Goal: Task Accomplishment & Management: Manage account settings

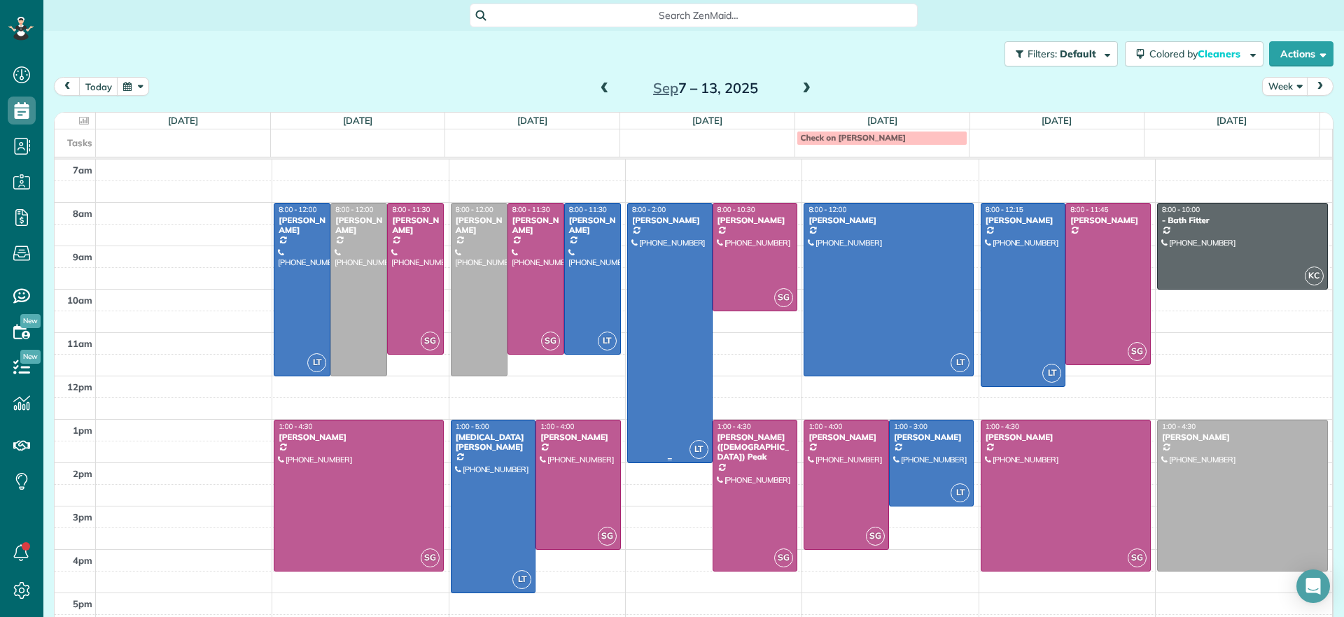
scroll to position [6, 6]
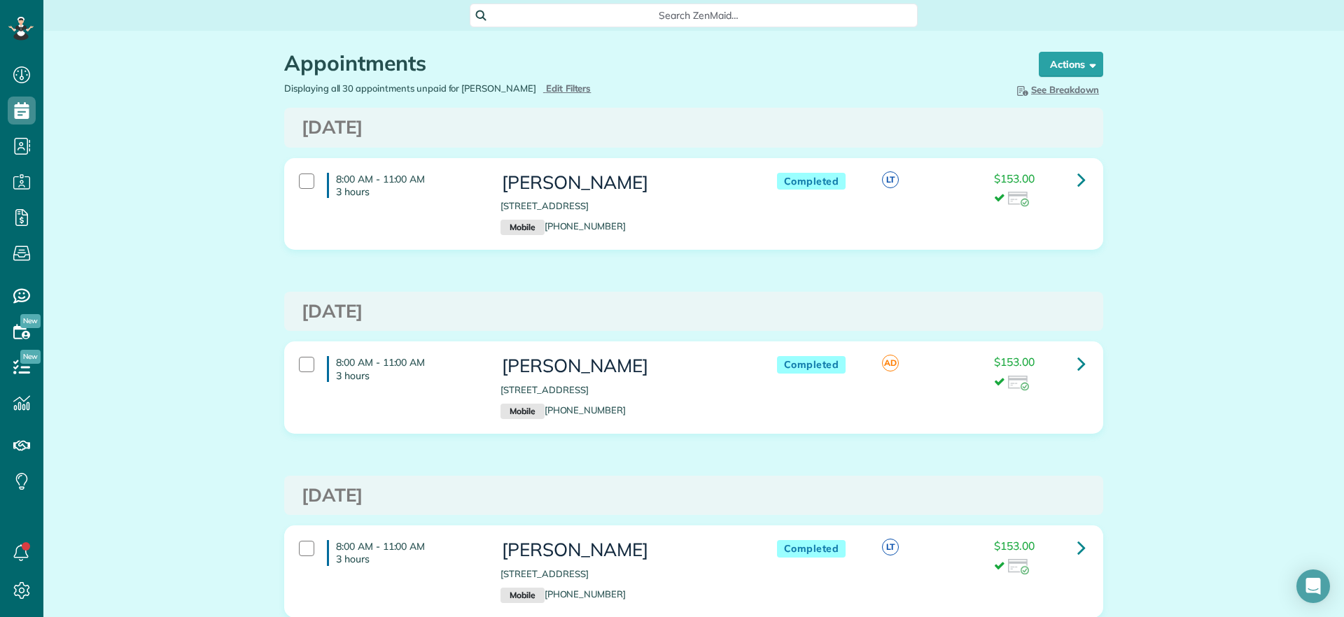
scroll to position [6, 6]
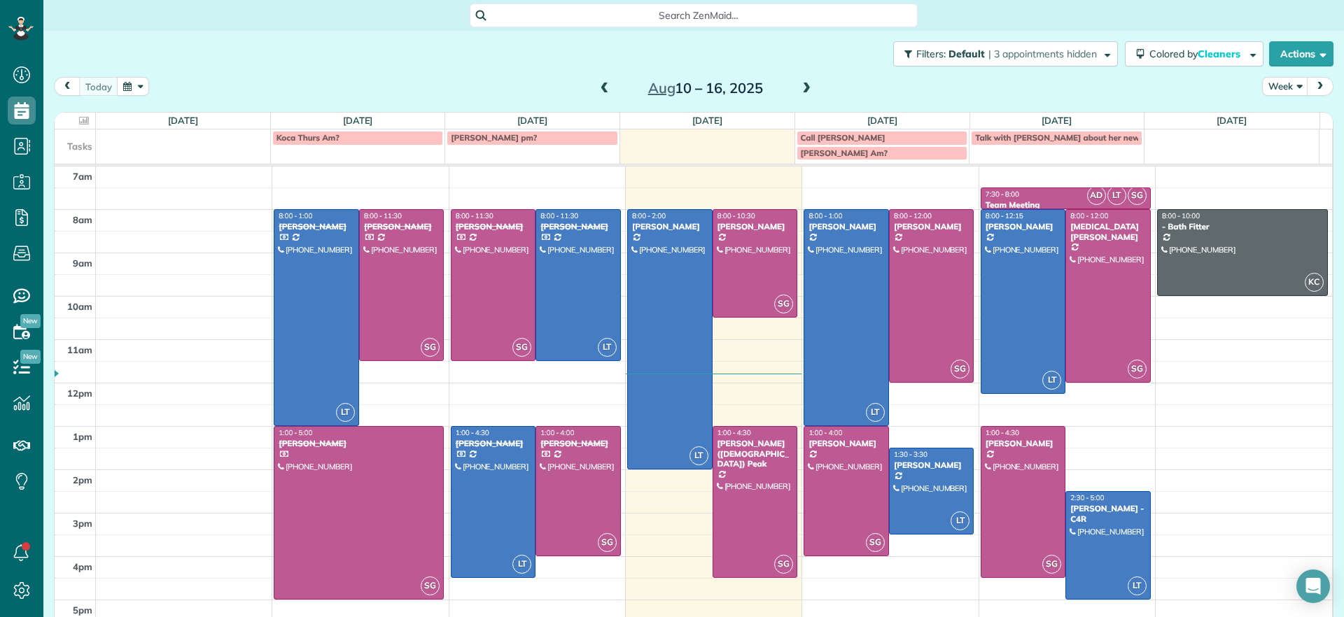
scroll to position [6, 6]
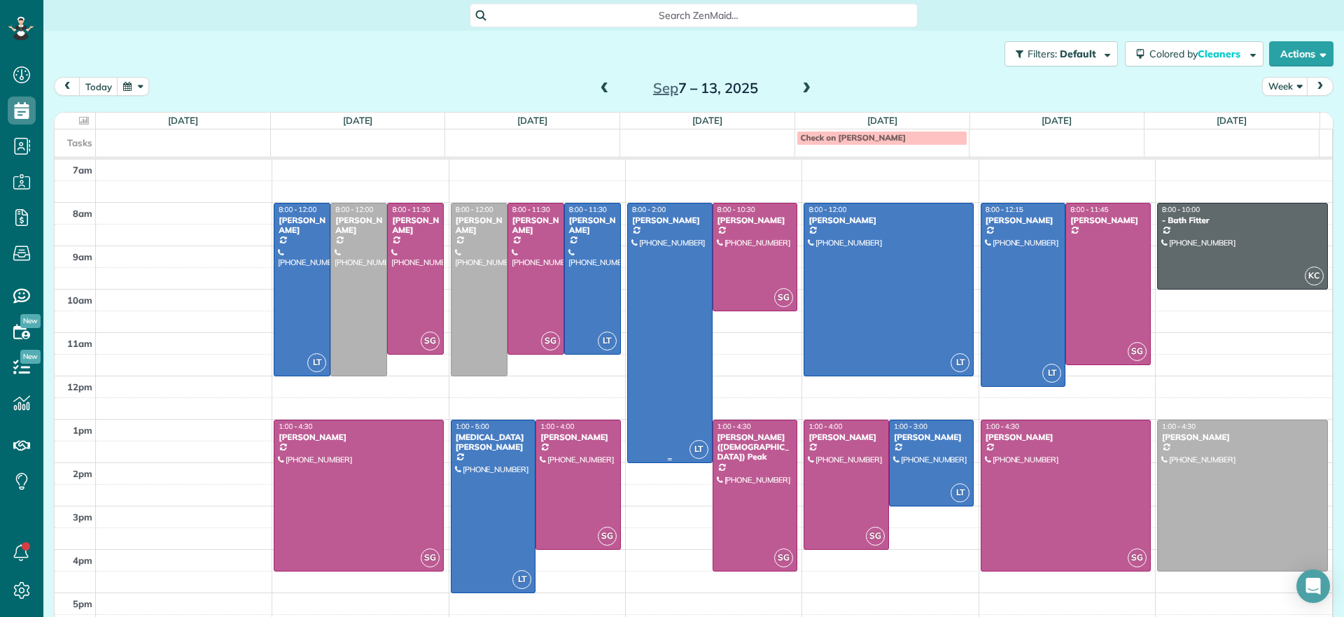
scroll to position [6, 6]
click at [597, 86] on span at bounding box center [604, 89] width 15 height 13
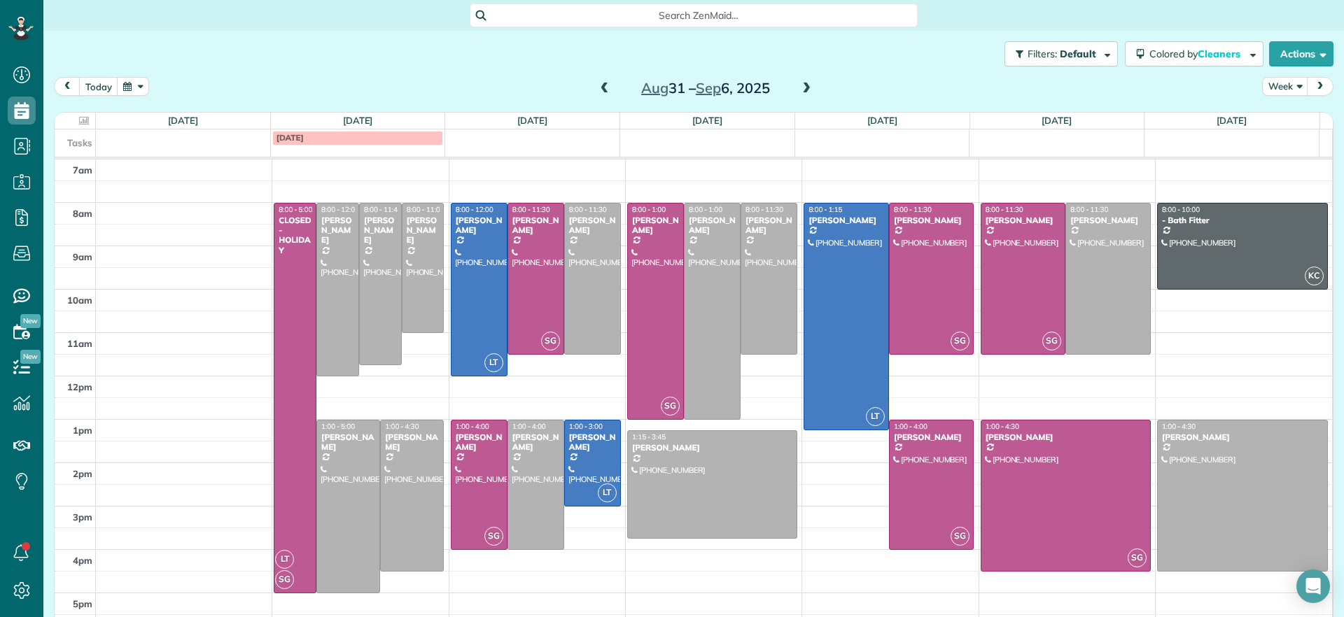
click at [597, 88] on span at bounding box center [604, 89] width 15 height 13
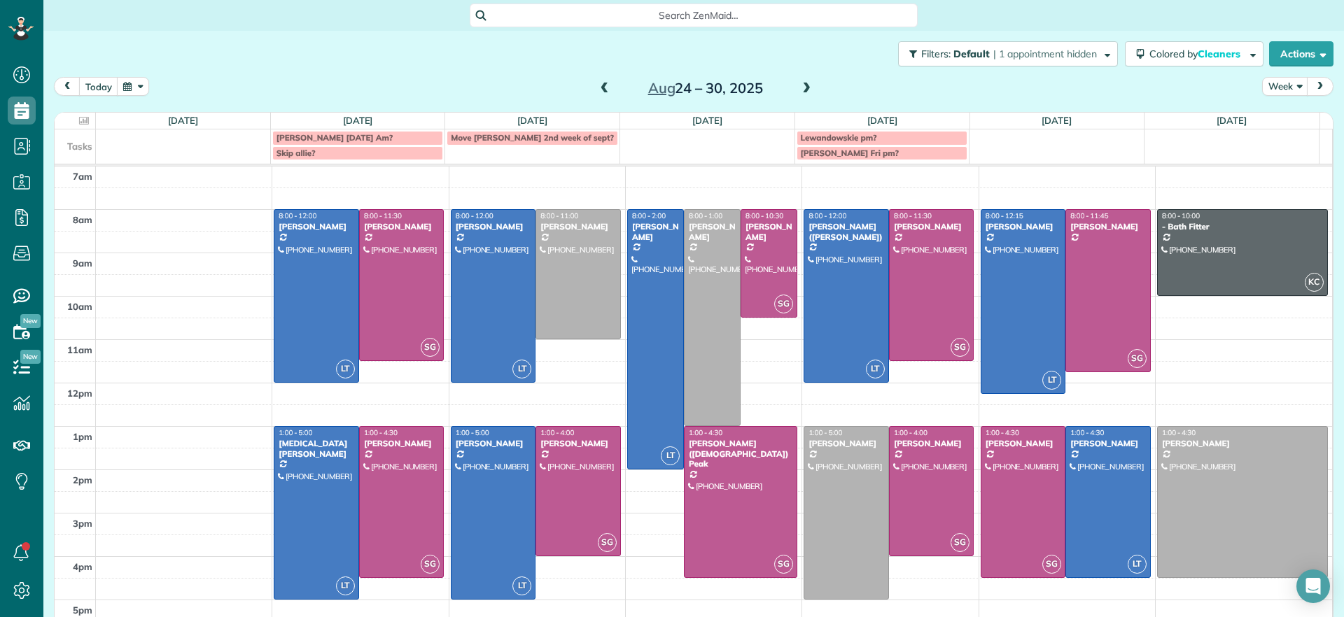
click at [597, 92] on span at bounding box center [604, 89] width 15 height 13
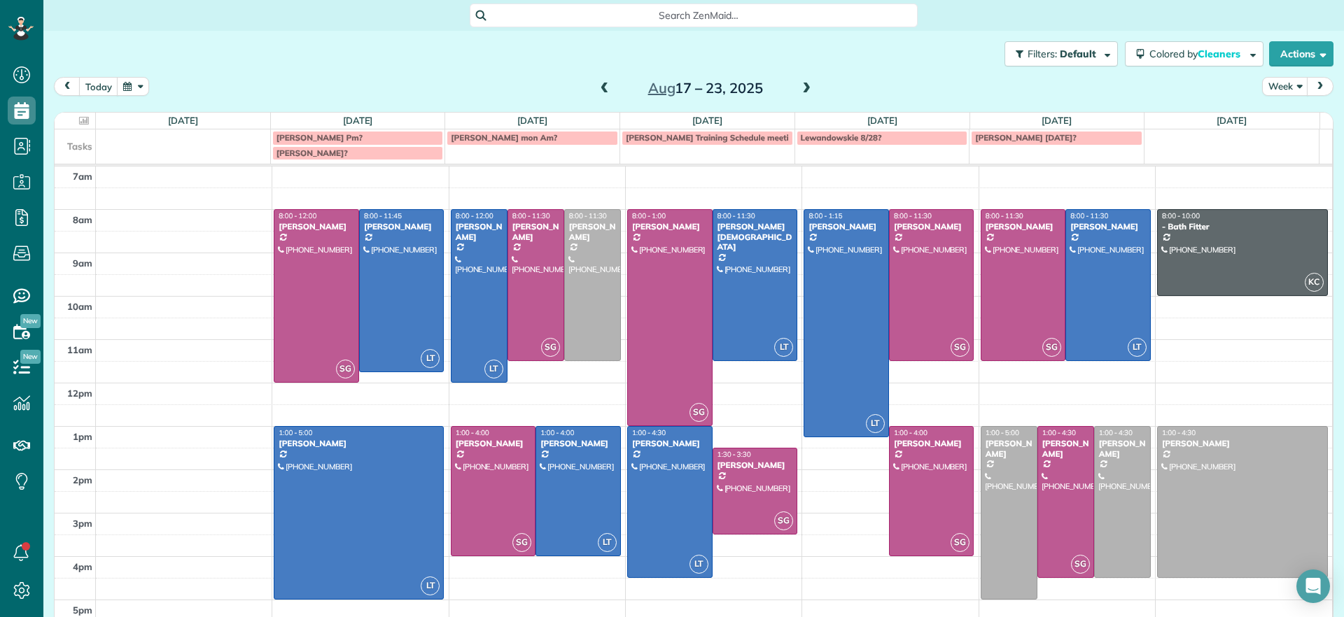
click at [804, 90] on span at bounding box center [806, 89] width 15 height 13
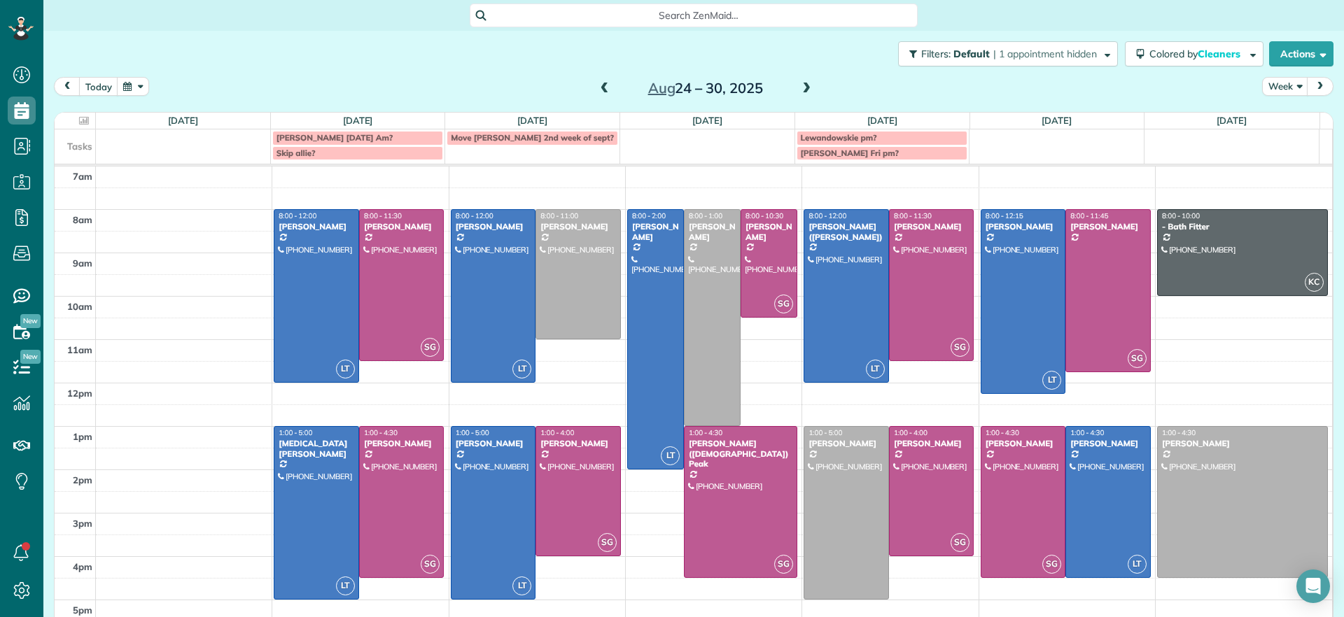
click at [598, 89] on span at bounding box center [604, 89] width 15 height 13
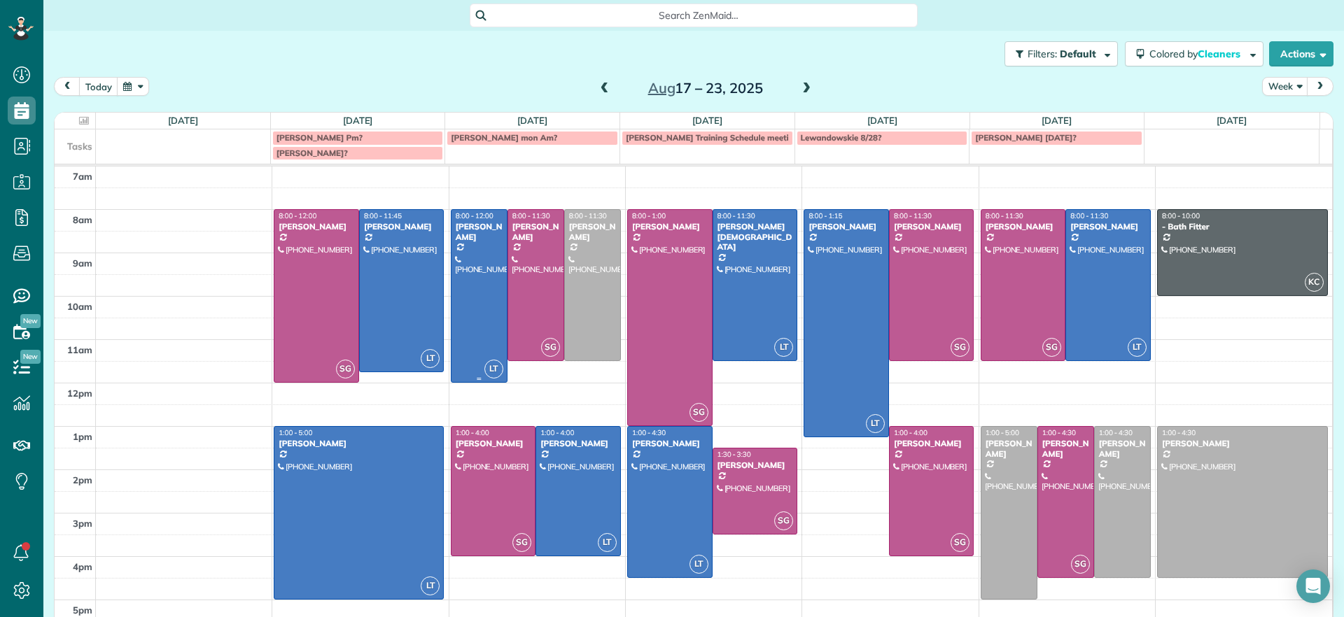
click at [465, 252] on div at bounding box center [479, 296] width 55 height 172
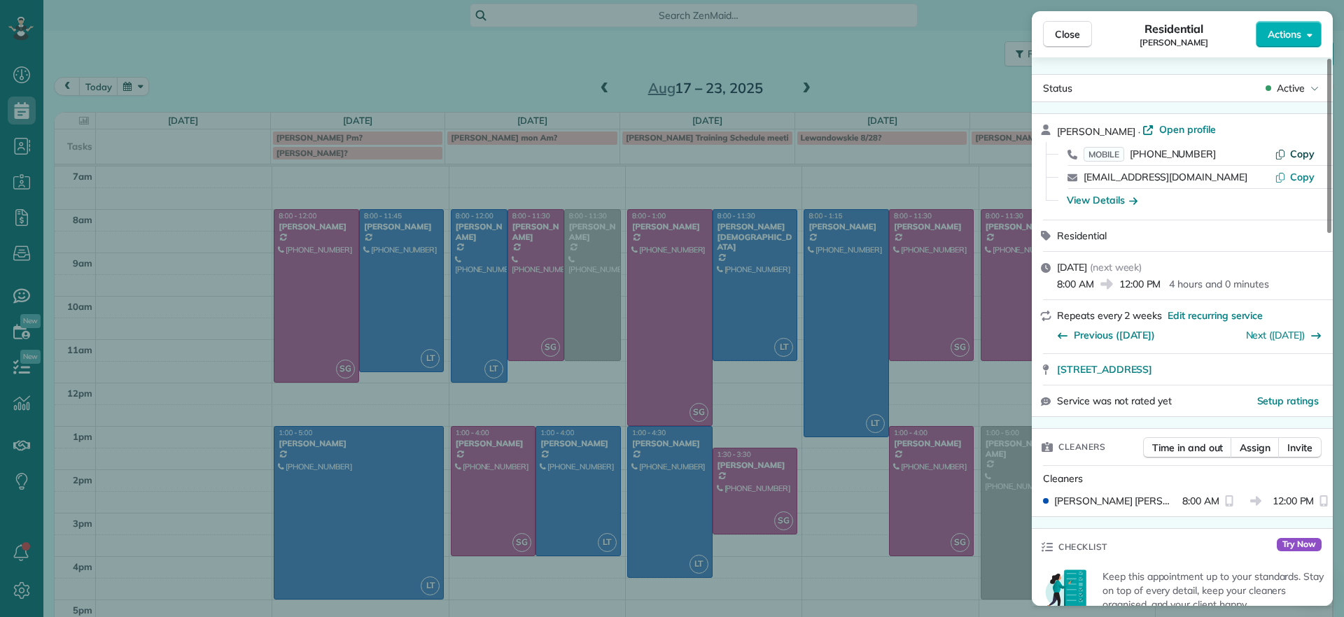
click at [1295, 153] on span "Copy" at bounding box center [1302, 154] width 25 height 13
click at [1079, 27] on span "Close" at bounding box center [1067, 34] width 25 height 14
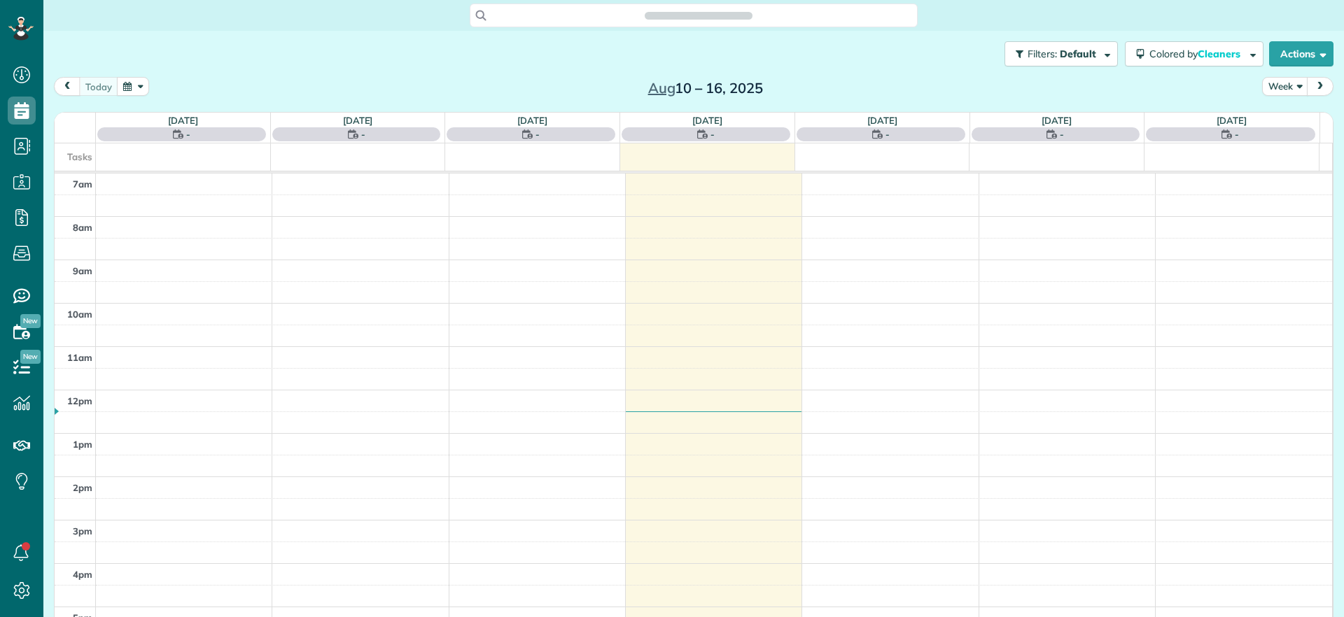
scroll to position [6, 6]
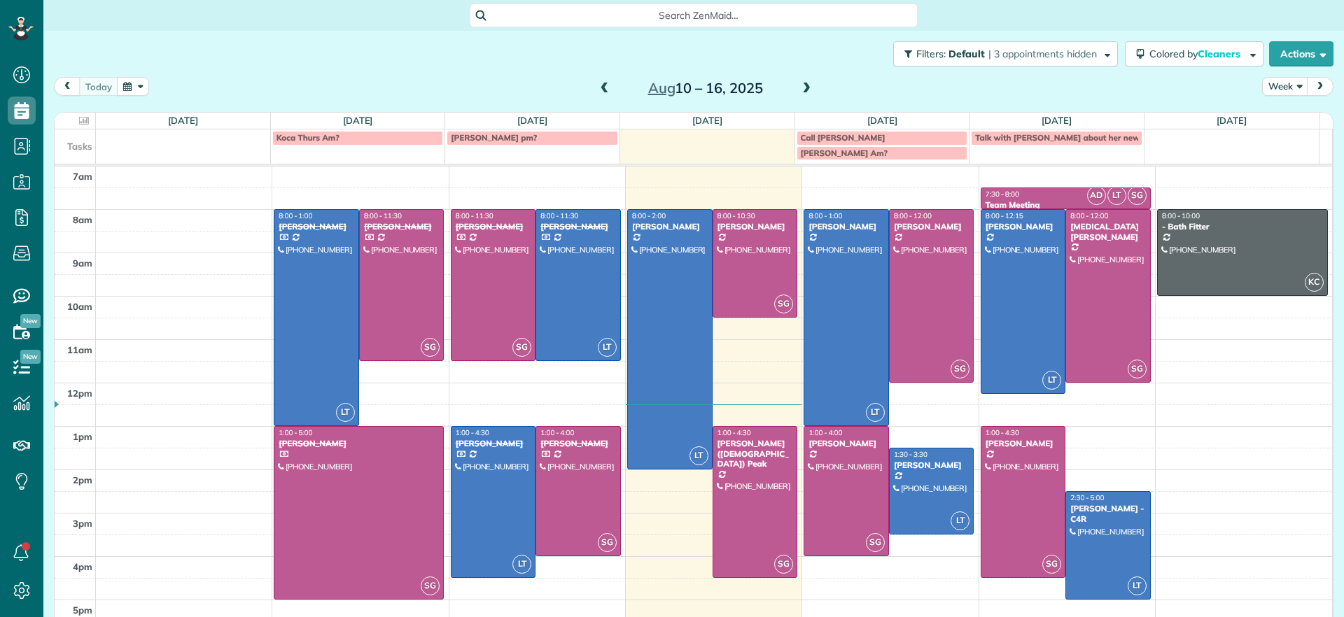
click at [802, 93] on span at bounding box center [806, 89] width 15 height 13
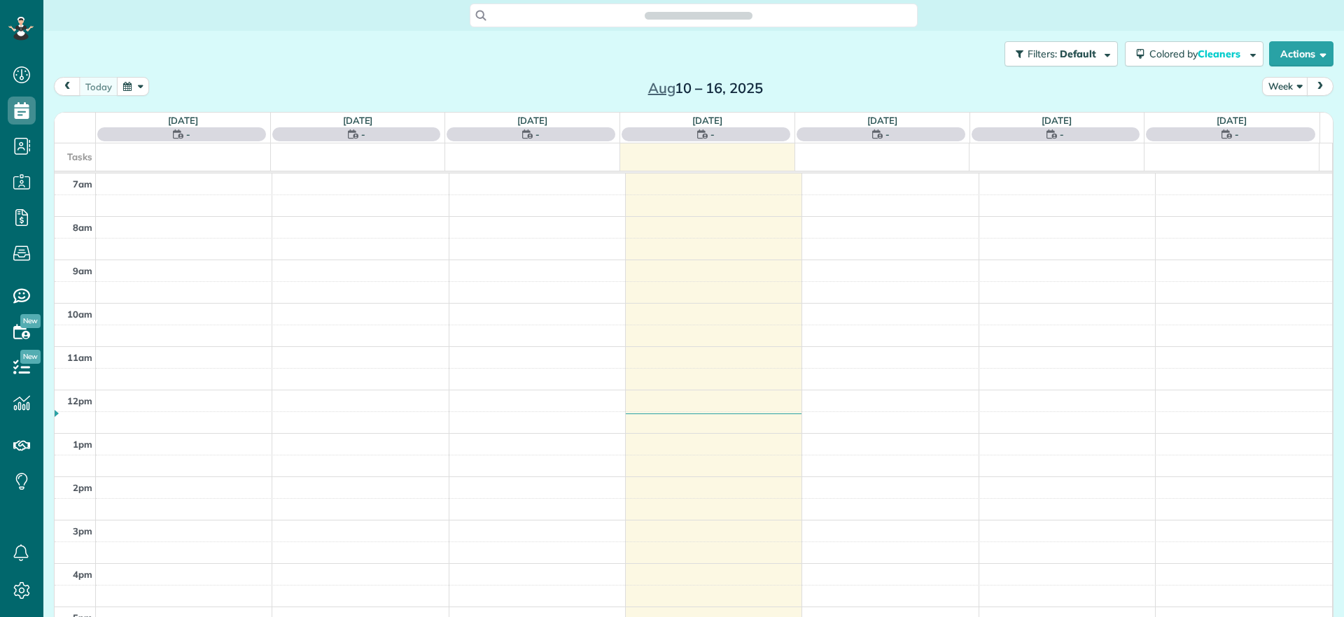
scroll to position [617, 43]
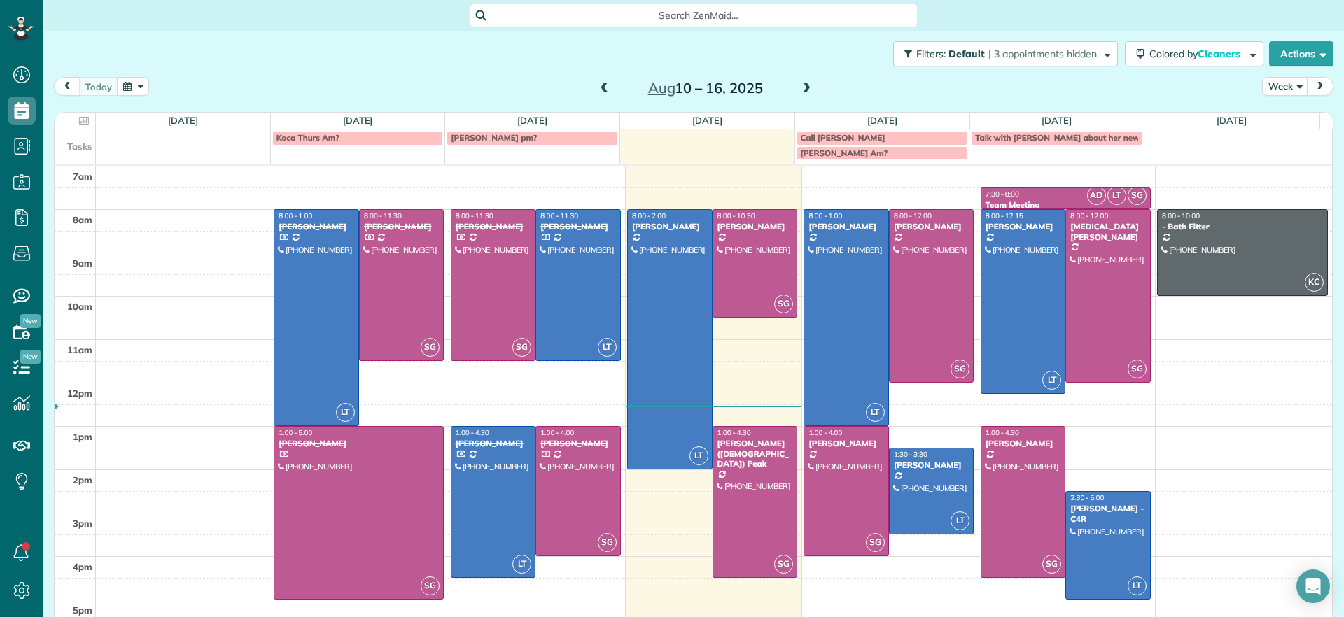
click at [802, 89] on span at bounding box center [806, 89] width 15 height 13
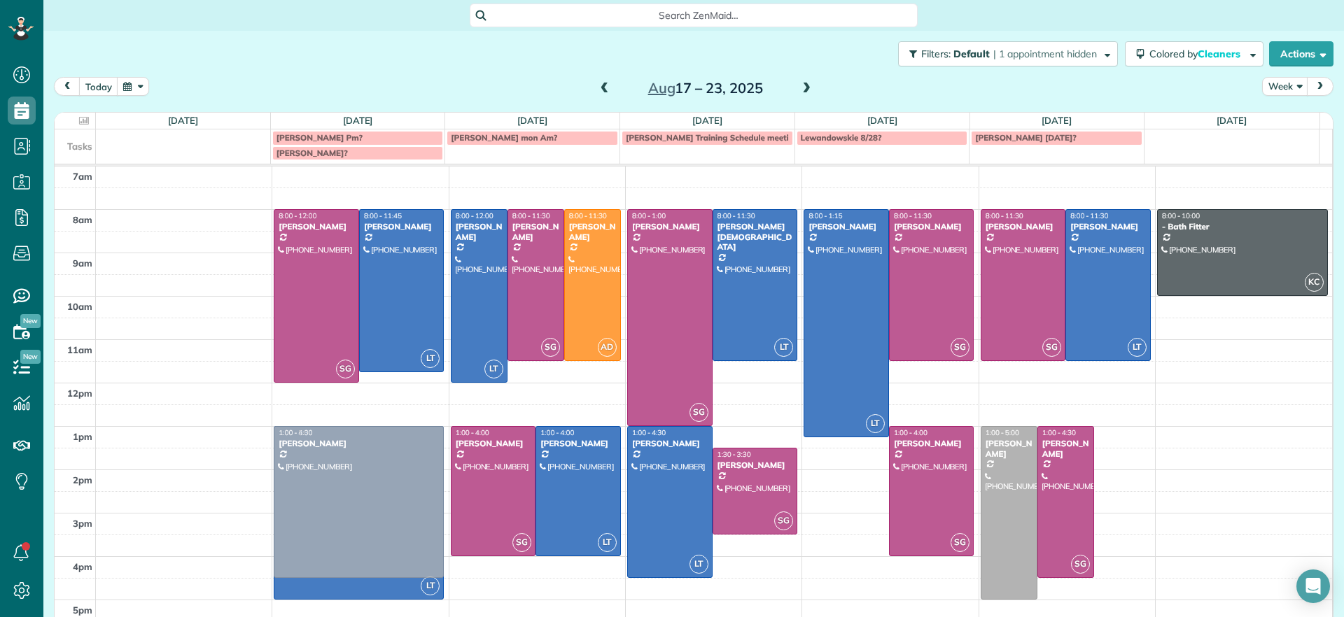
drag, startPoint x: 1113, startPoint y: 494, endPoint x: 436, endPoint y: 489, distance: 676.9
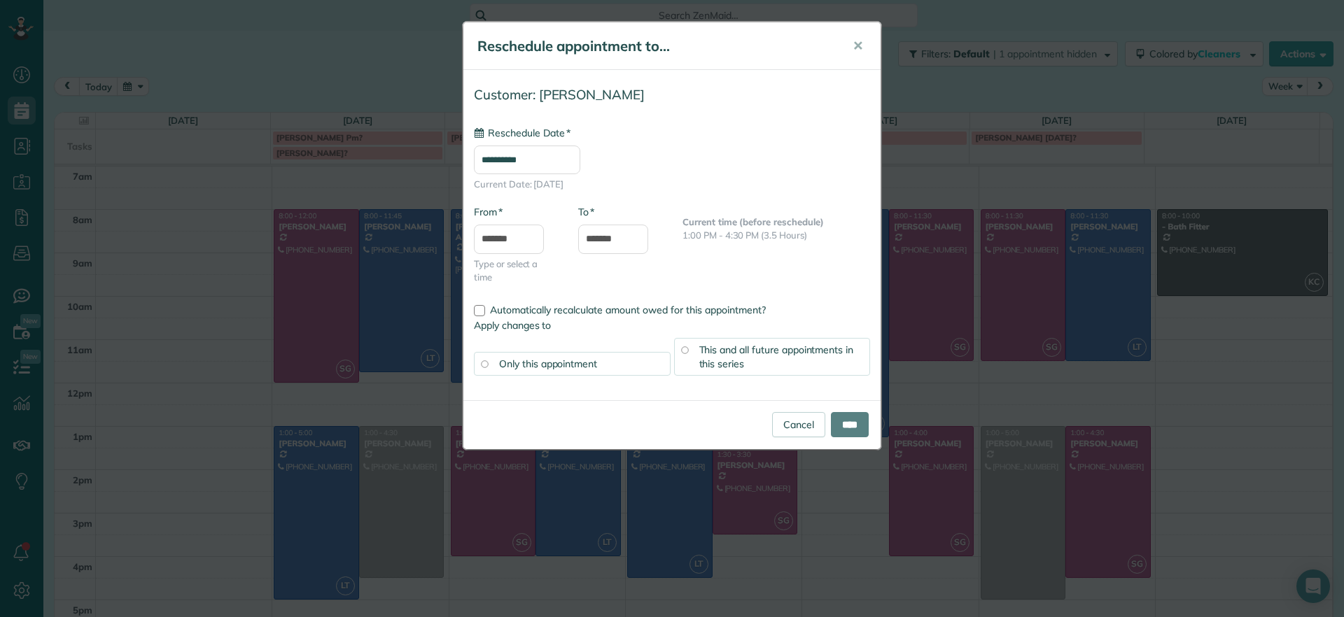
type input "**********"
click at [850, 424] on input "****" at bounding box center [850, 424] width 38 height 25
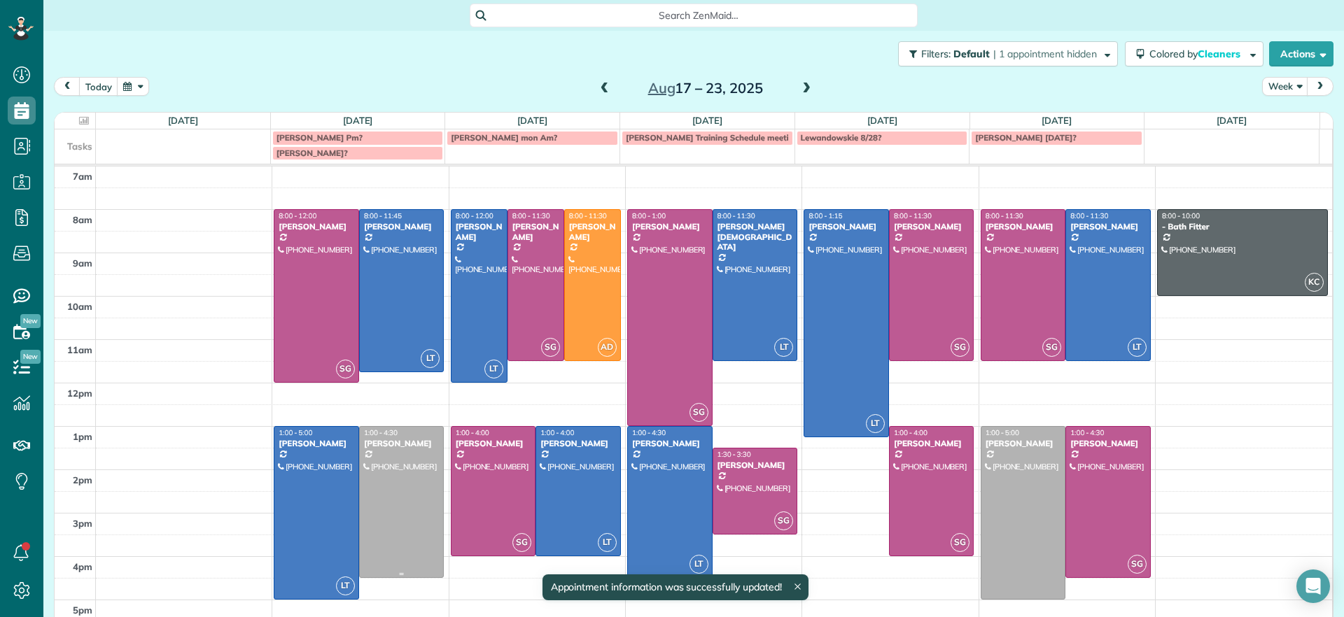
click at [372, 493] on div at bounding box center [402, 502] width 84 height 151
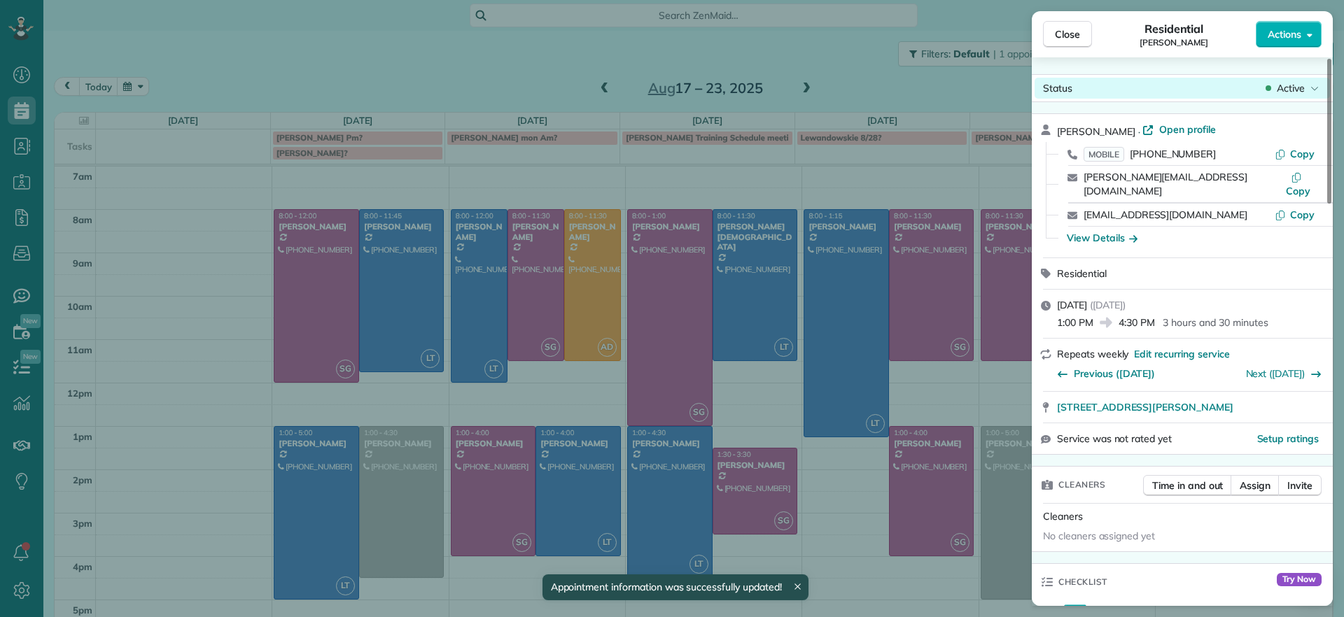
click at [1301, 84] on span "Active" at bounding box center [1291, 88] width 28 height 14
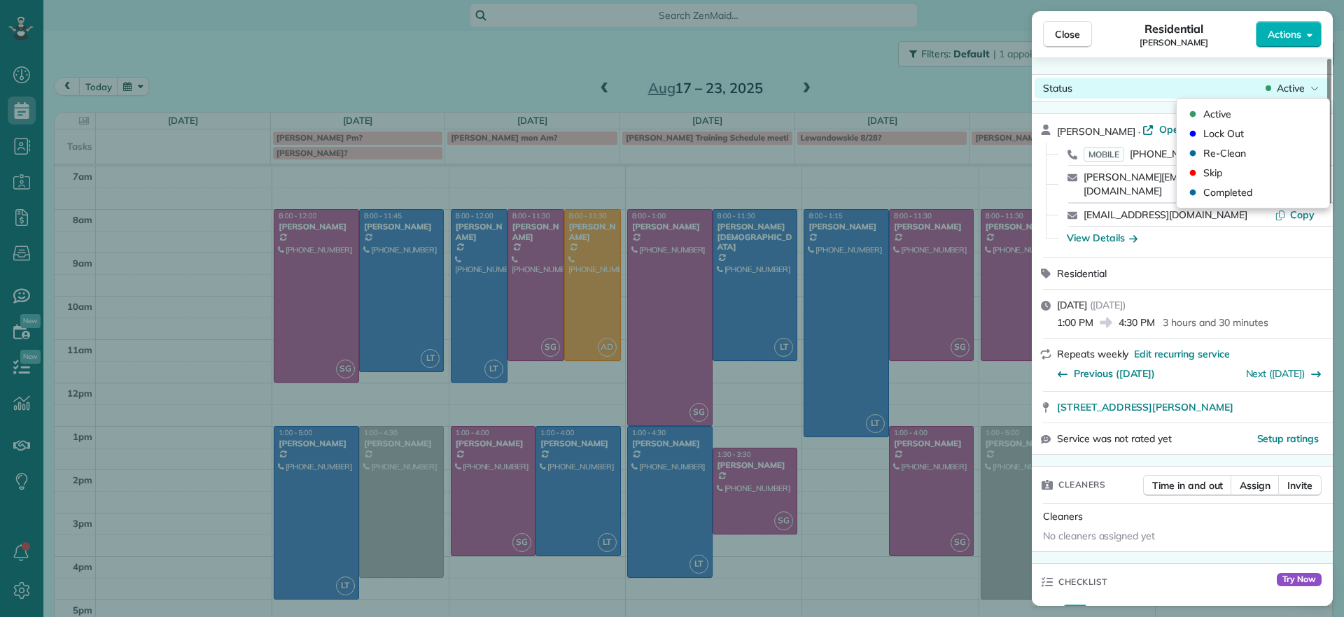
click at [1301, 84] on span "Active" at bounding box center [1291, 88] width 28 height 14
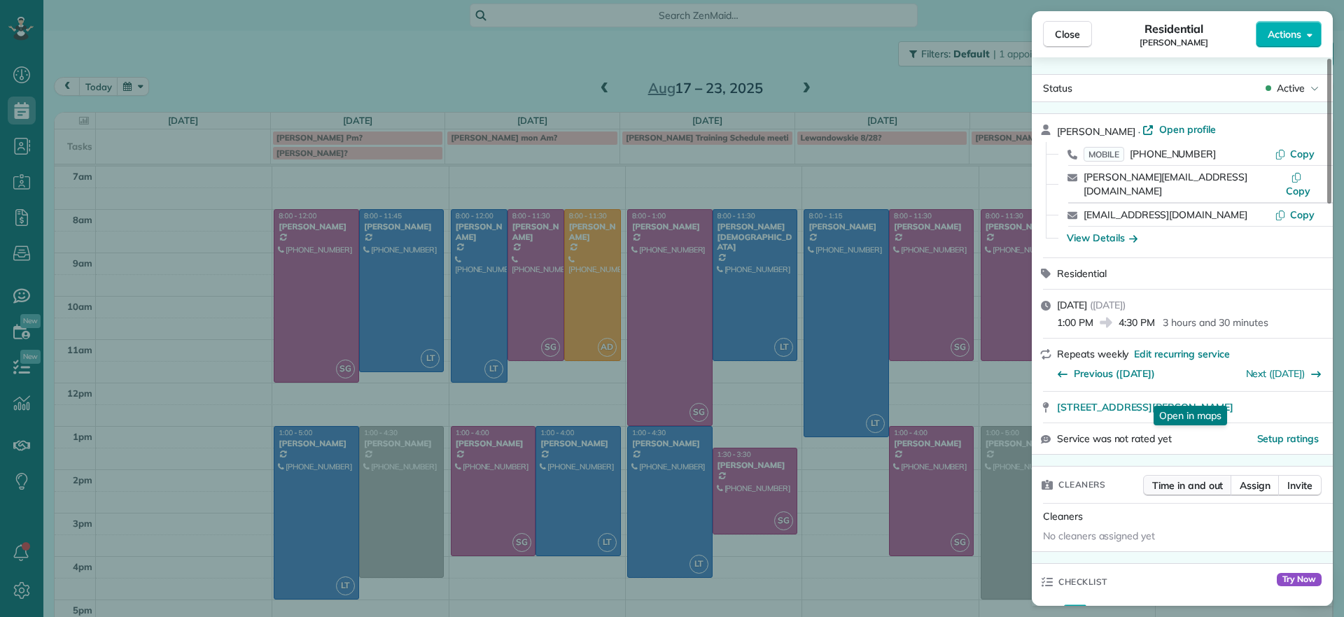
scroll to position [89, 0]
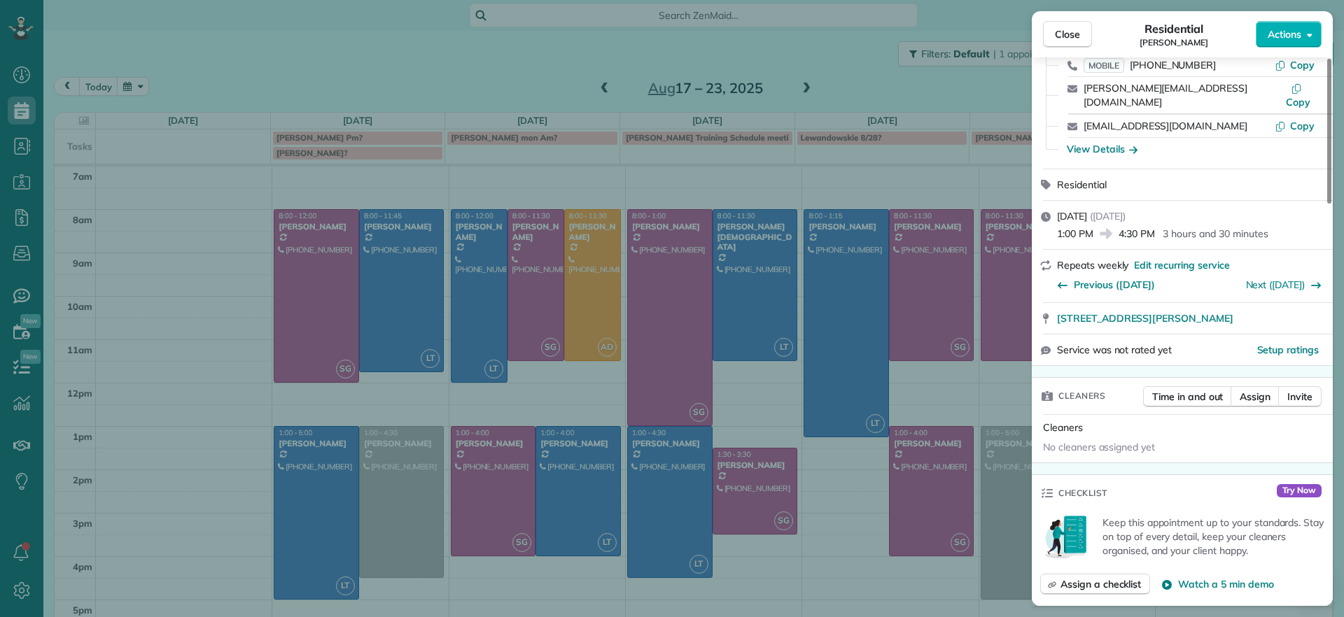
click at [813, 74] on div "Close Residential James Crenshaw Actions Status Active James Crenshaw · Open pr…" at bounding box center [672, 308] width 1344 height 617
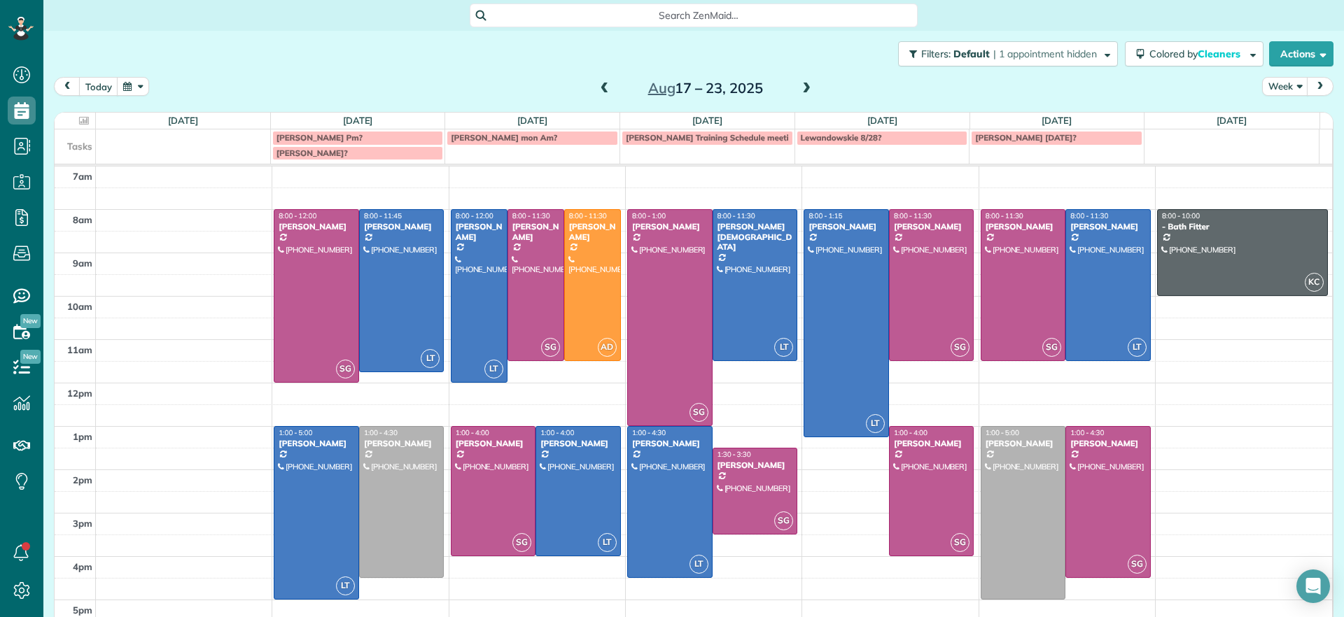
click at [799, 91] on span at bounding box center [806, 89] width 15 height 13
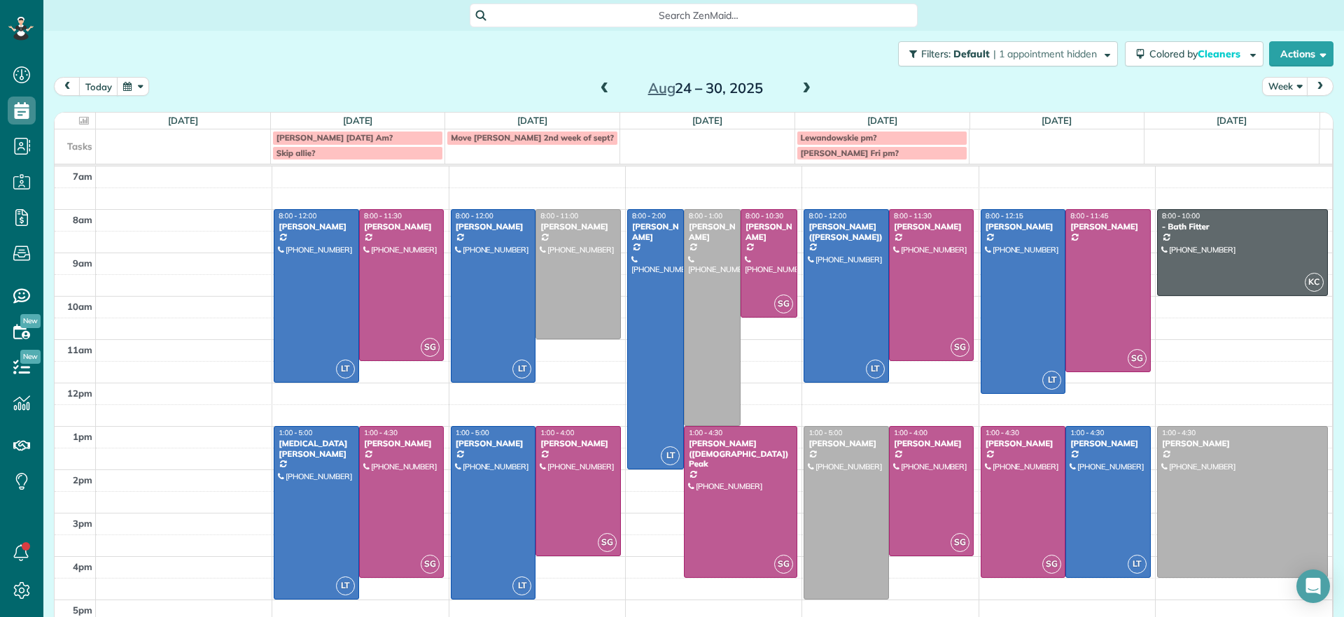
click at [600, 86] on span at bounding box center [604, 89] width 15 height 13
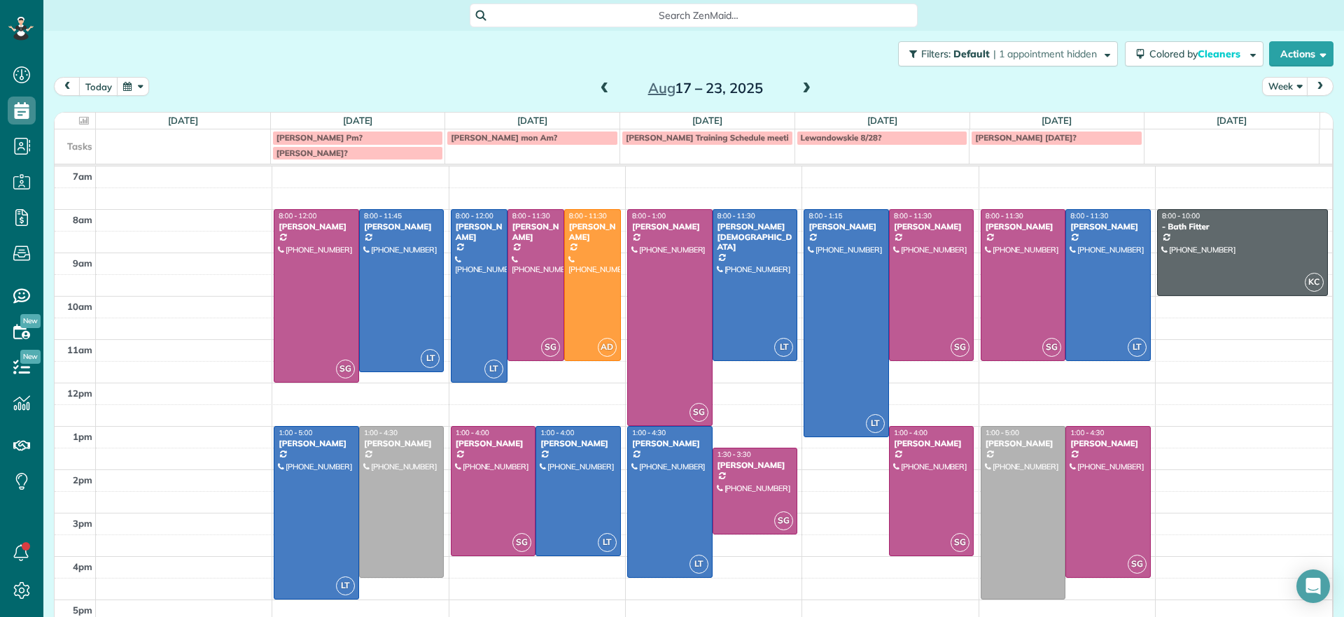
click at [1007, 135] on span "Fraker monday next week?" at bounding box center [1025, 137] width 101 height 11
drag, startPoint x: 983, startPoint y: 141, endPoint x: 1002, endPoint y: 132, distance: 21.0
click at [1002, 132] on link "Fraker monday next week?" at bounding box center [1057, 138] width 172 height 14
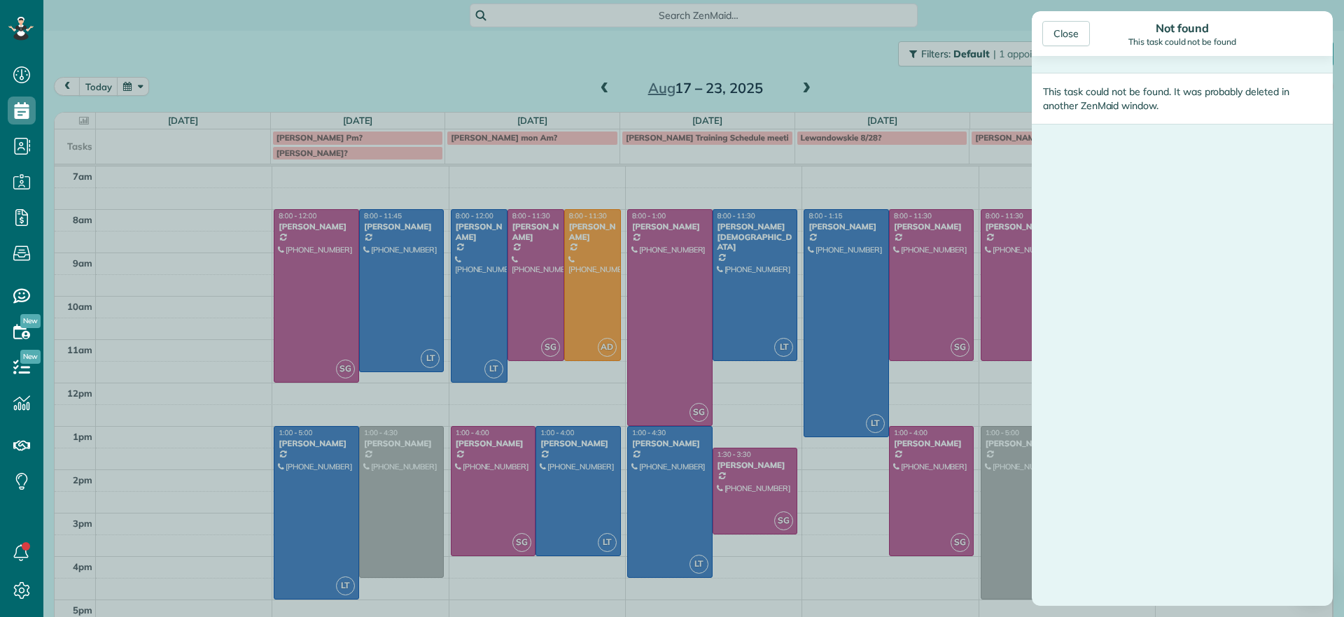
click at [1000, 143] on div "Close Not found This task could not be found This task could not be found. It w…" at bounding box center [672, 308] width 1344 height 617
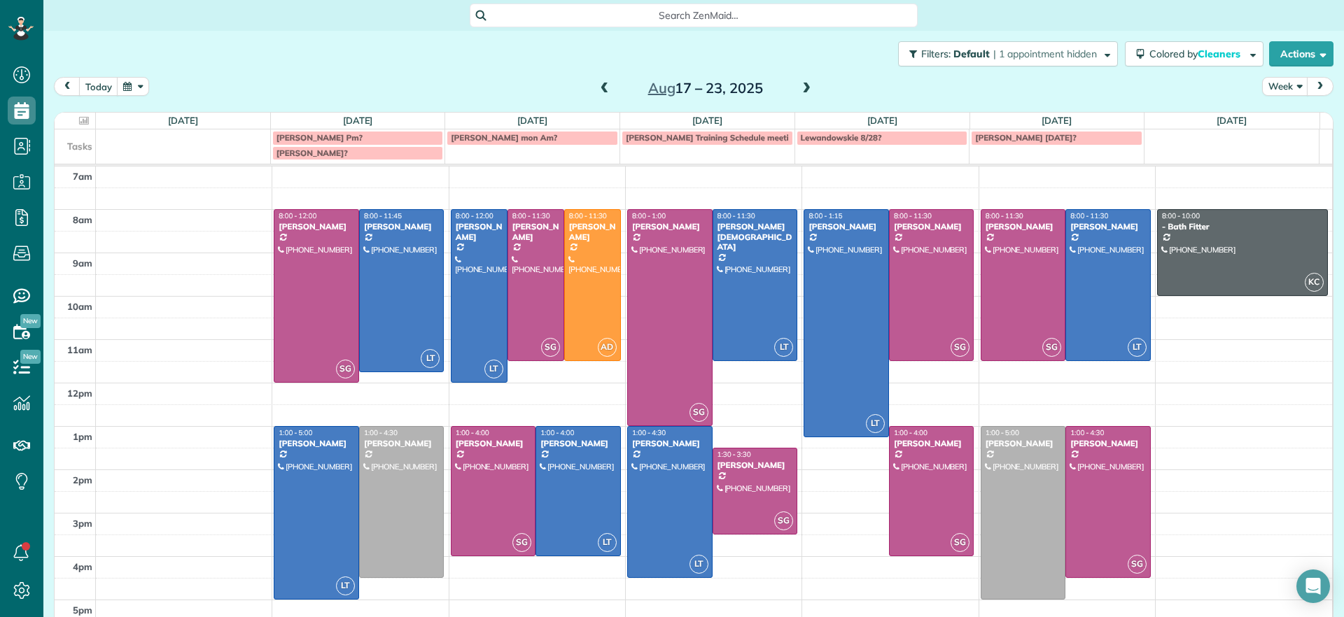
click at [1000, 142] on span "Fraker monday next week?" at bounding box center [1025, 137] width 101 height 11
click at [994, 130] on div "Close Not found This task could not be found This task could not be found. It w…" at bounding box center [672, 308] width 1344 height 617
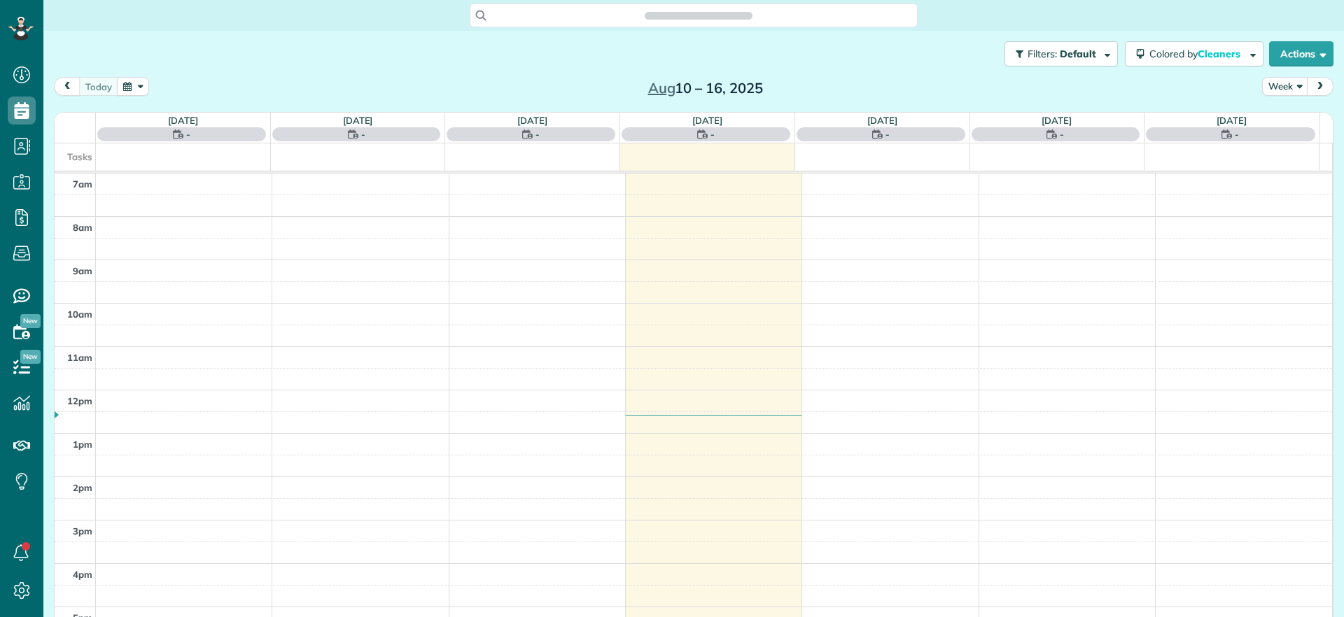
scroll to position [6, 6]
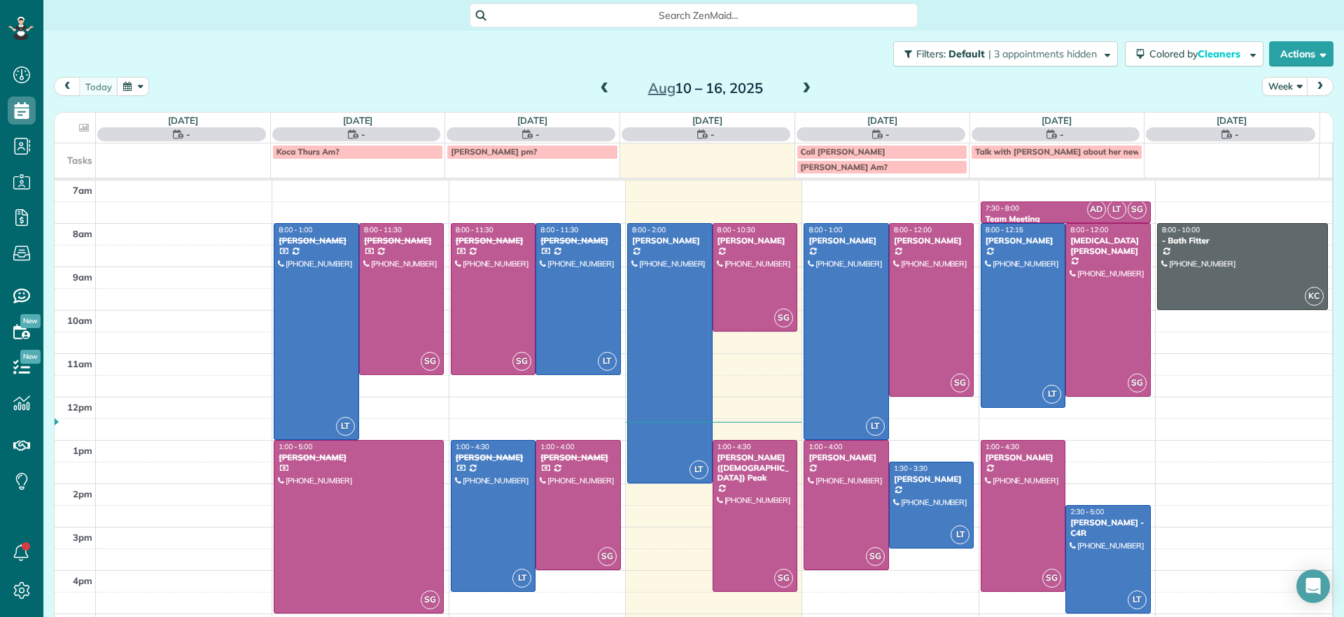
click at [799, 90] on span at bounding box center [806, 89] width 15 height 13
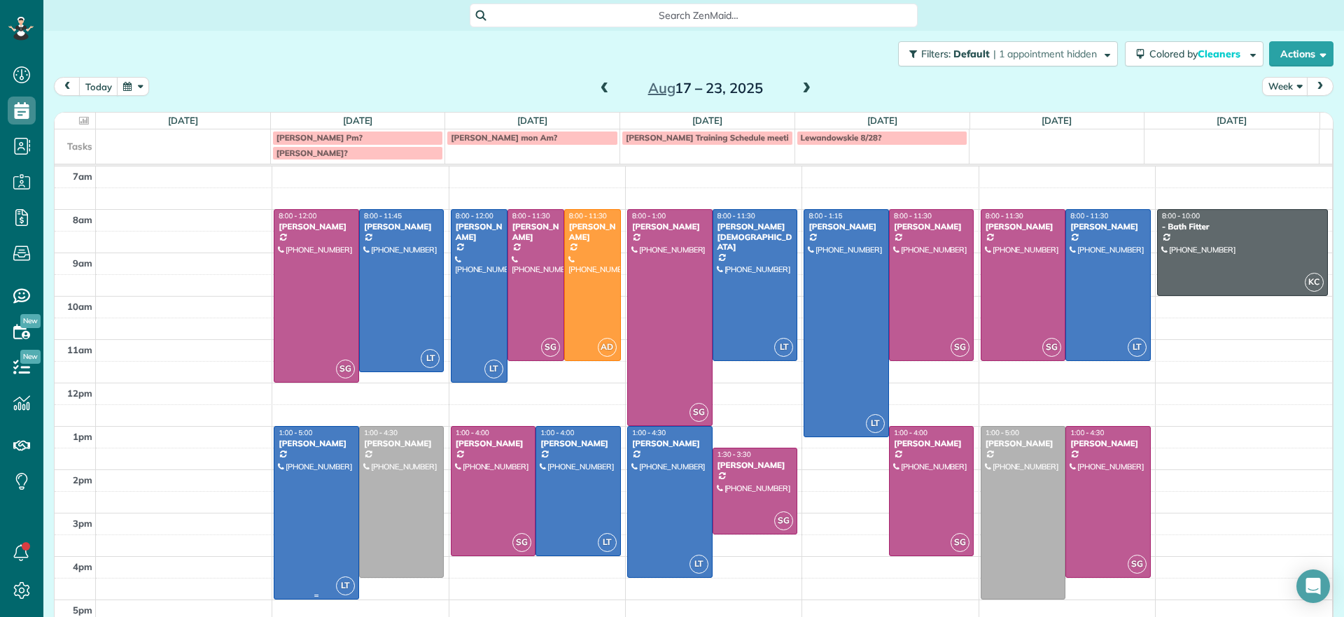
click at [328, 499] on div at bounding box center [316, 513] width 84 height 172
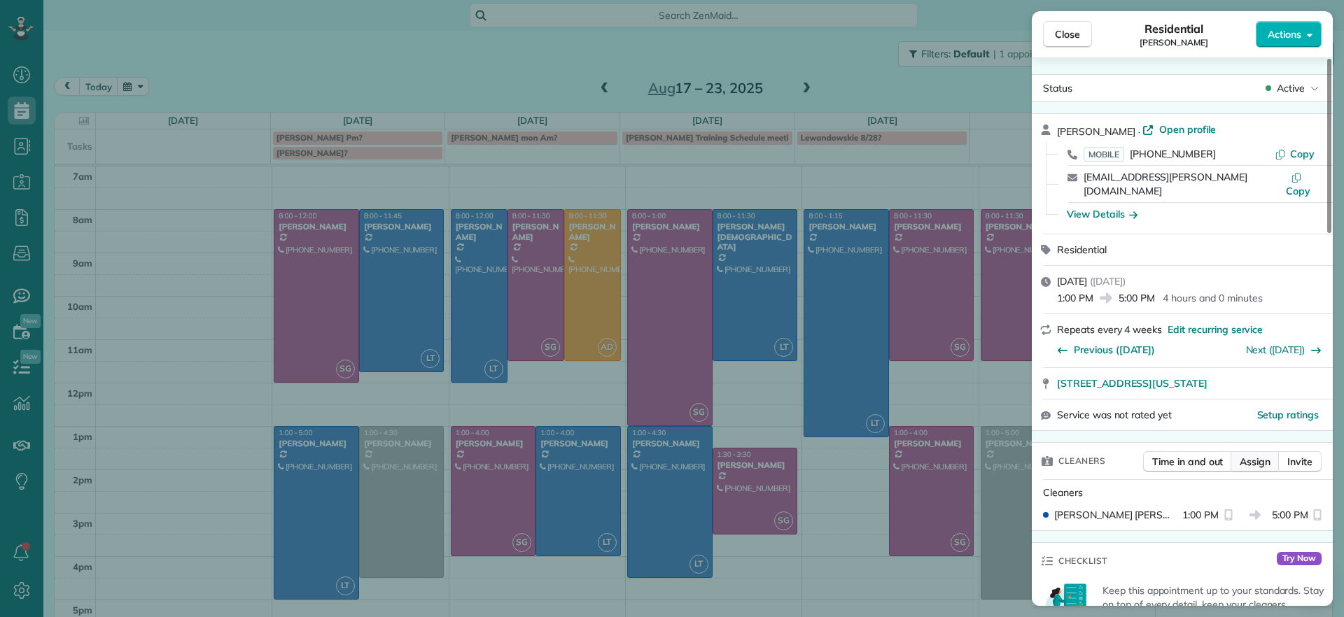
click at [1261, 455] on span "Assign" at bounding box center [1255, 462] width 31 height 14
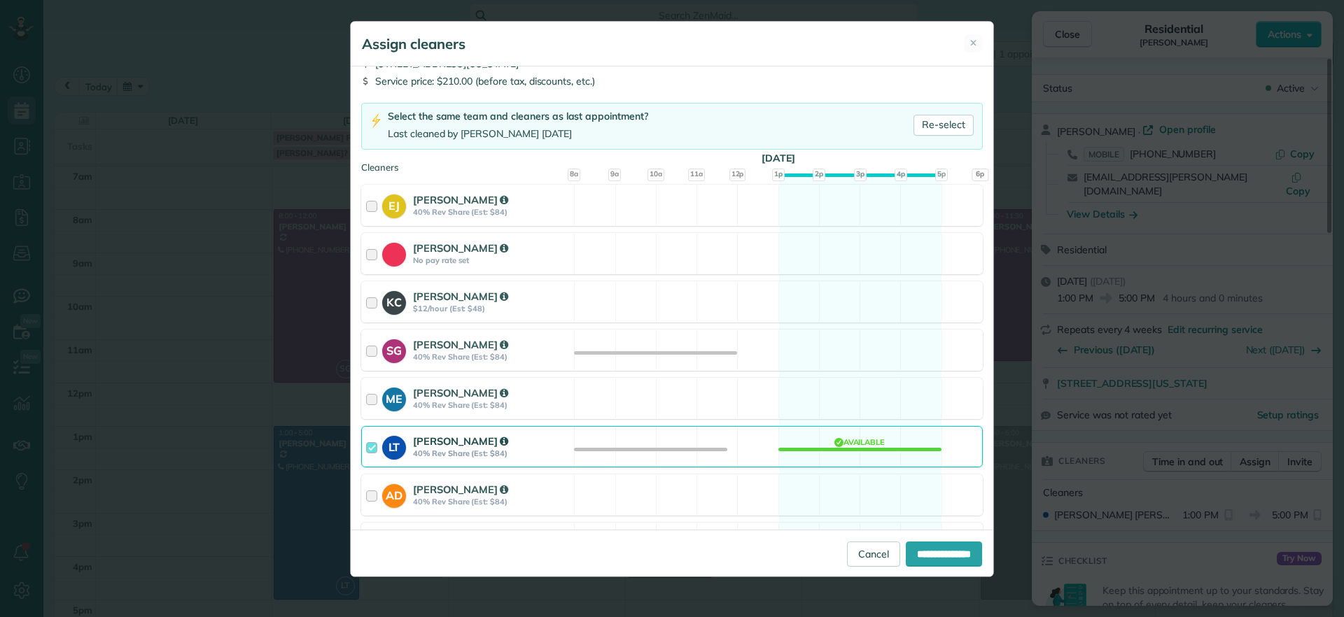
scroll to position [144, 0]
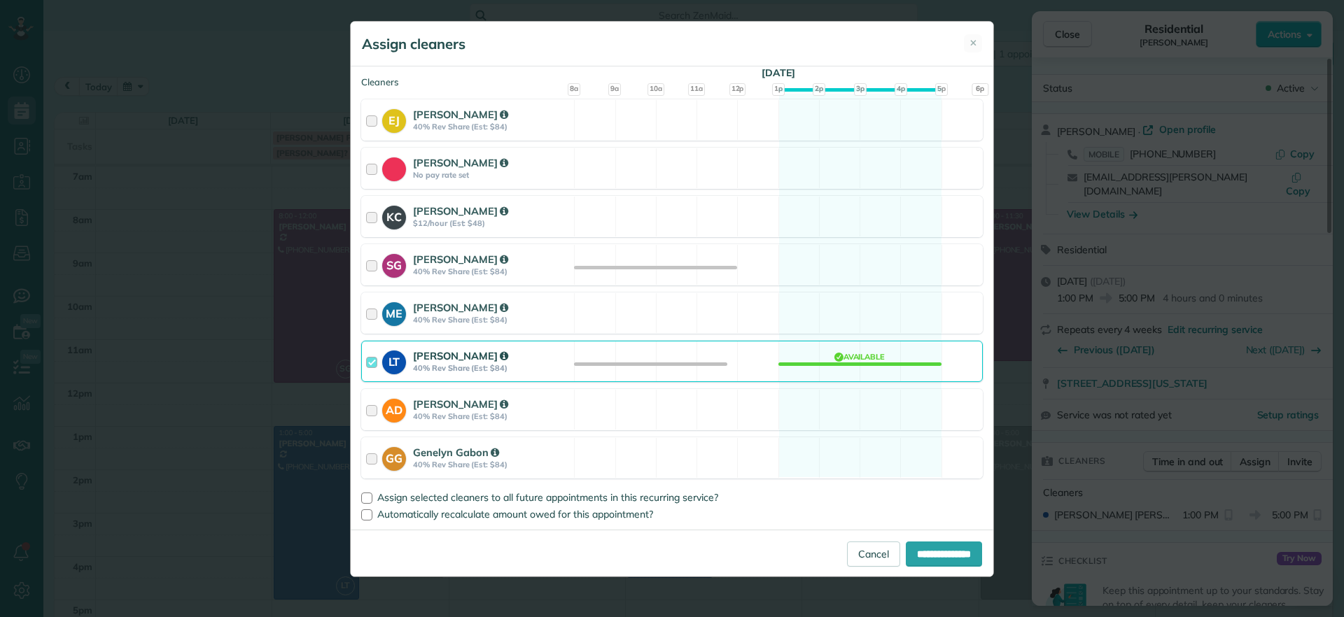
click at [850, 367] on div "LT Laura Thaller 40% Rev Share (Est: $84) Available" at bounding box center [672, 361] width 622 height 41
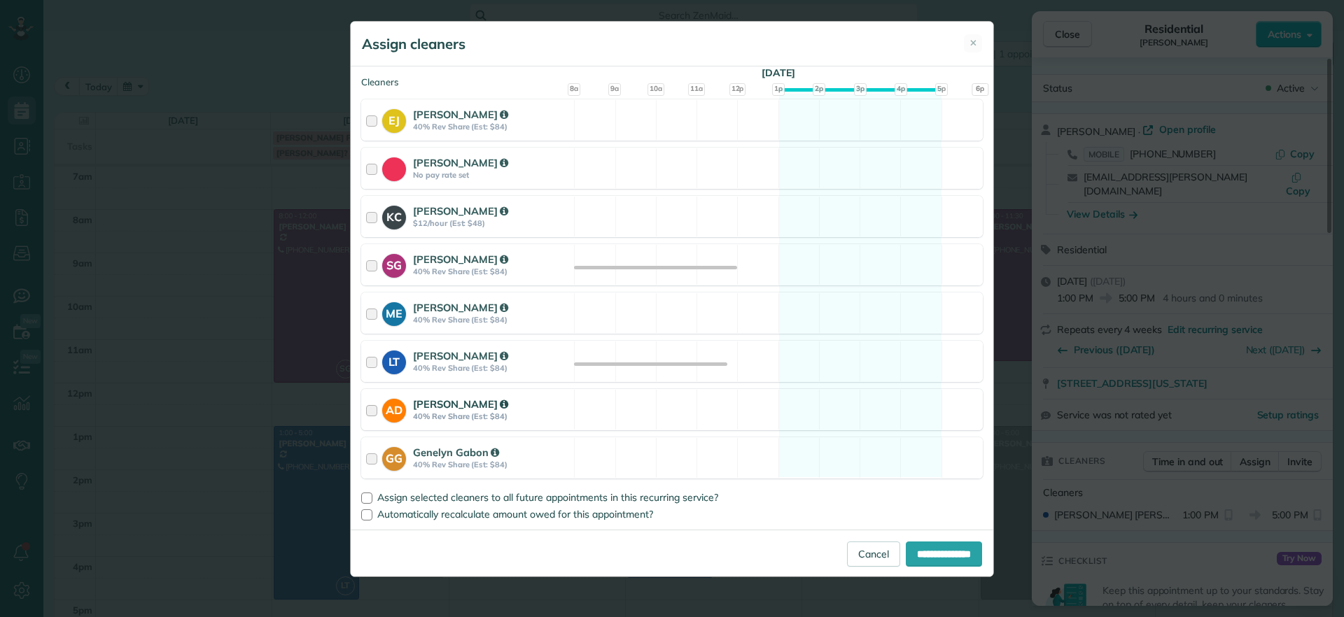
click at [823, 414] on div "AD Ashley Davis 40% Rev Share (Est: $84) Available" at bounding box center [672, 409] width 622 height 41
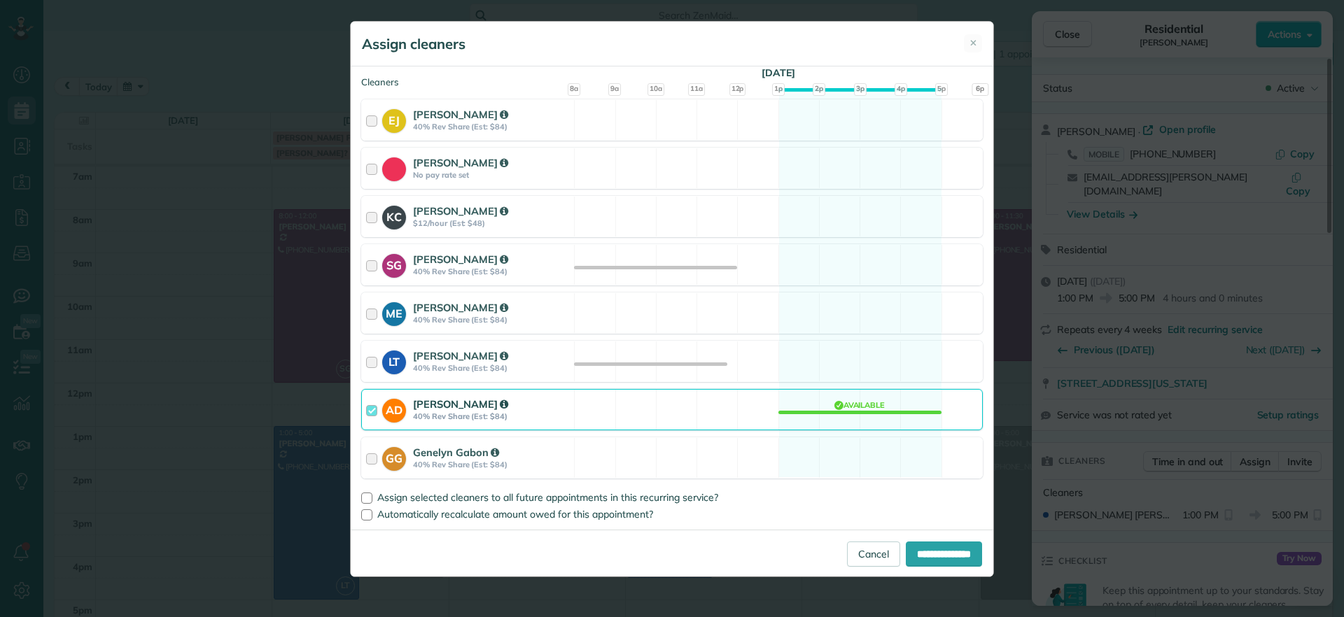
click at [823, 414] on div "AD Ashley Davis 40% Rev Share (Est: $84) Available" at bounding box center [672, 409] width 622 height 41
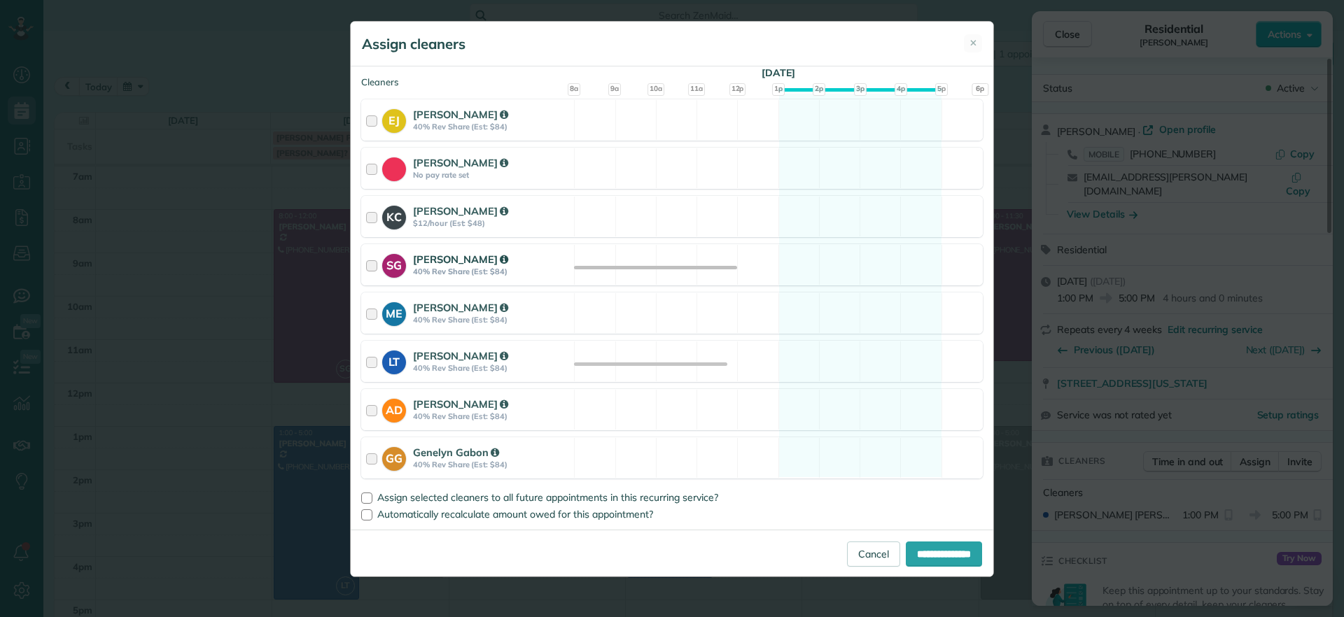
click at [841, 257] on div "SG Sophie Gibbs 40% Rev Share (Est: $84) Available" at bounding box center [672, 264] width 622 height 41
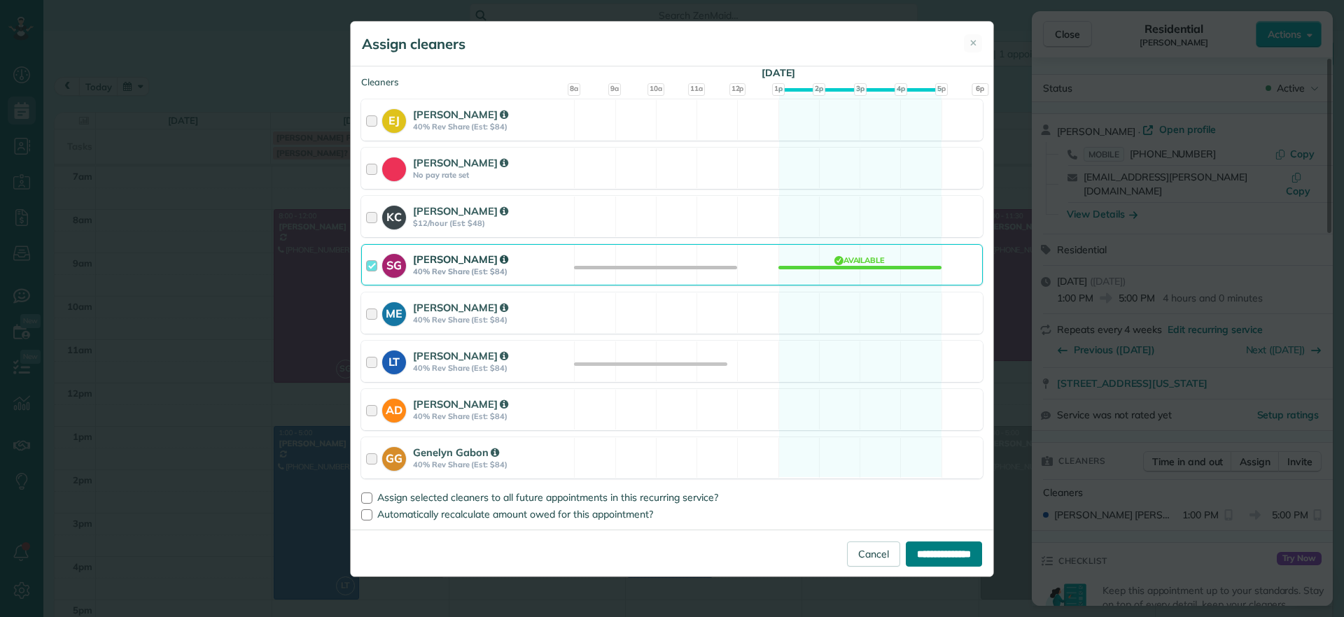
click at [939, 552] on input "**********" at bounding box center [944, 554] width 76 height 25
type input "**********"
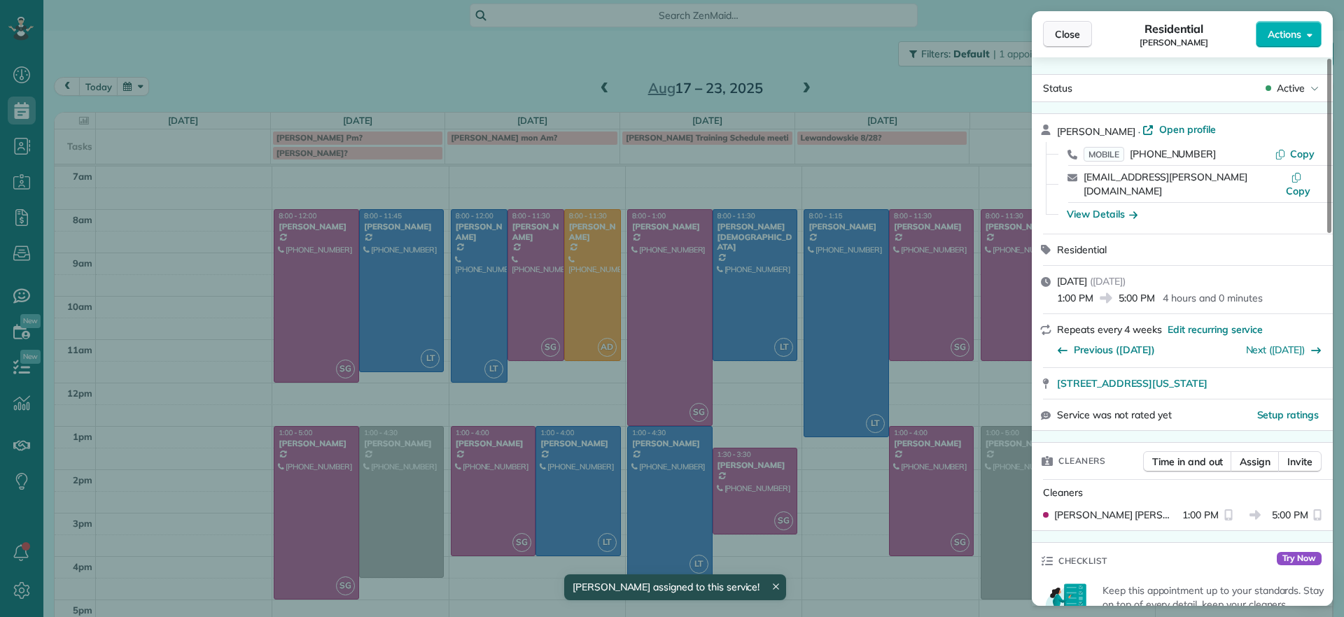
click at [1052, 32] on button "Close" at bounding box center [1067, 34] width 49 height 27
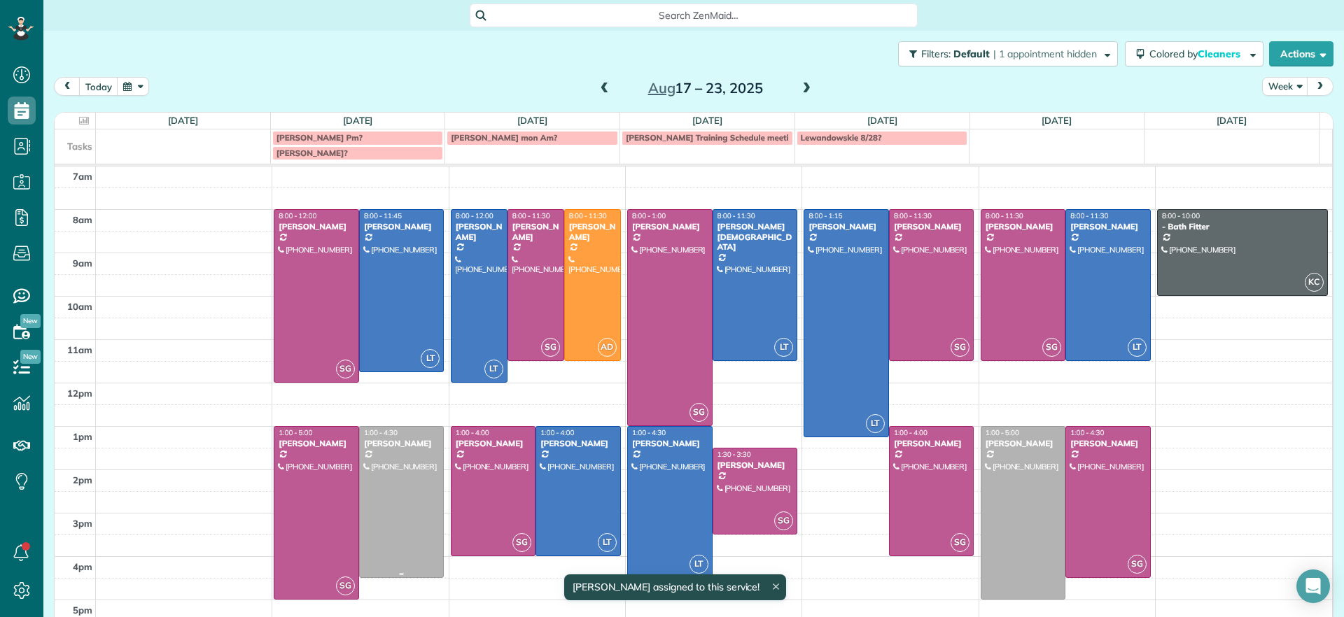
click at [399, 515] on div at bounding box center [402, 502] width 84 height 151
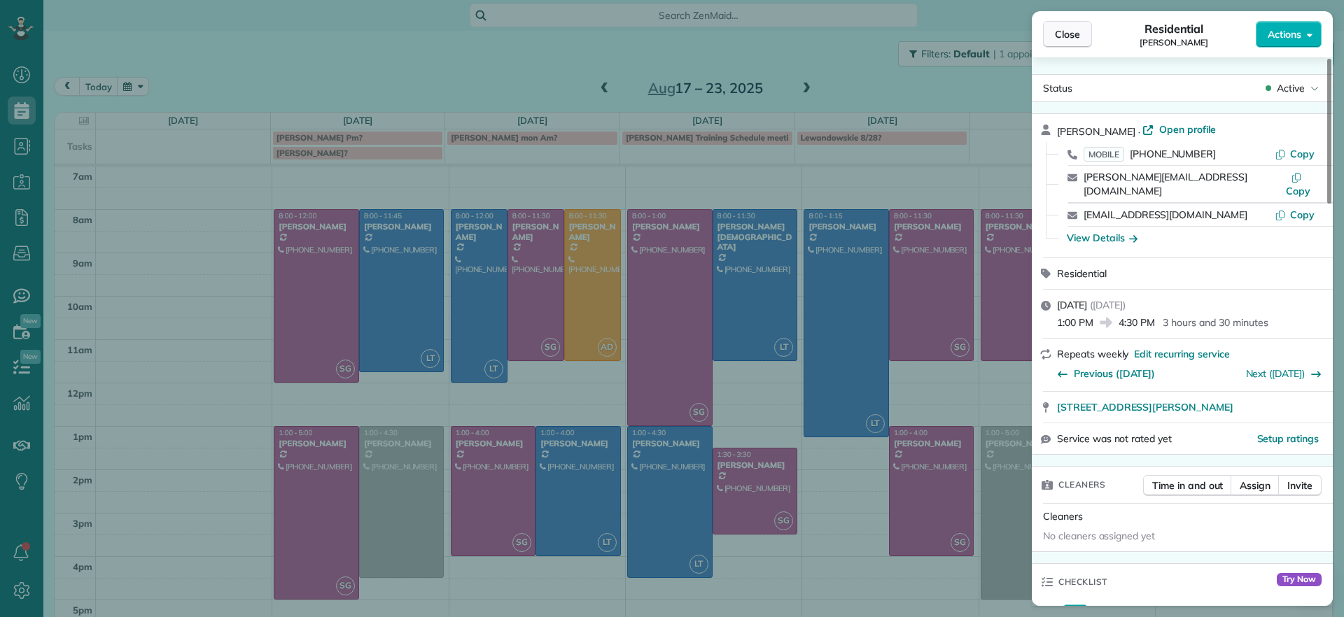
click at [1075, 38] on span "Close" at bounding box center [1067, 34] width 25 height 14
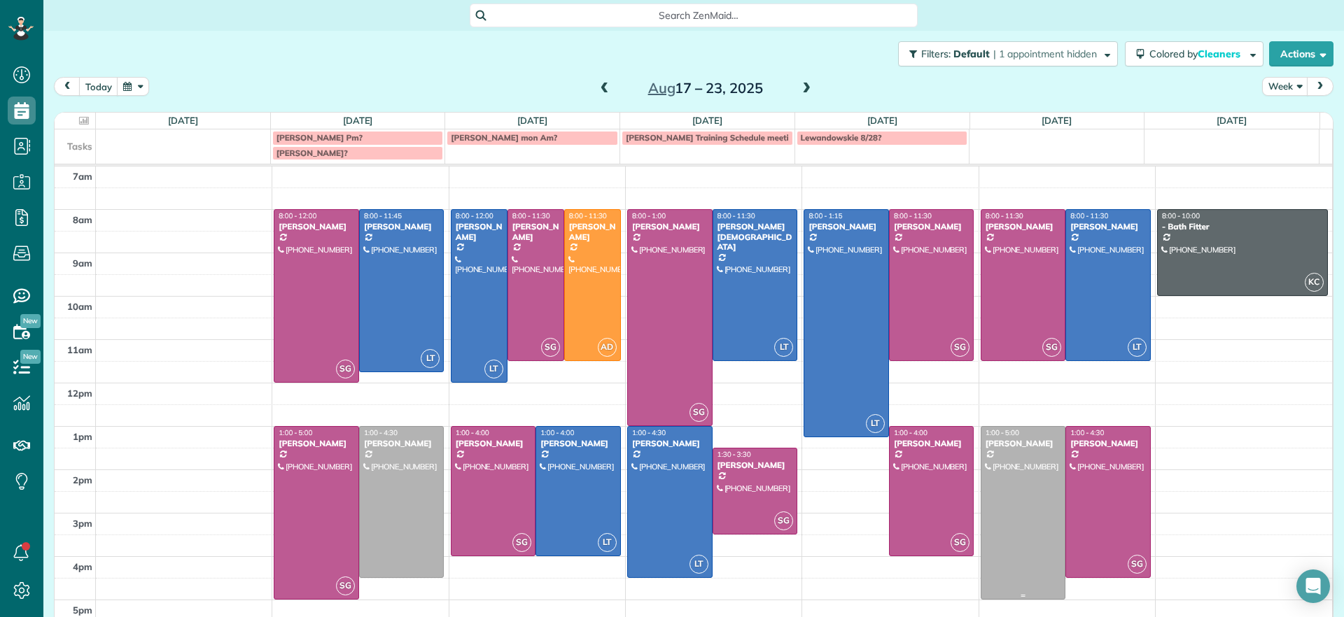
click at [990, 522] on div at bounding box center [1023, 513] width 84 height 172
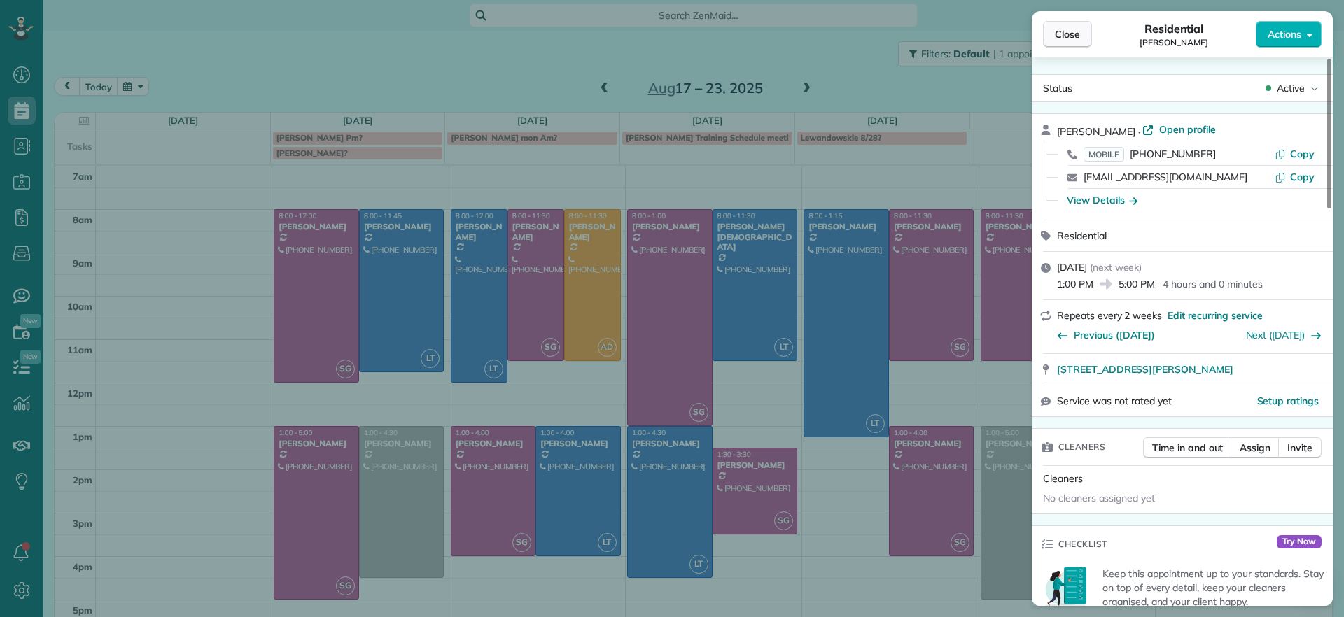
click at [1070, 39] on span "Close" at bounding box center [1067, 34] width 25 height 14
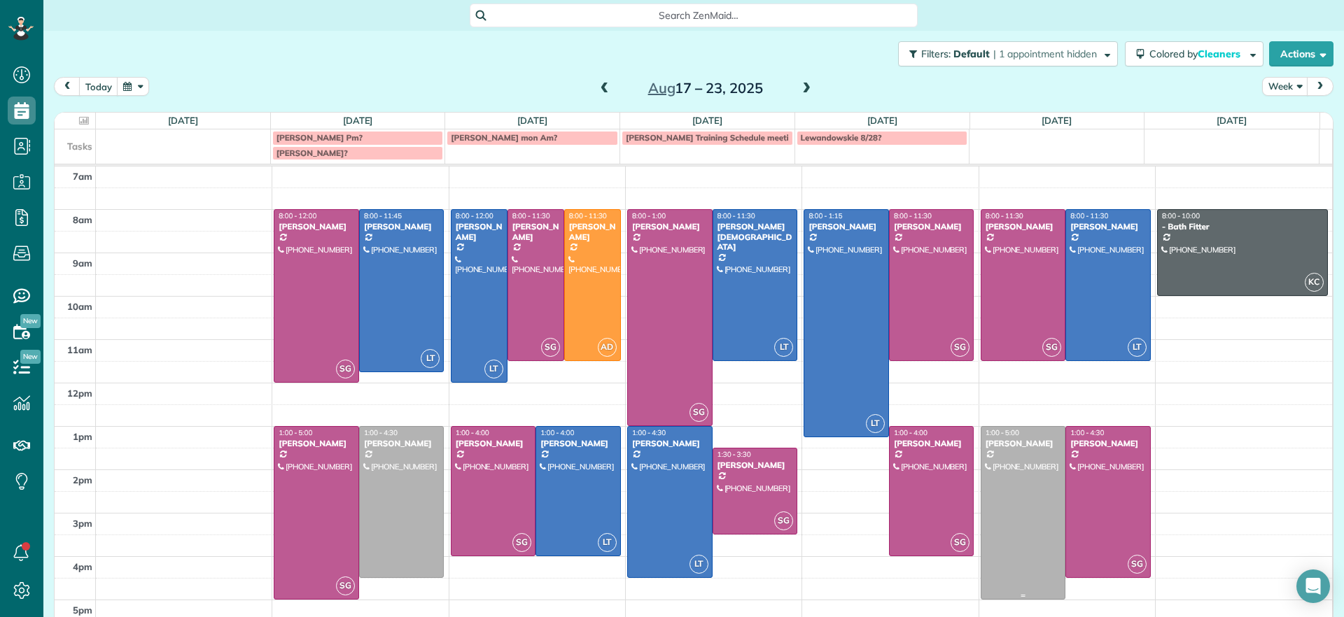
click at [1009, 524] on div at bounding box center [1023, 513] width 84 height 172
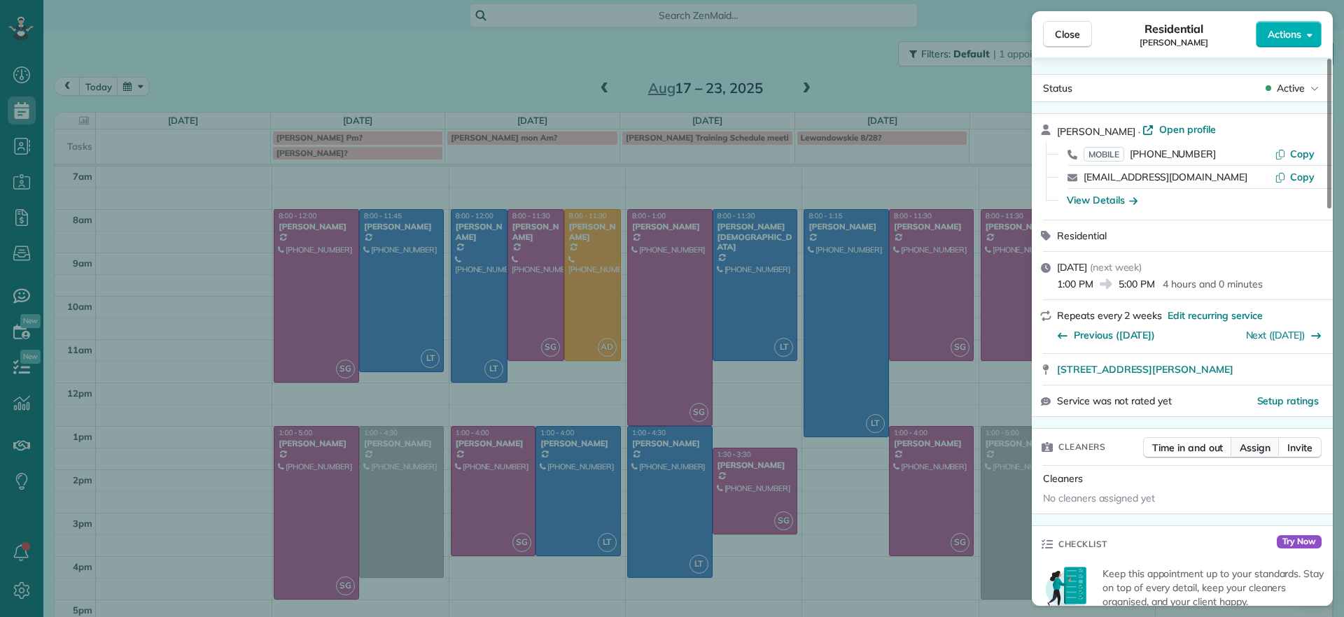
click at [1247, 449] on span "Assign" at bounding box center [1255, 448] width 31 height 14
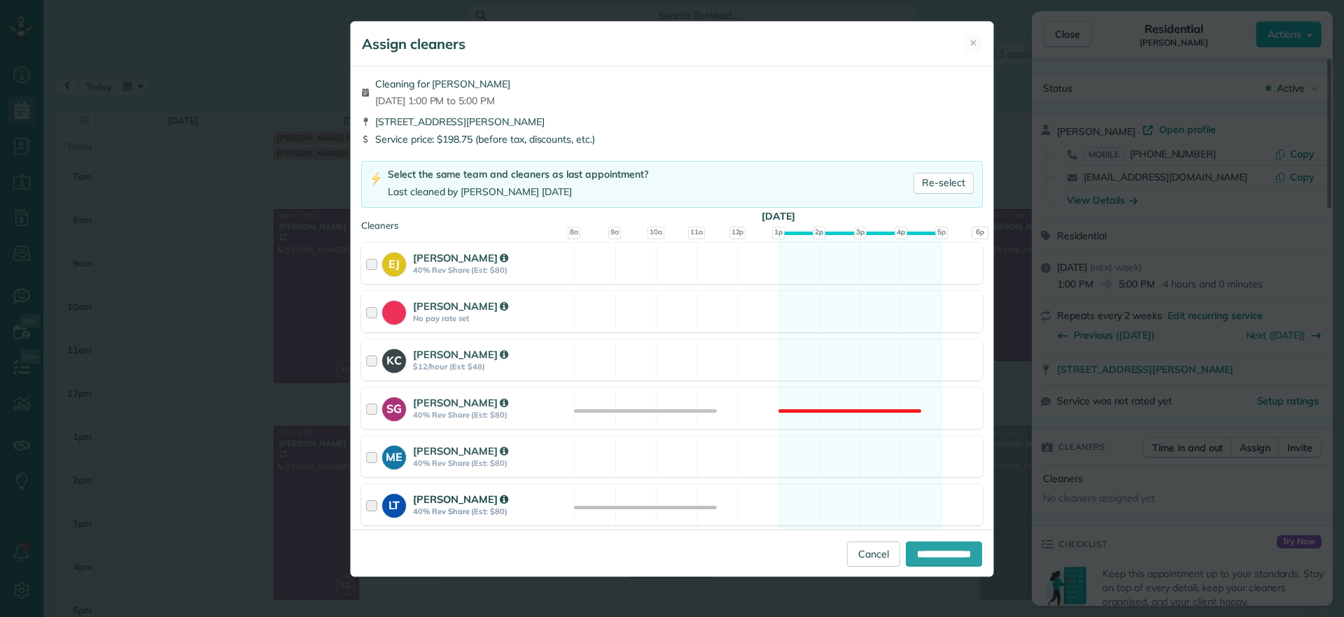
click at [831, 497] on div "LT Laura Thaller 40% Rev Share (Est: $80) Available" at bounding box center [672, 504] width 622 height 41
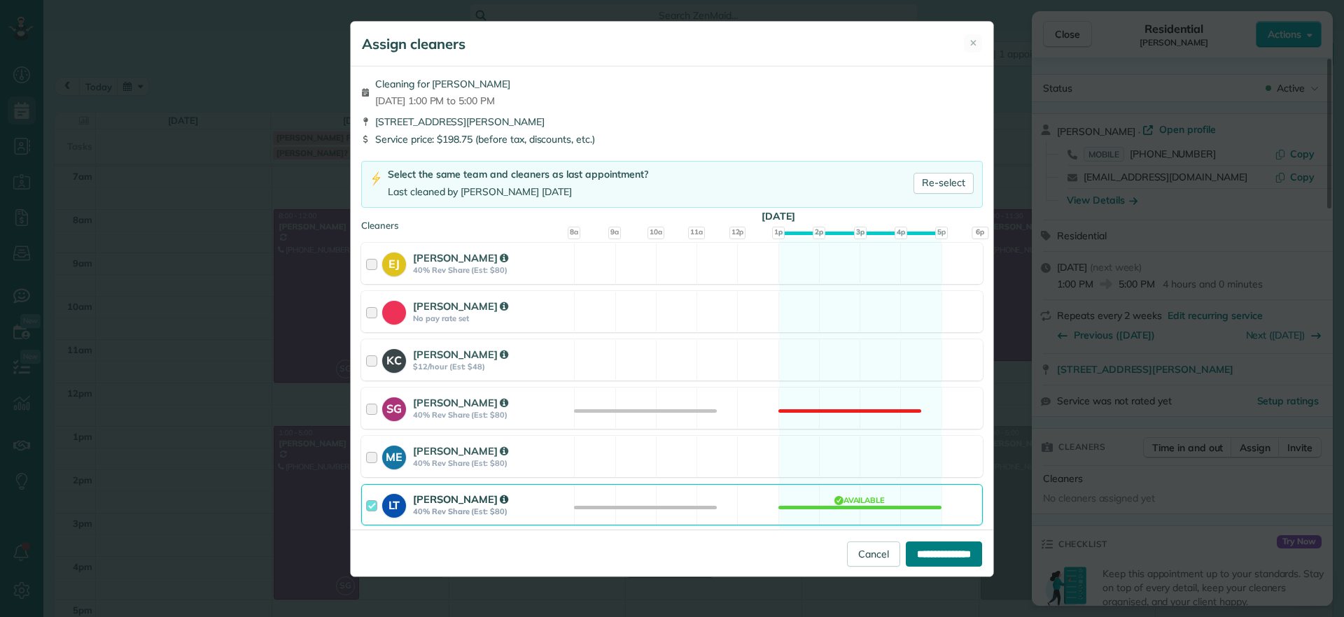
click at [938, 556] on input "**********" at bounding box center [944, 554] width 76 height 25
type input "**********"
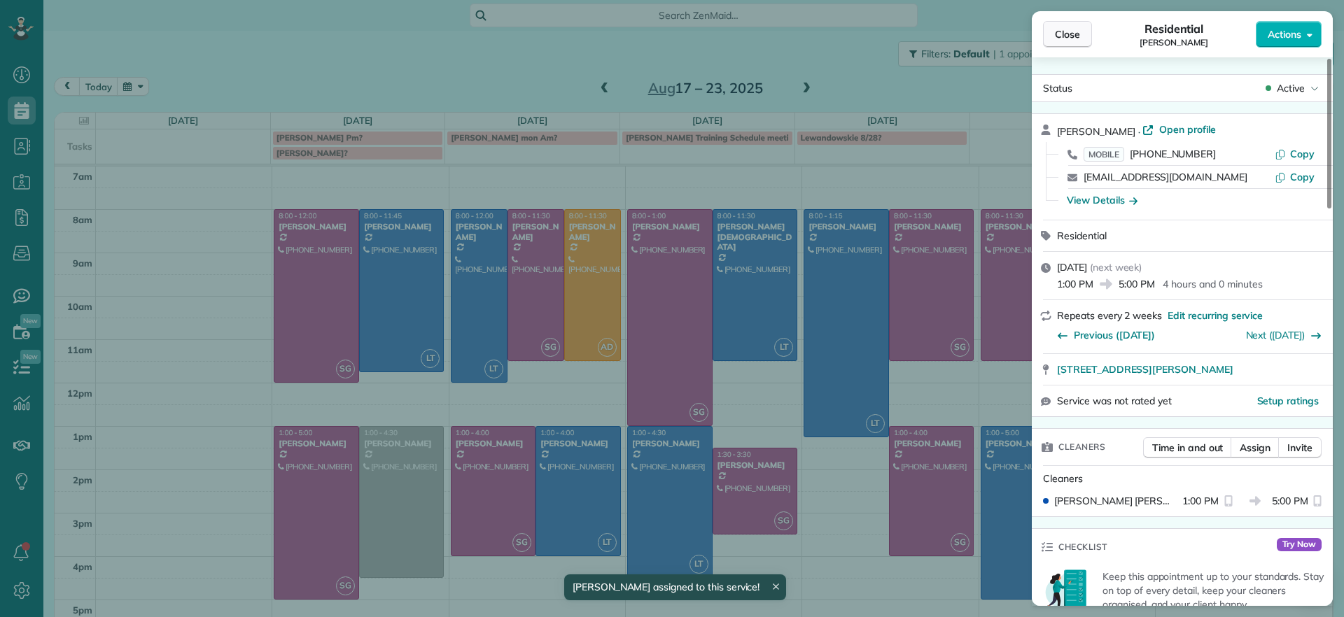
click at [1072, 34] on span "Close" at bounding box center [1067, 34] width 25 height 14
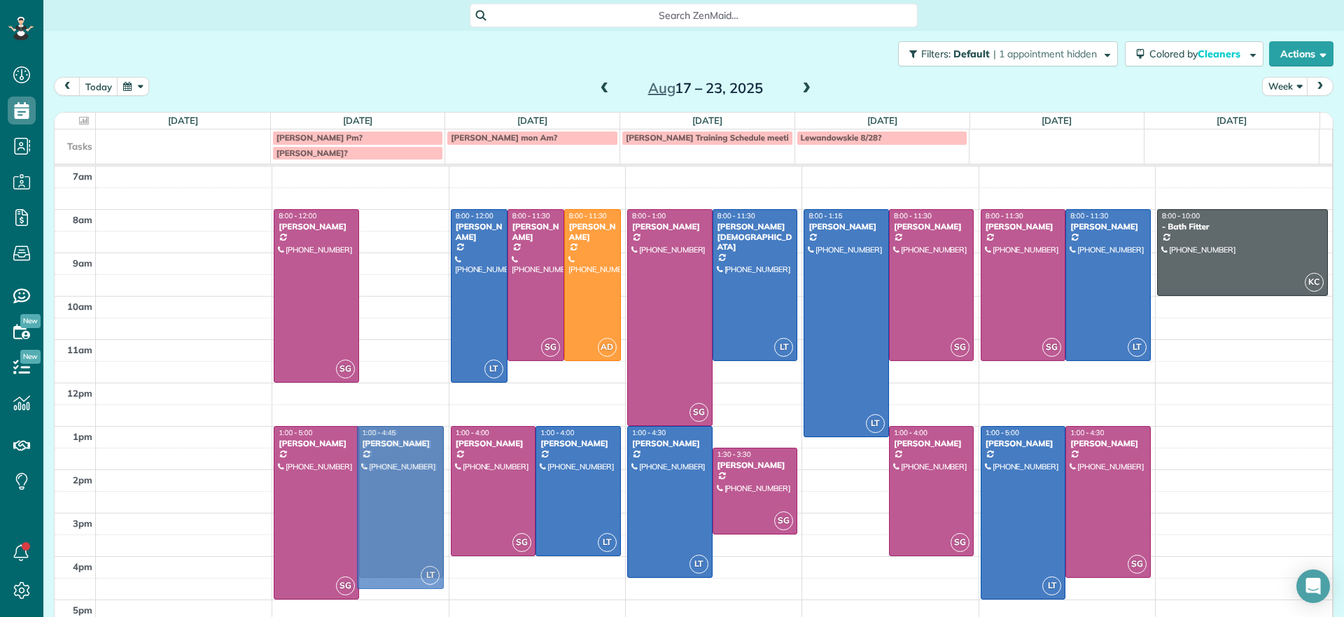
drag, startPoint x: 404, startPoint y: 248, endPoint x: 396, endPoint y: 469, distance: 221.3
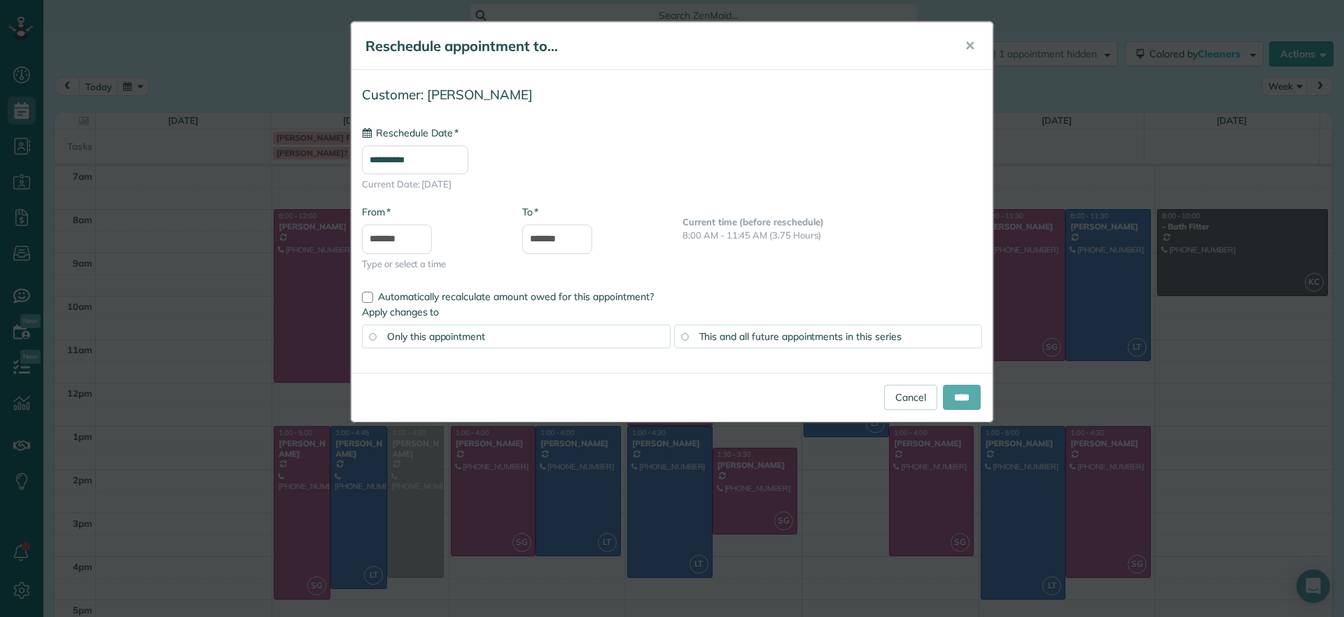
type input "**********"
click at [970, 397] on input "****" at bounding box center [962, 397] width 38 height 25
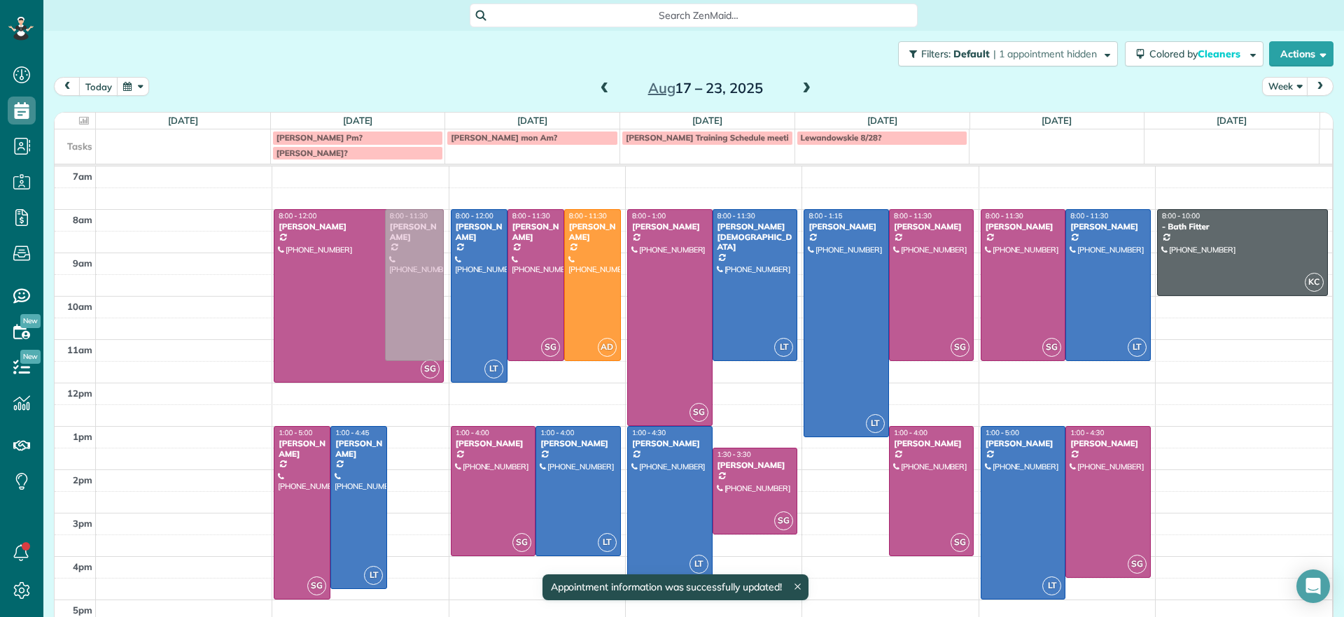
drag, startPoint x: 413, startPoint y: 510, endPoint x: 413, endPoint y: 297, distance: 212.8
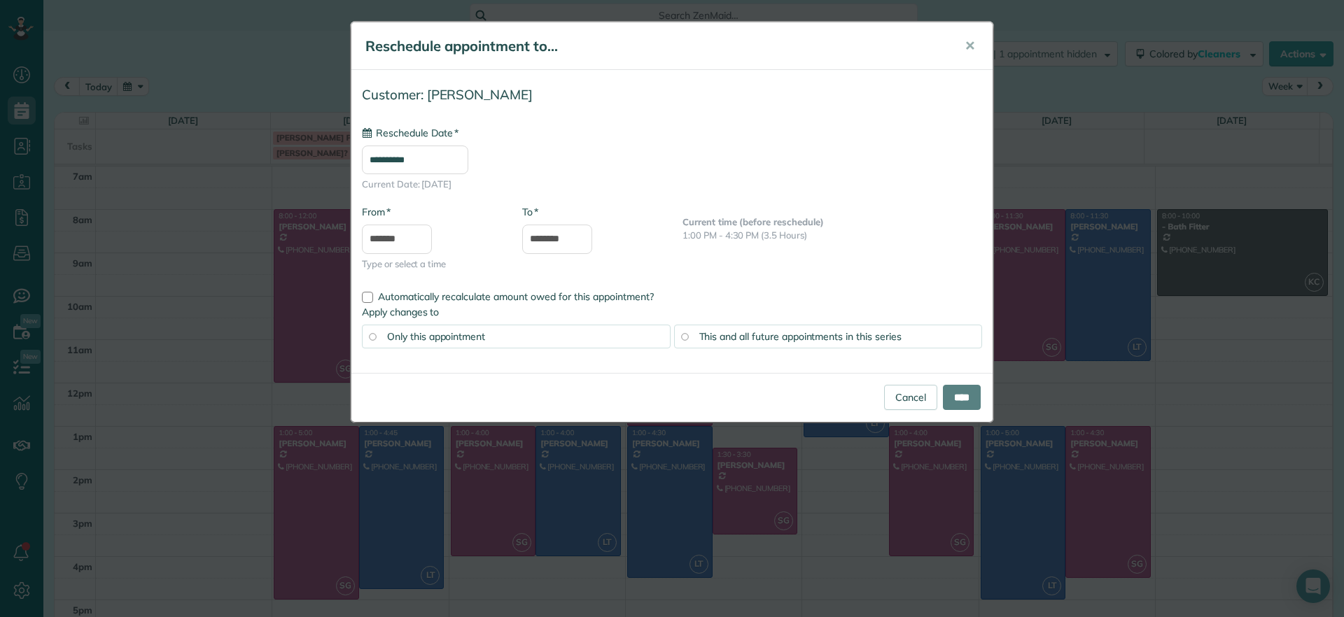
type input "**********"
click at [951, 399] on input "****" at bounding box center [962, 397] width 38 height 25
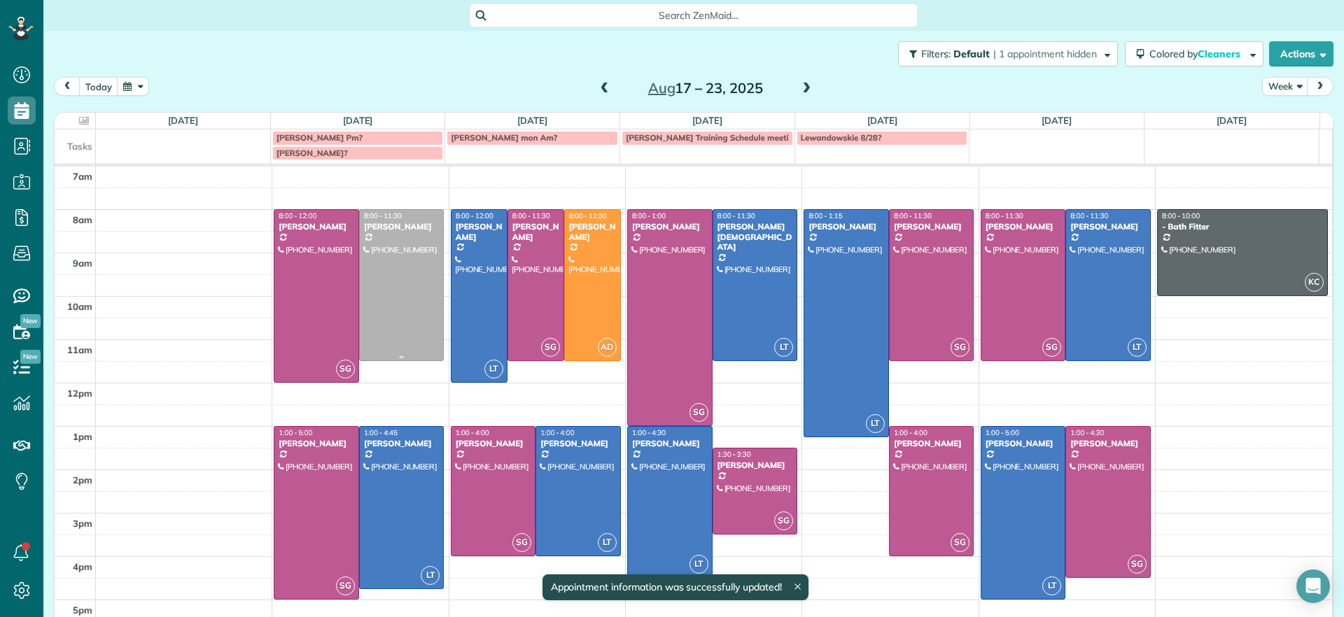
click at [416, 307] on div at bounding box center [402, 285] width 84 height 151
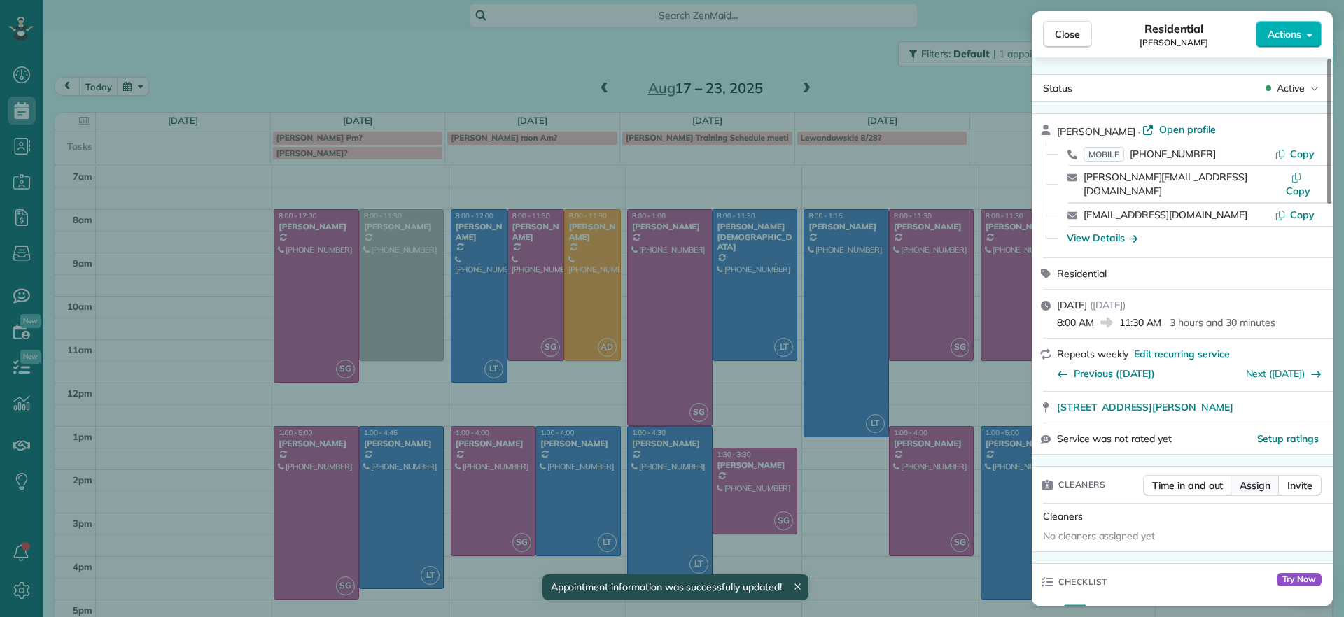
click at [1266, 479] on span "Assign" at bounding box center [1255, 486] width 31 height 14
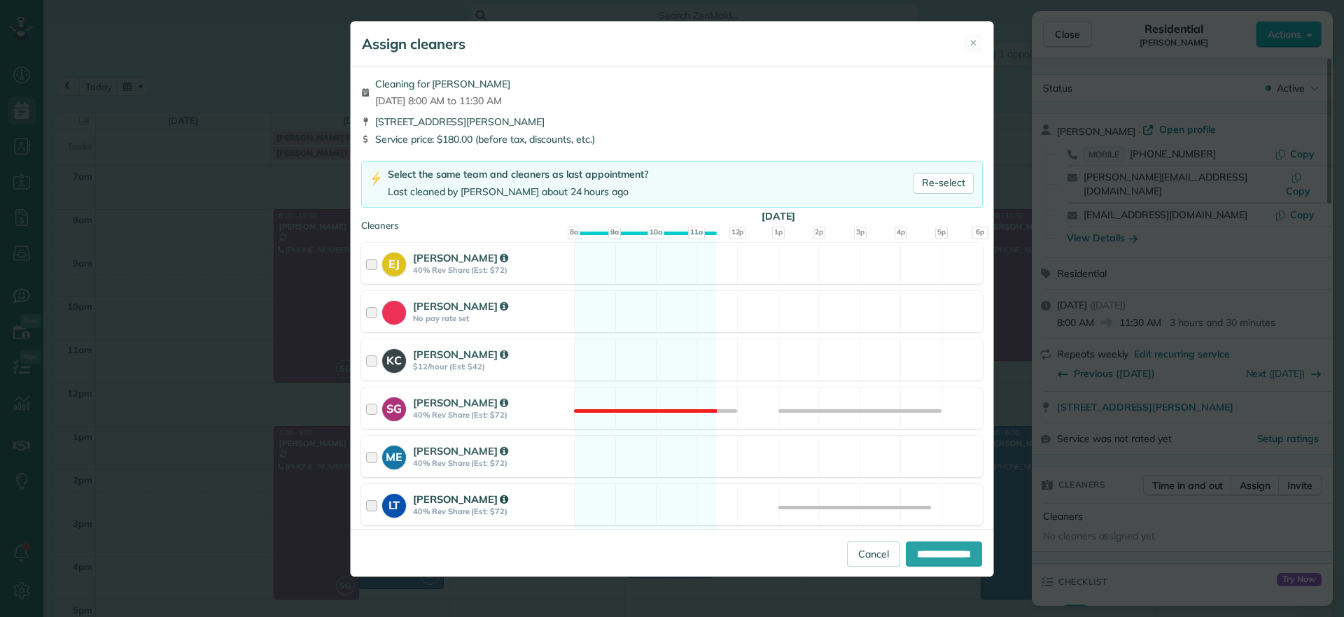
click at [615, 504] on div "LT Laura Thaller 40% Rev Share (Est: $72) Available" at bounding box center [672, 504] width 622 height 41
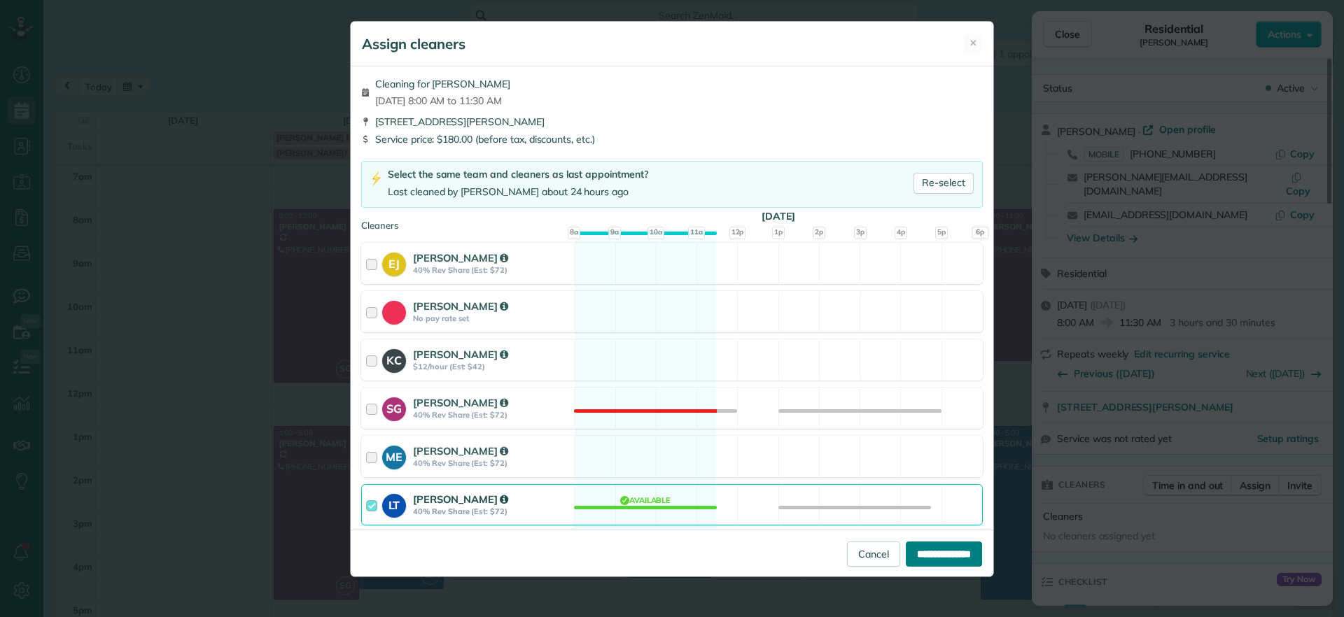
click at [949, 552] on input "**********" at bounding box center [944, 554] width 76 height 25
type input "**********"
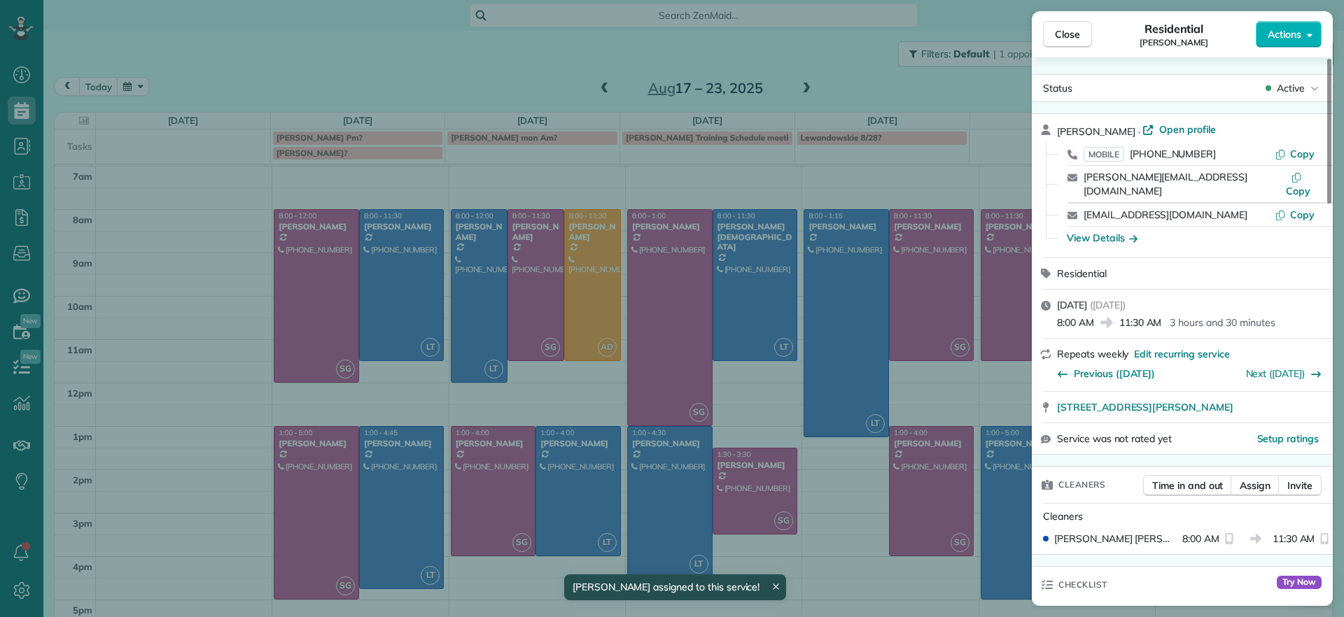
click at [181, 313] on div "Close Residential James Crenshaw Actions Status Active James Crenshaw · Open pr…" at bounding box center [672, 308] width 1344 height 617
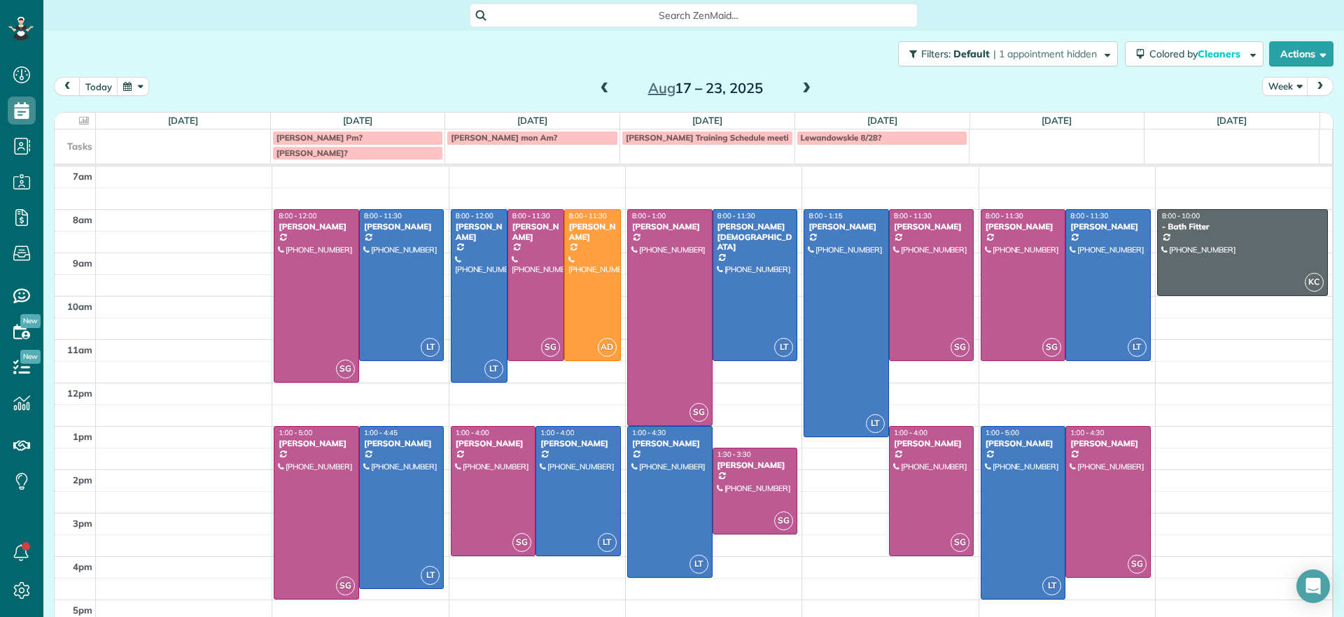
click at [801, 88] on span at bounding box center [806, 89] width 15 height 13
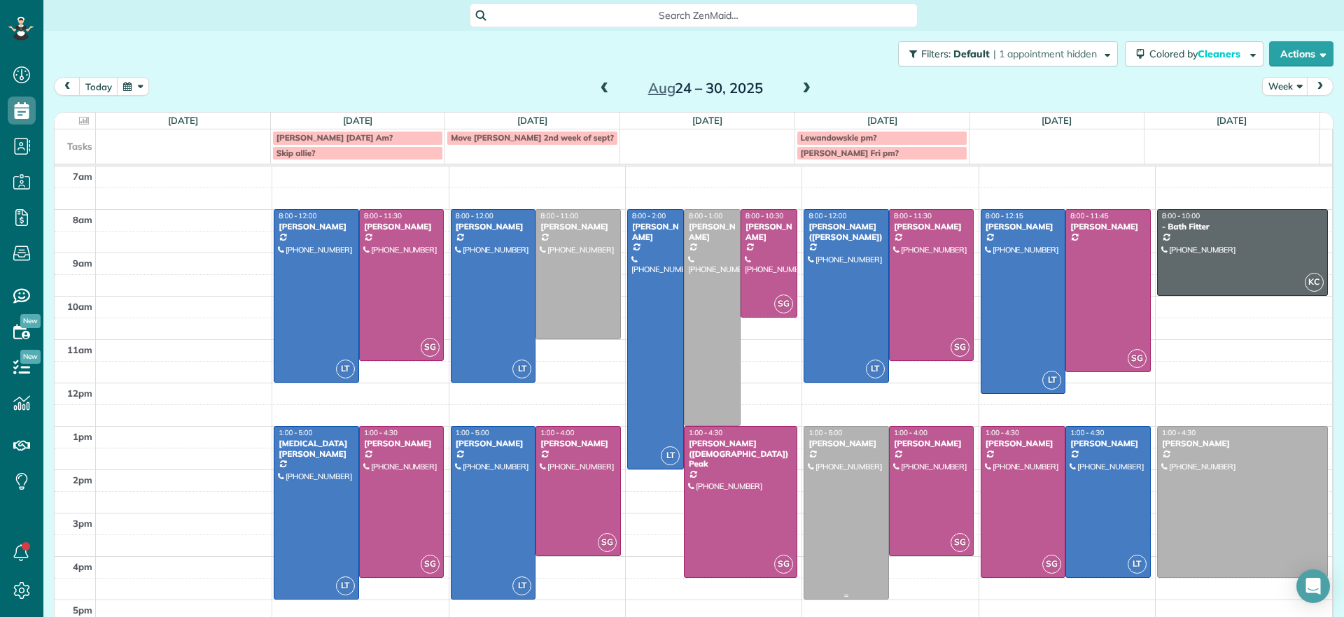
click at [832, 480] on div at bounding box center [846, 513] width 84 height 172
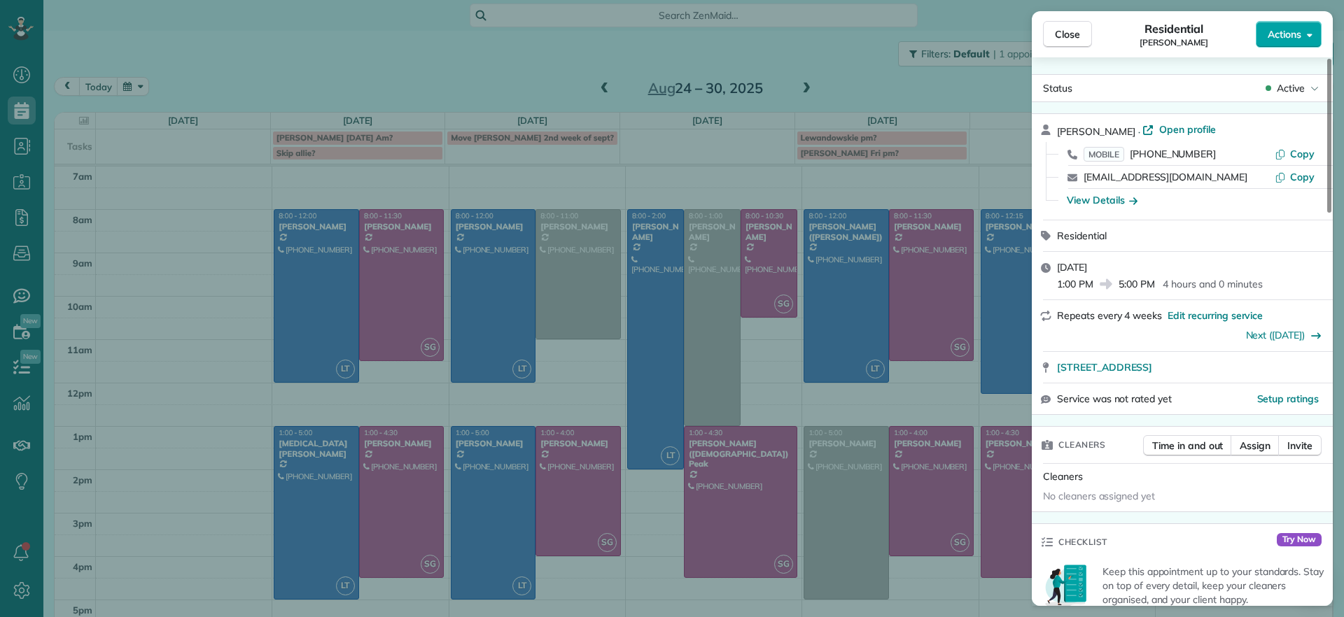
click at [1295, 36] on span "Actions" at bounding box center [1285, 34] width 34 height 14
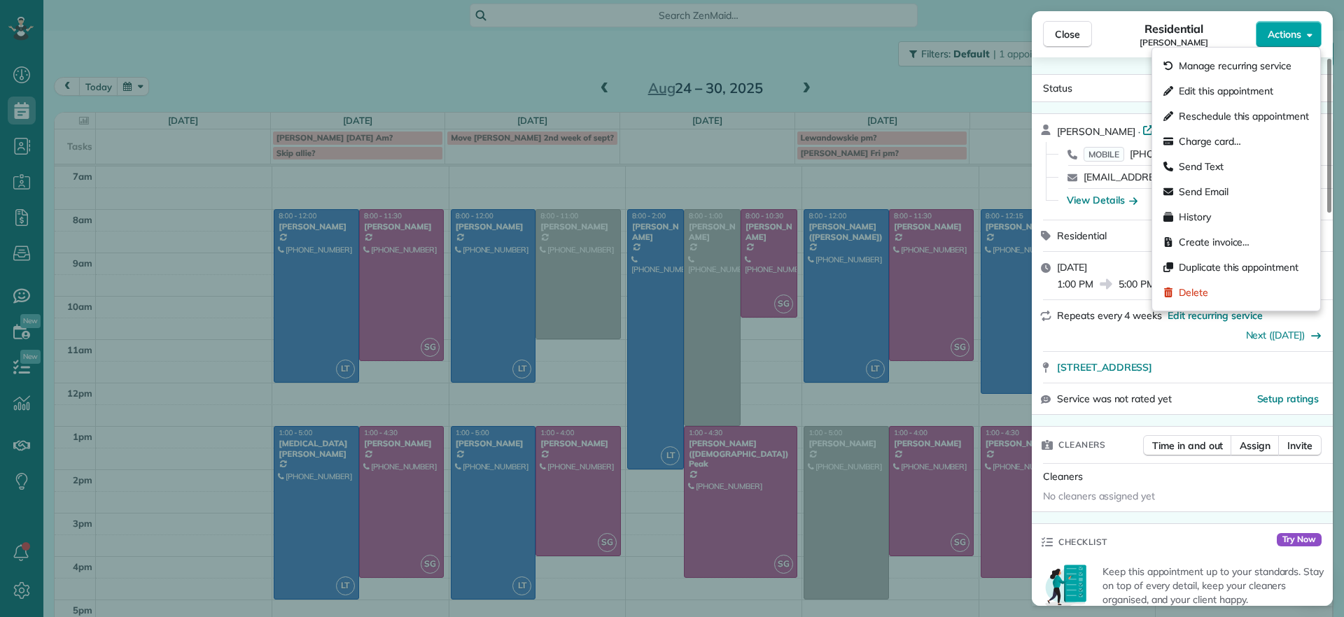
click at [1298, 38] on span "Actions" at bounding box center [1285, 34] width 34 height 14
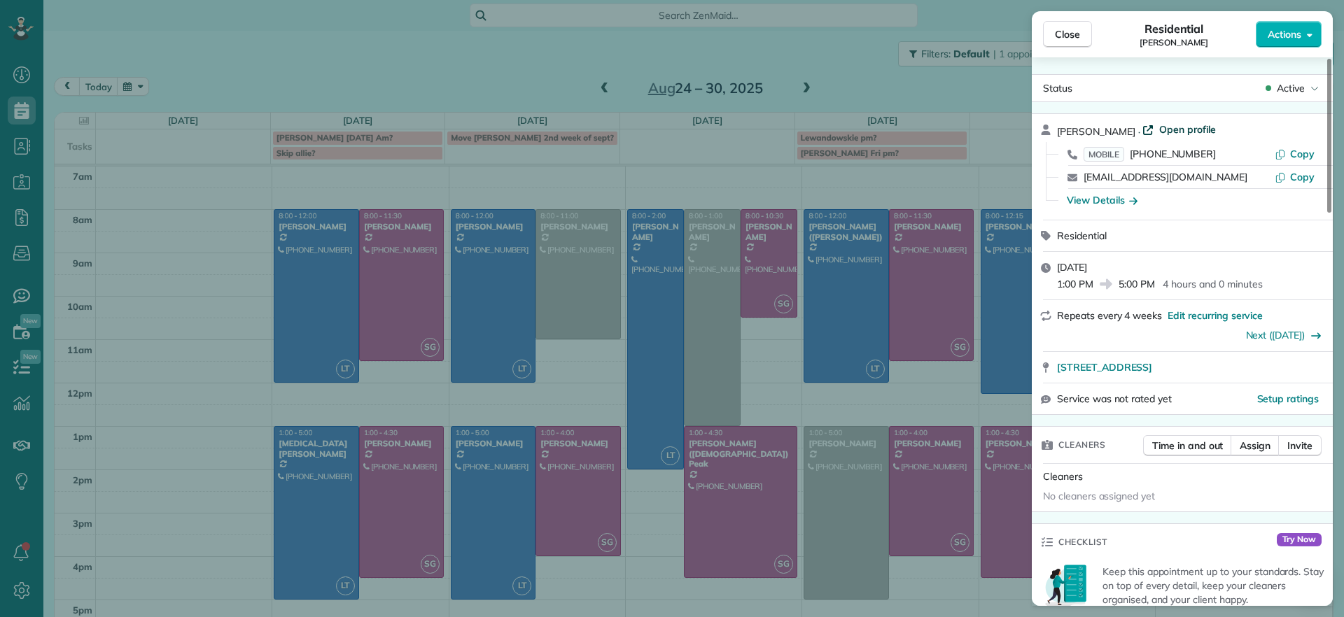
click at [1176, 130] on span "Open profile" at bounding box center [1187, 130] width 57 height 14
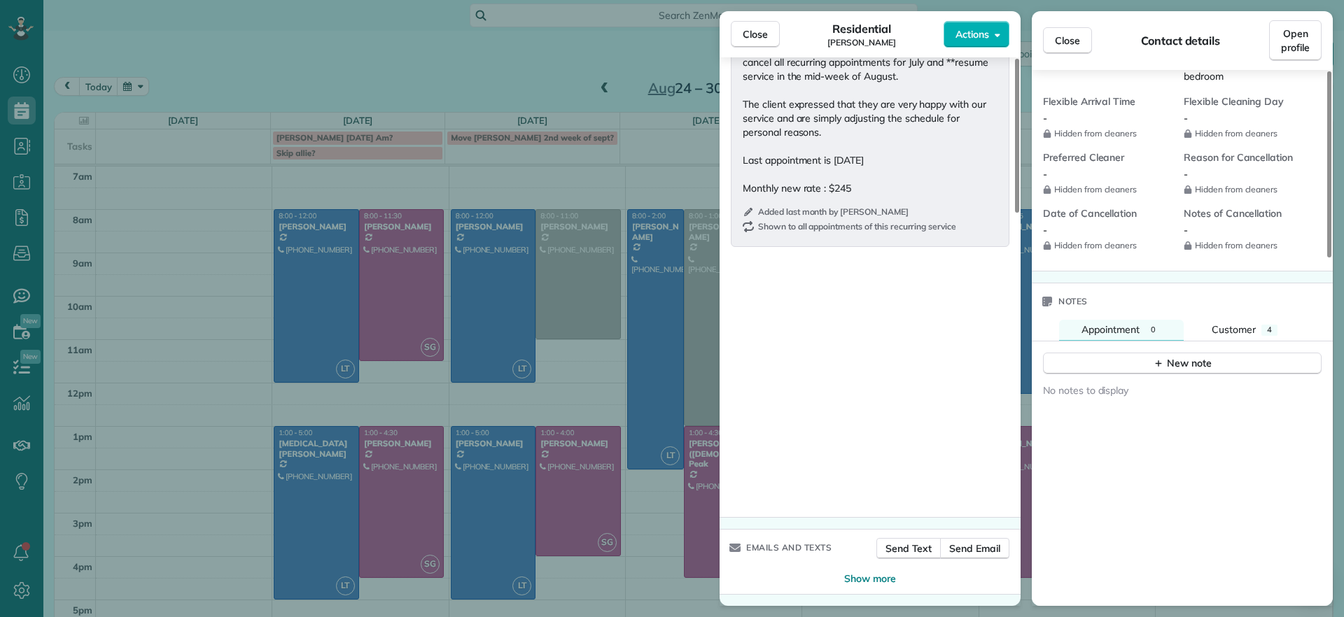
scroll to position [1219, 0]
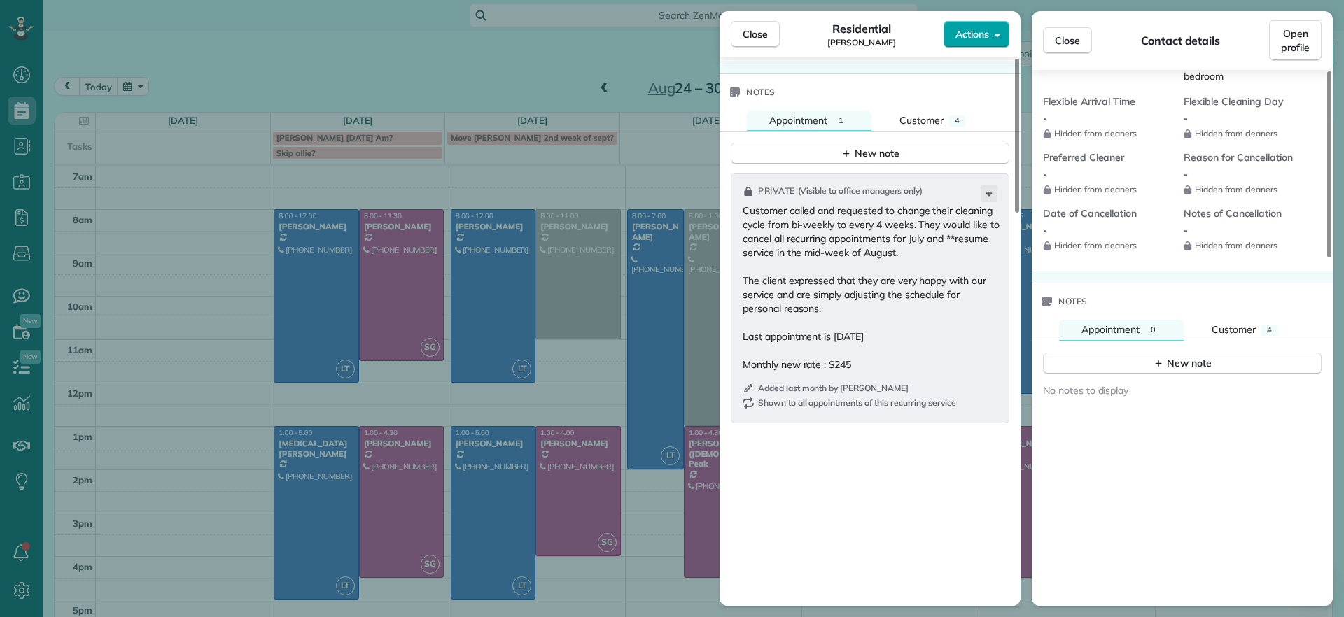
click at [967, 42] on button "Actions" at bounding box center [977, 34] width 66 height 27
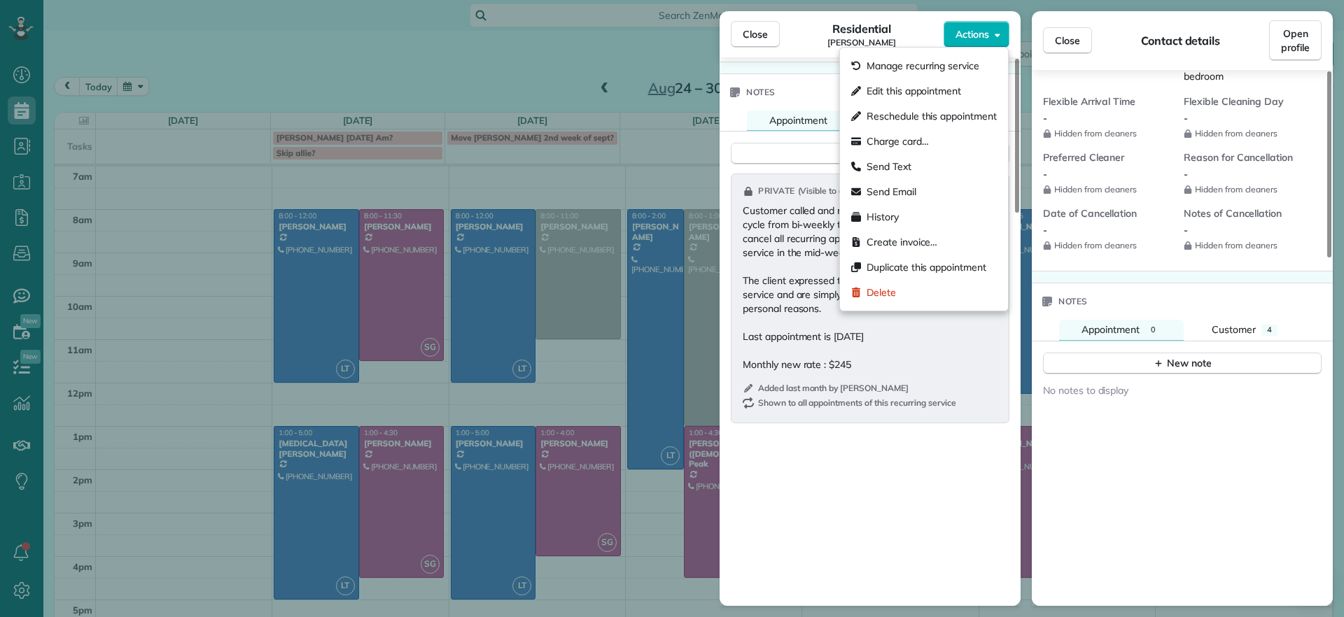
click at [941, 503] on div "Private ( Visible to office managers only ) Customer called and requested to ch…" at bounding box center [870, 429] width 301 height 529
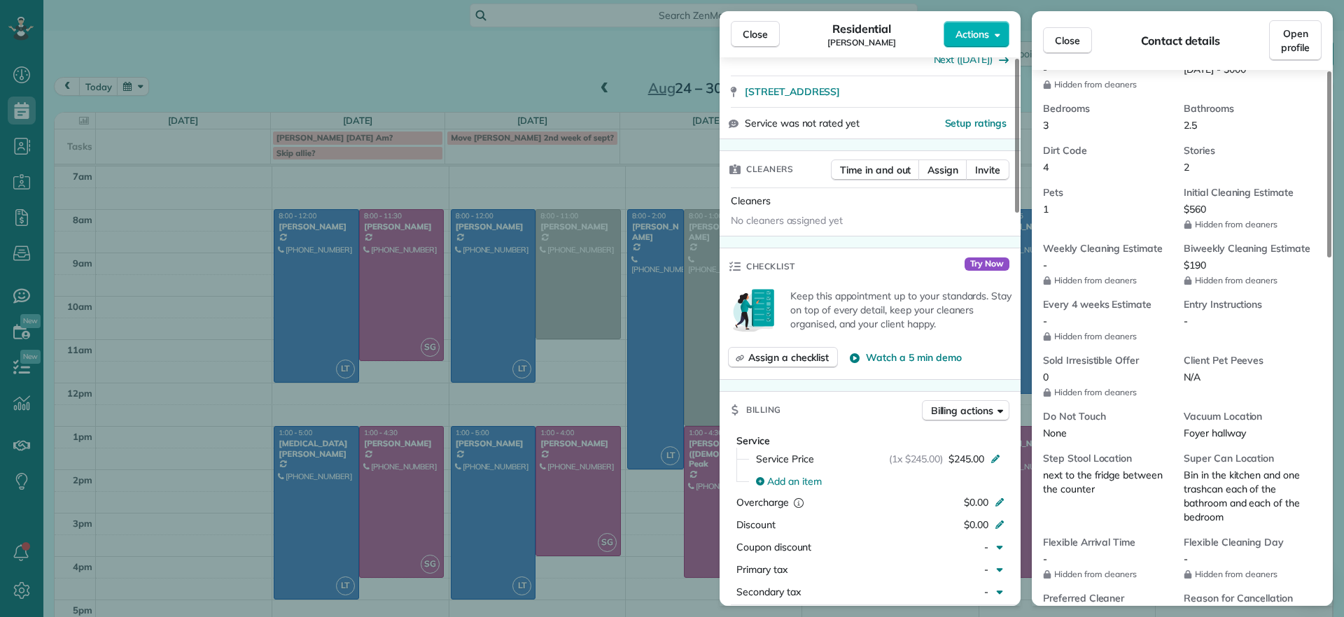
scroll to position [249, 0]
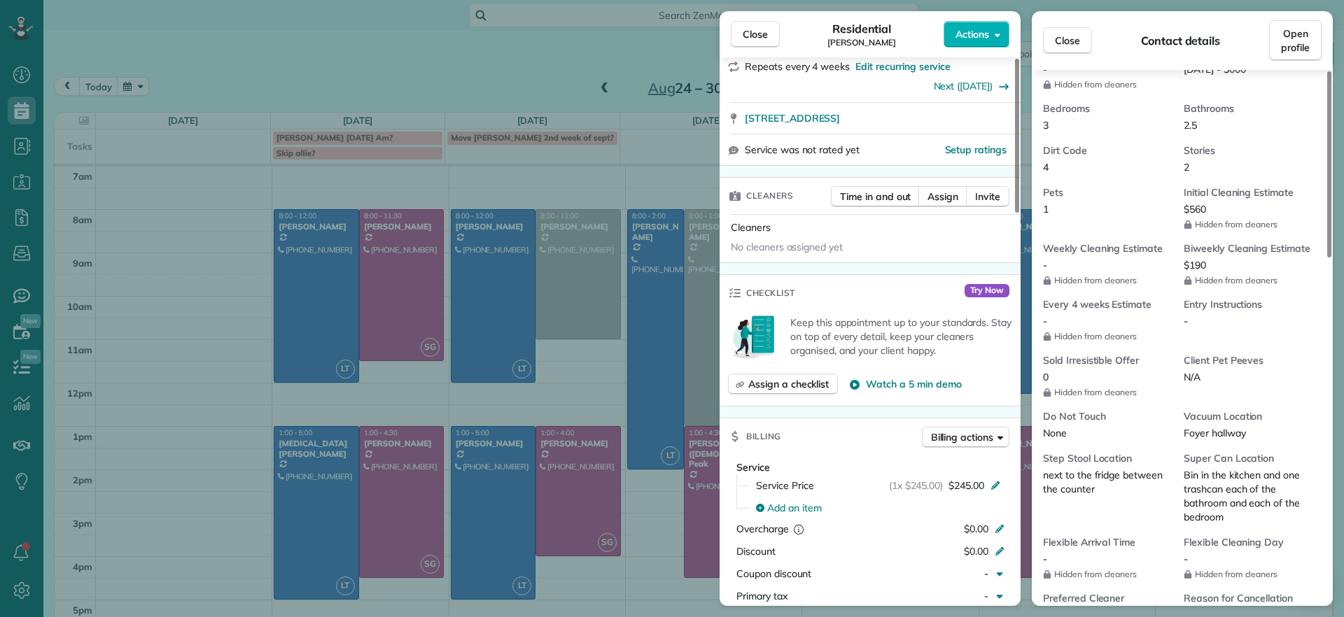
click at [658, 10] on div "Close Residential Ryan Lewandowski Actions Status Active Ryan Lewandowski · Ope…" at bounding box center [672, 308] width 1344 height 617
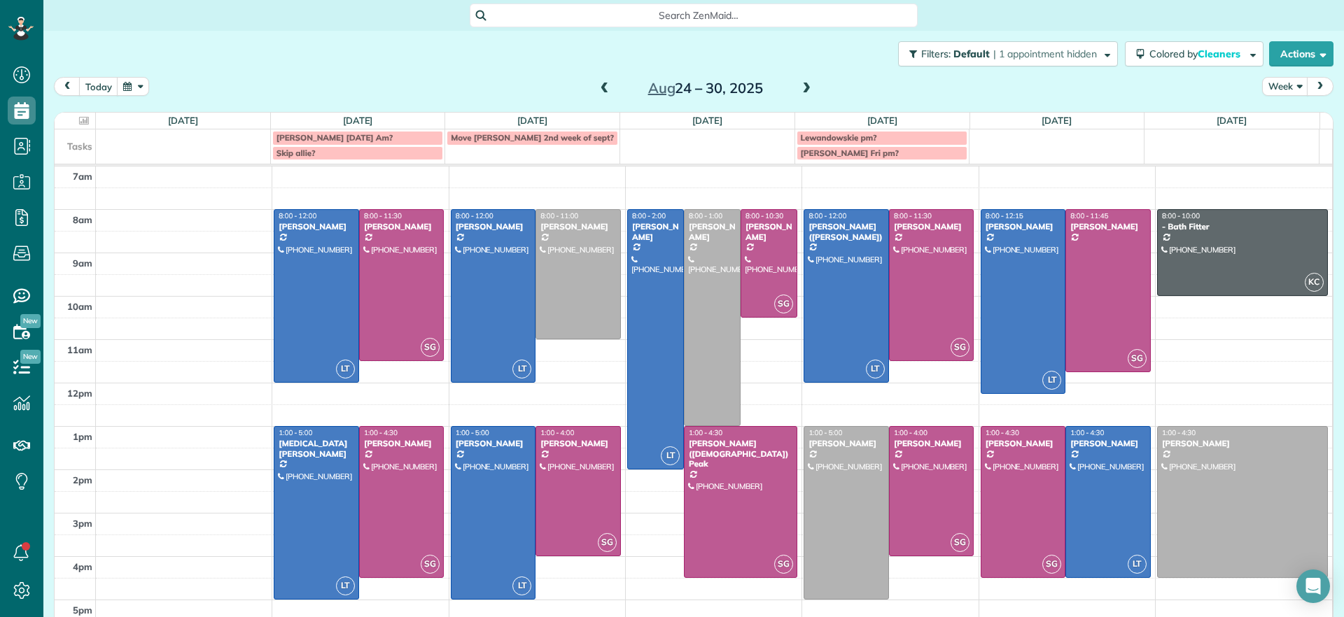
click at [653, 14] on span "Search ZenMaid…" at bounding box center [699, 15] width 426 height 14
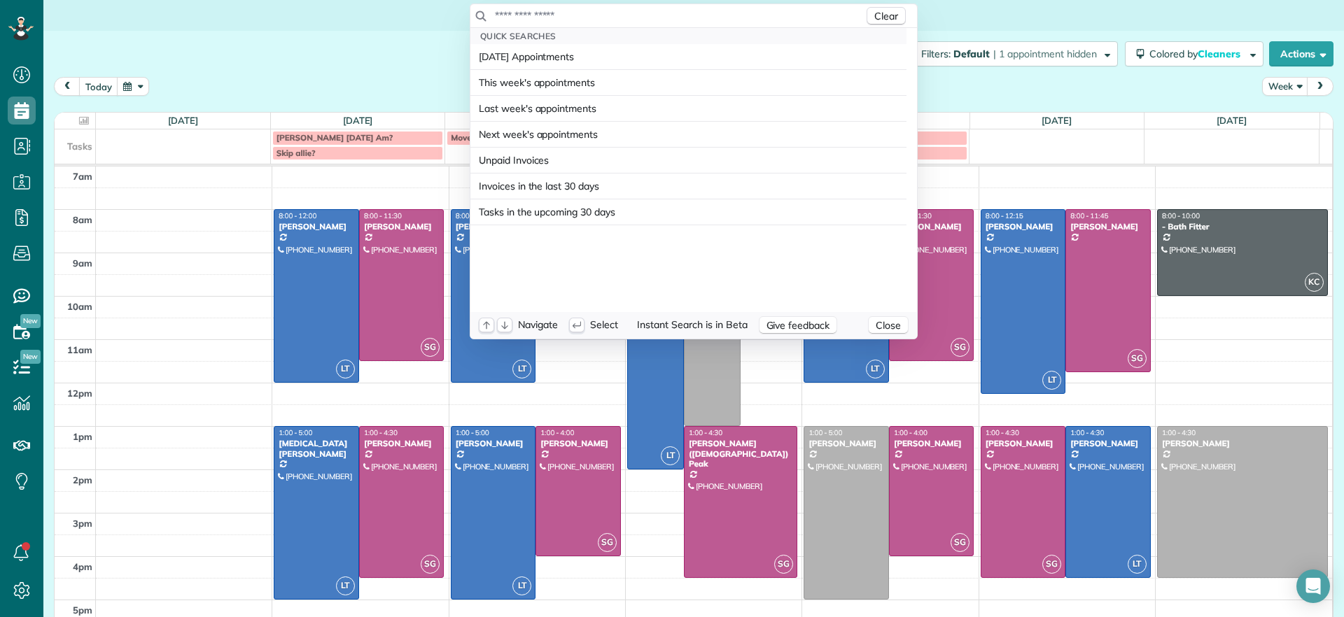
click at [670, 10] on input "text" at bounding box center [679, 15] width 370 height 14
click at [716, 11] on input "text" at bounding box center [679, 15] width 370 height 14
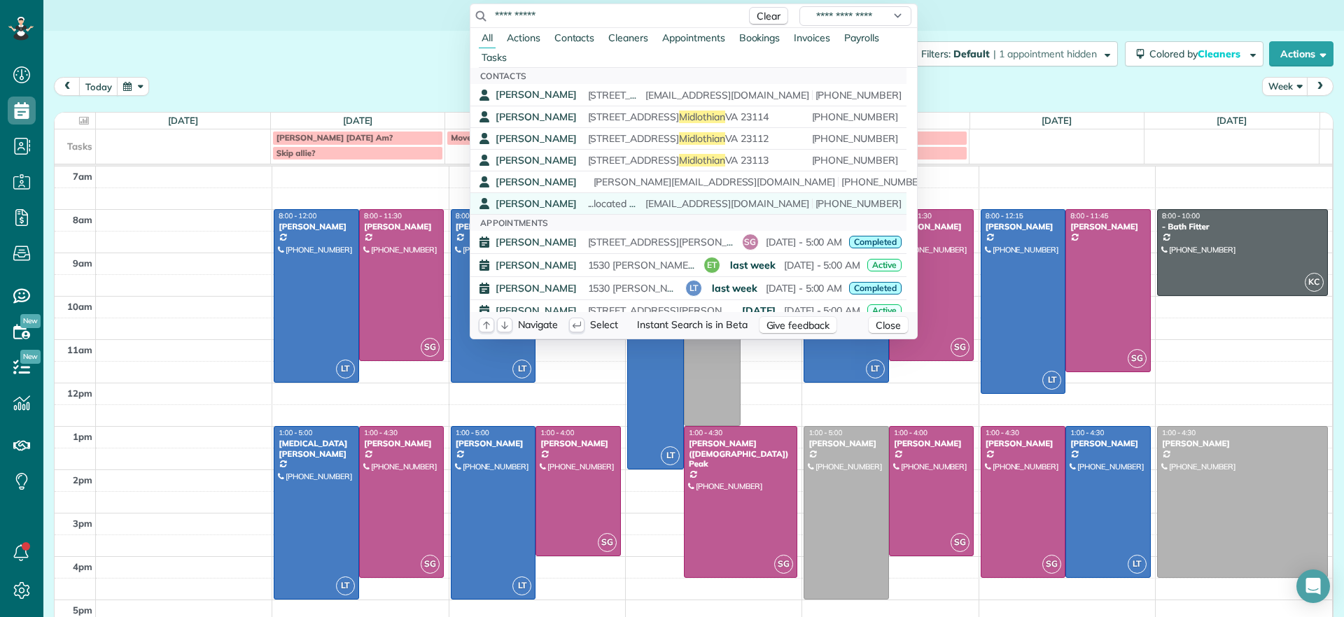
type input "**********"
click at [683, 210] on div "Jennifer Hunte ...located at 1530 lundy terrace midlothian va 23114. The cx sai…" at bounding box center [699, 204] width 406 height 14
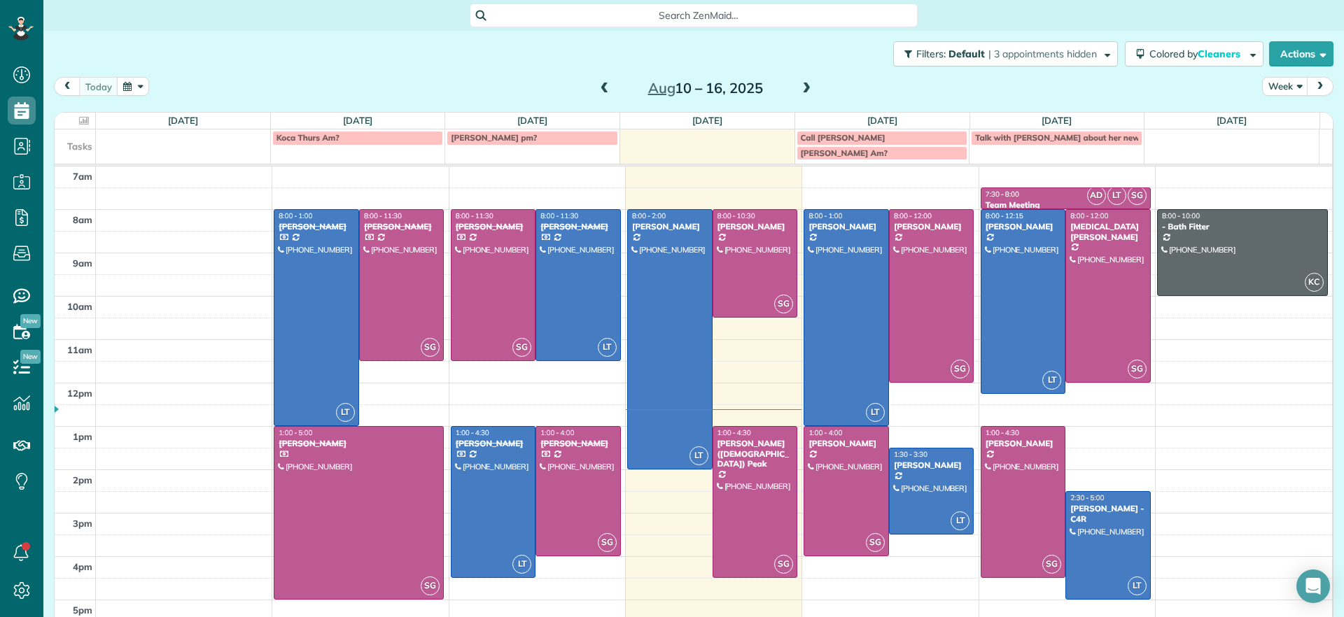
scroll to position [22, 0]
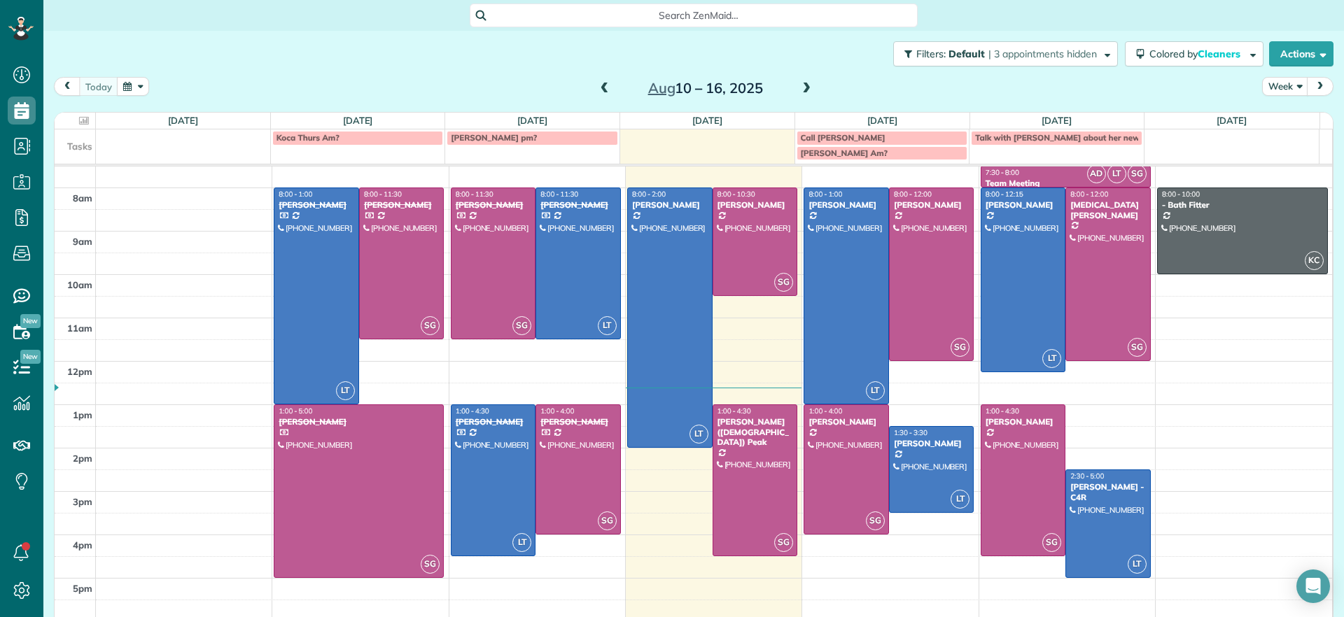
click at [799, 92] on span at bounding box center [806, 89] width 15 height 13
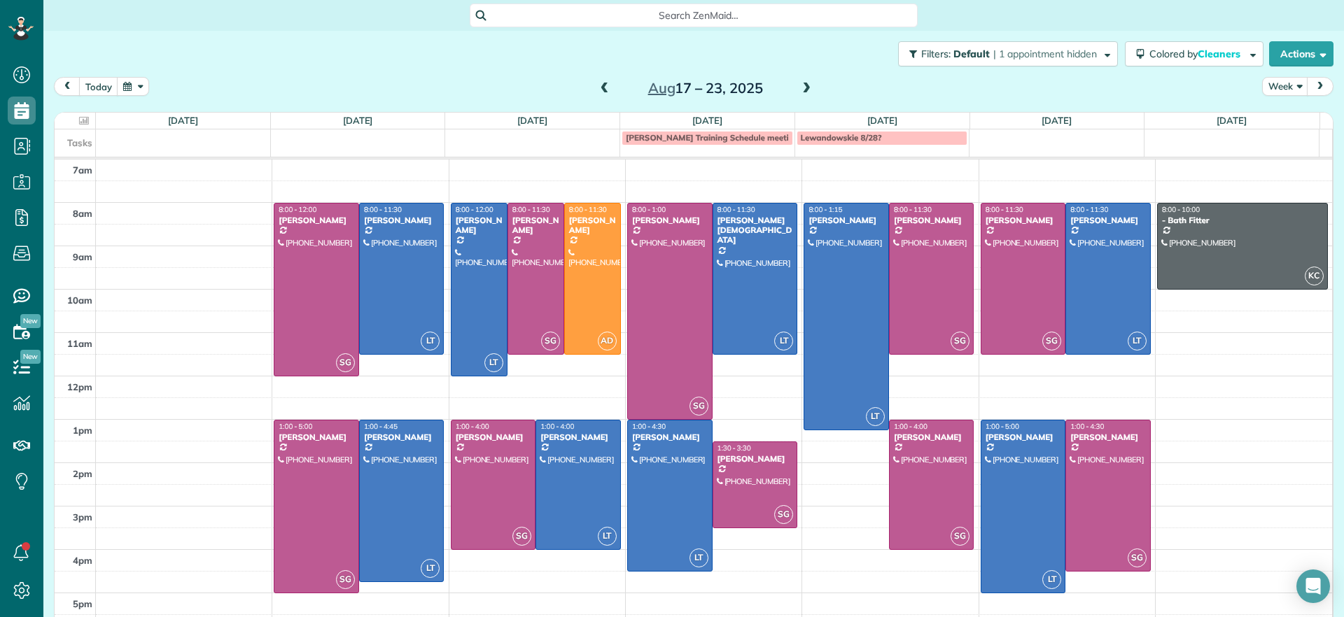
click at [799, 88] on span at bounding box center [806, 89] width 15 height 13
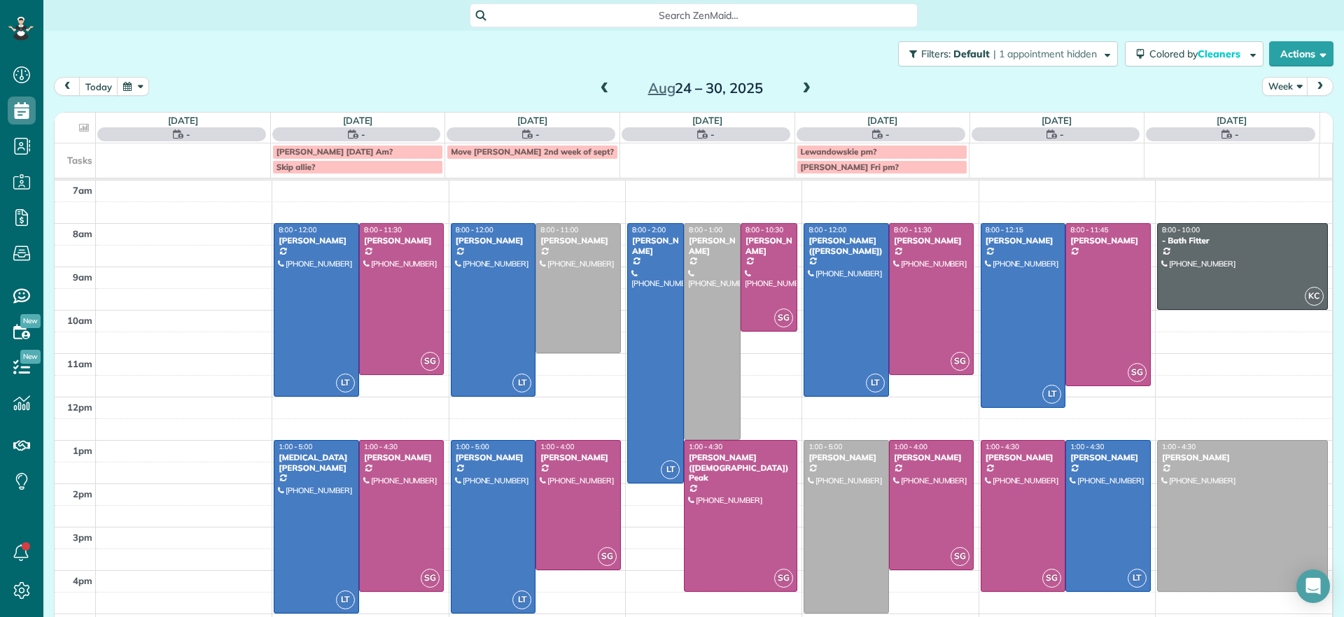
click at [598, 89] on span at bounding box center [604, 89] width 15 height 13
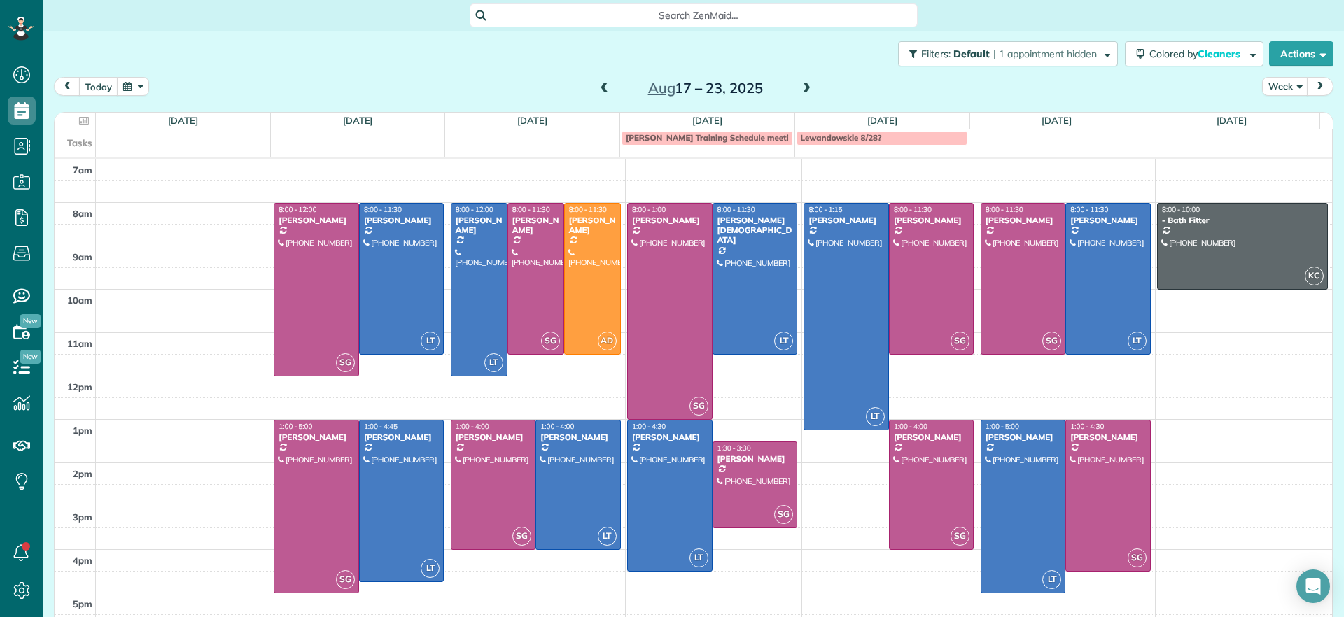
click at [799, 90] on span at bounding box center [806, 89] width 15 height 13
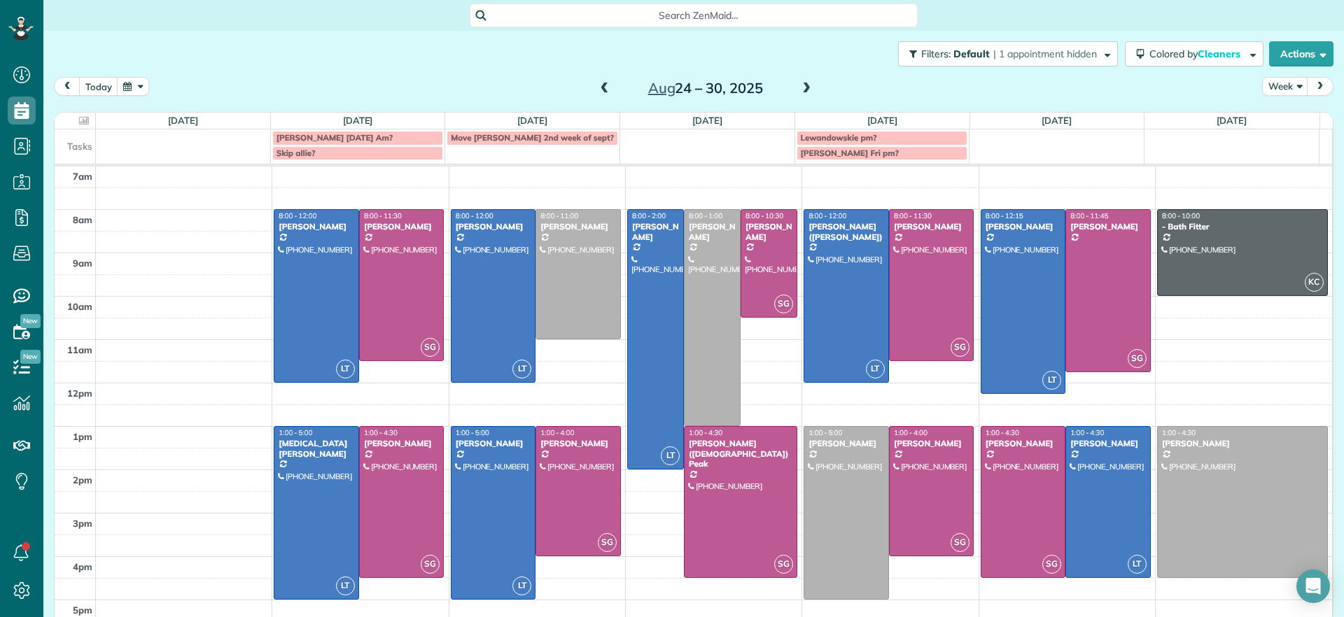
click at [597, 88] on span at bounding box center [604, 89] width 15 height 13
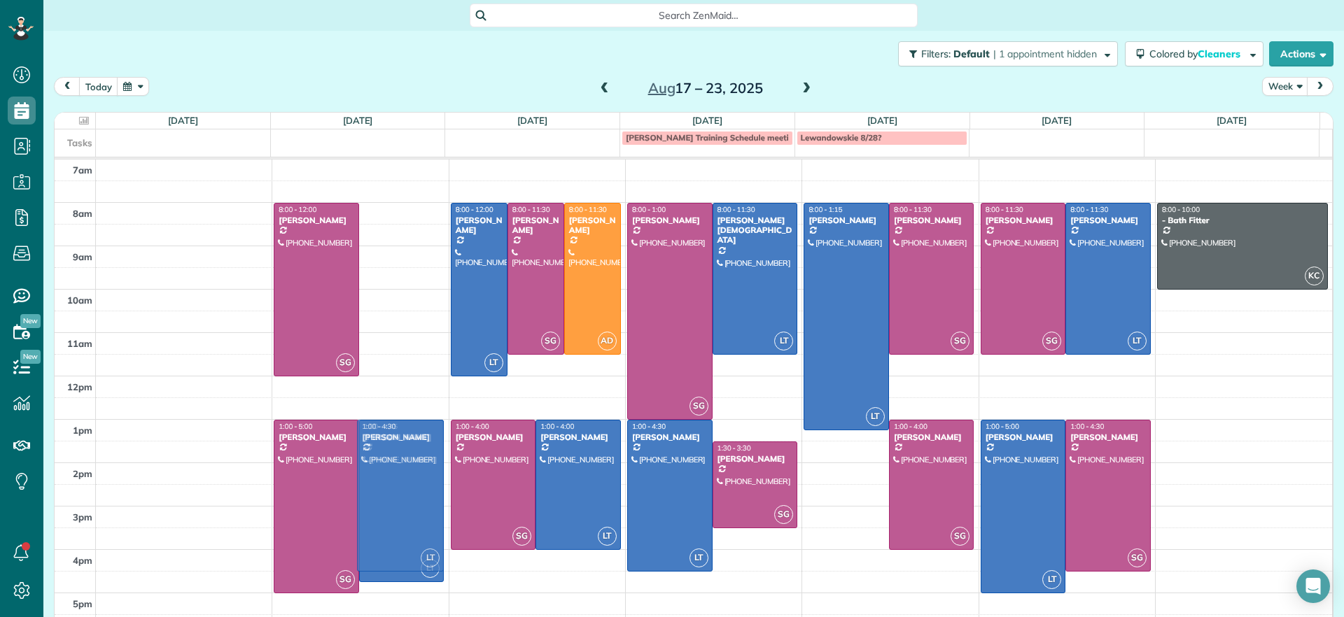
drag, startPoint x: 400, startPoint y: 263, endPoint x: 395, endPoint y: 484, distance: 220.6
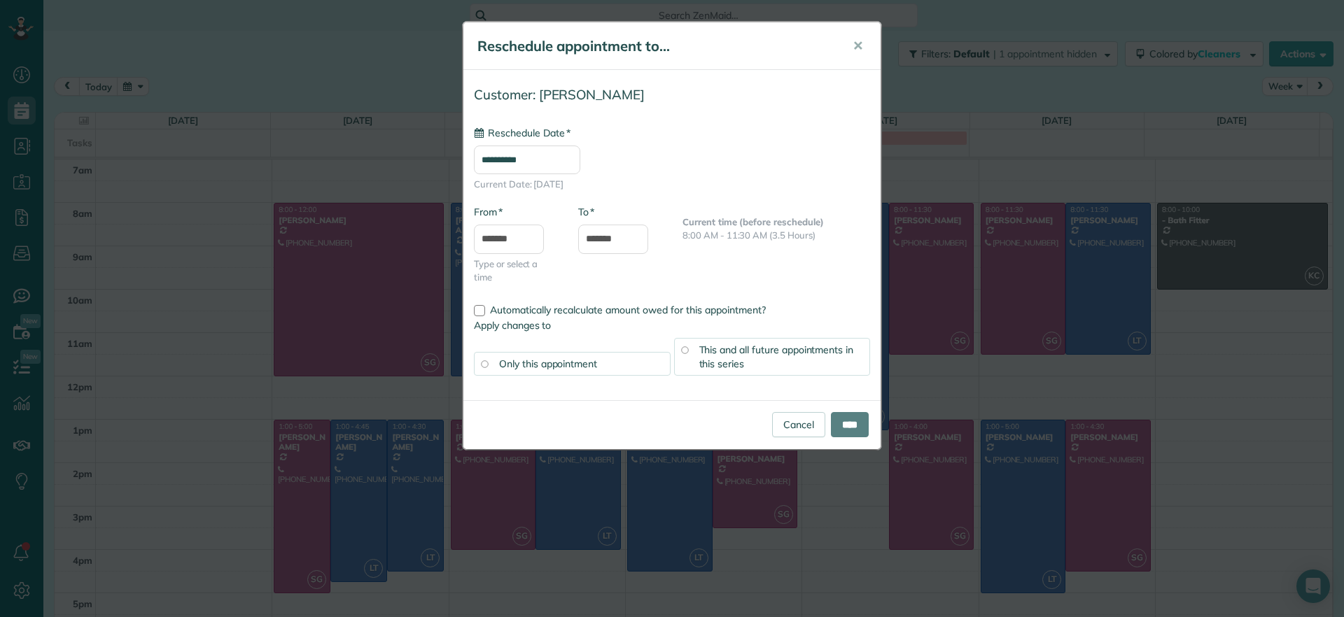
type input "**********"
click at [847, 423] on input "****" at bounding box center [850, 424] width 38 height 25
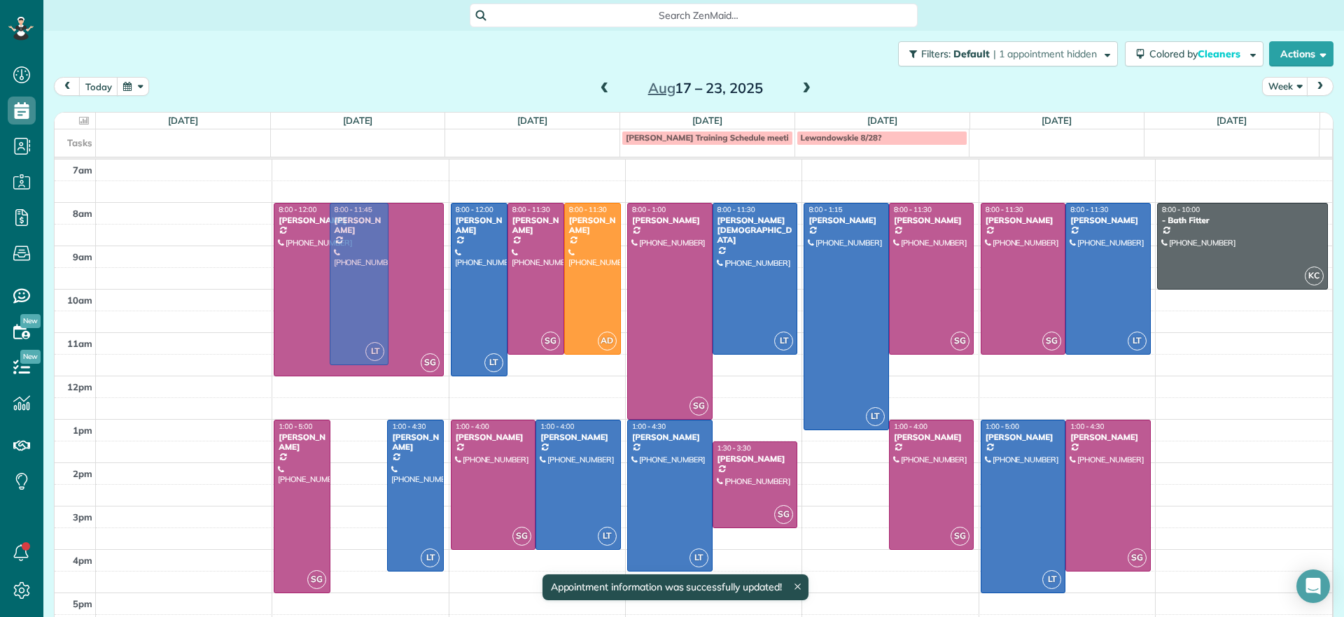
drag, startPoint x: 349, startPoint y: 484, endPoint x: 412, endPoint y: 271, distance: 222.6
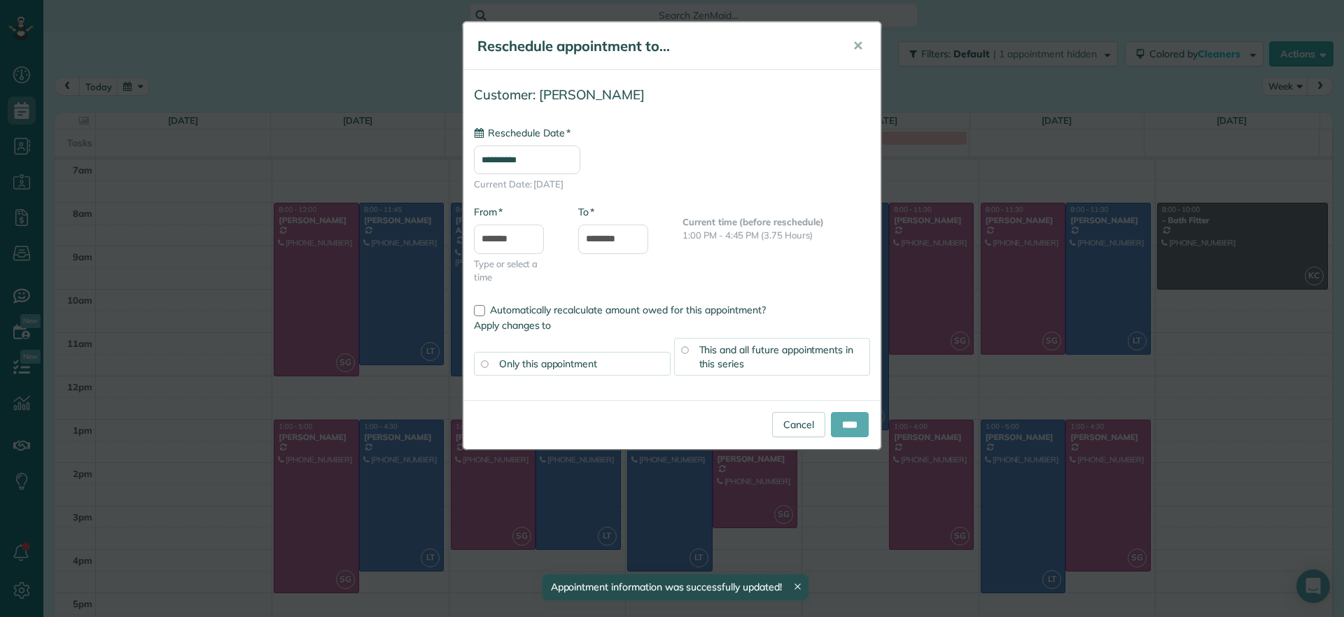
type input "**********"
click at [839, 430] on input "****" at bounding box center [850, 424] width 38 height 25
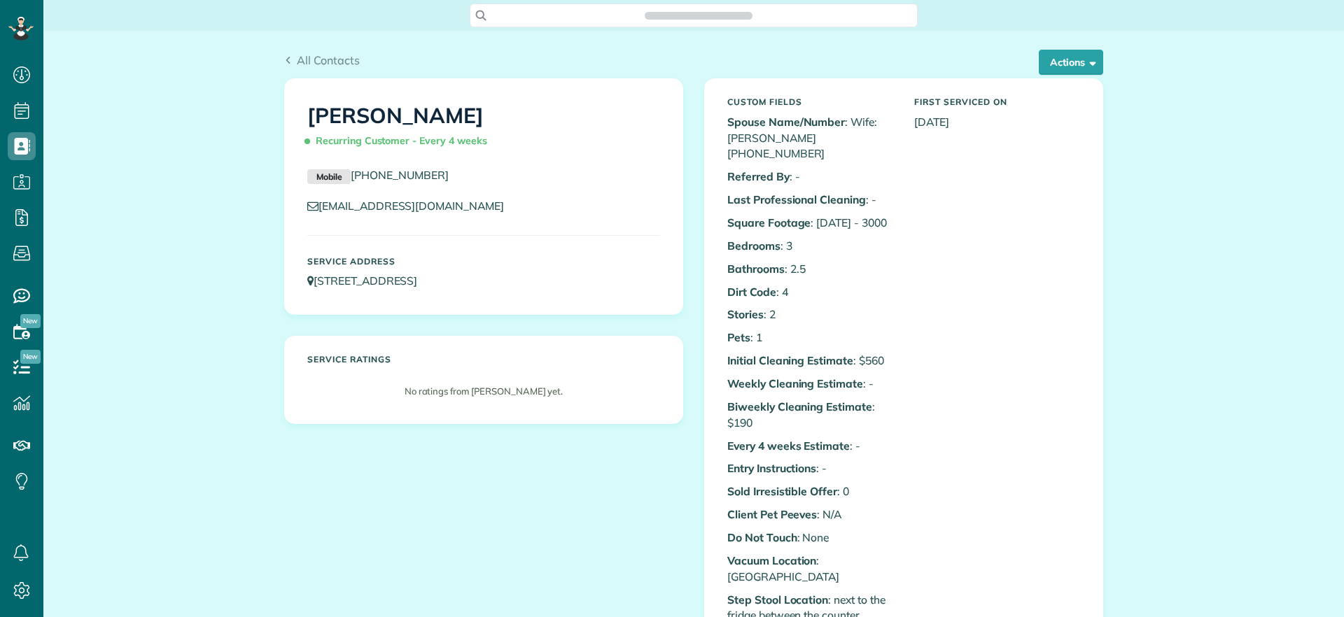
scroll to position [6, 6]
click at [1075, 73] on button "Actions" at bounding box center [1071, 62] width 64 height 25
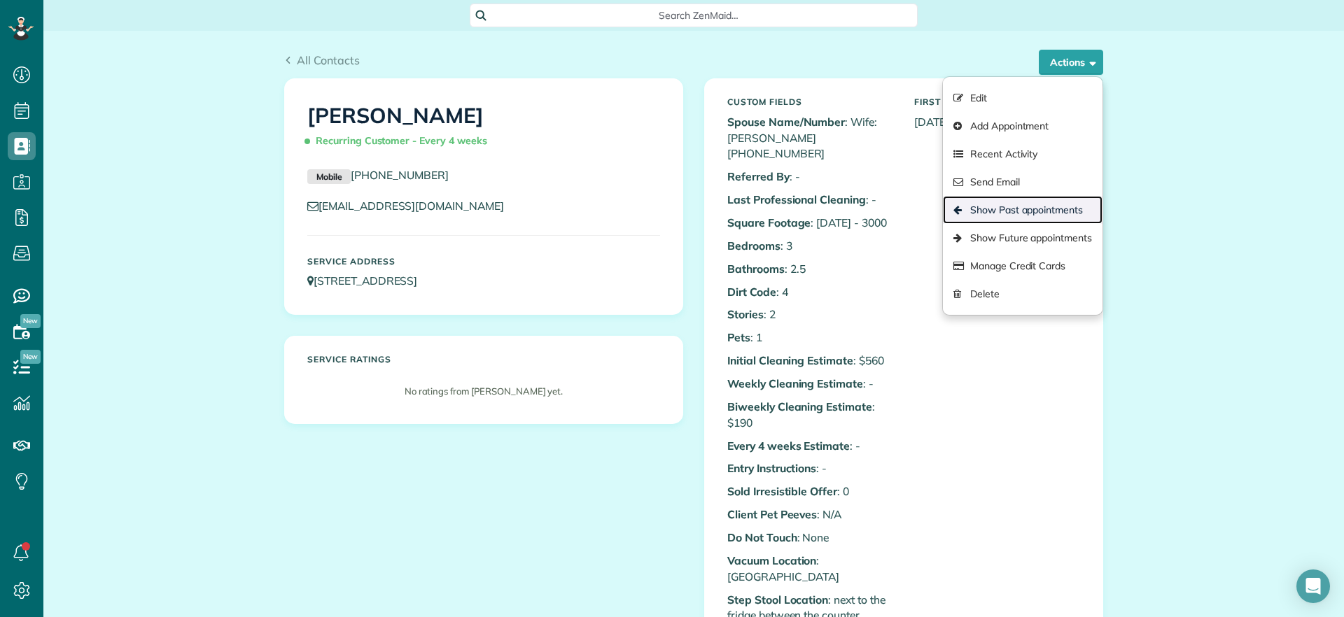
click at [1049, 207] on link "Show Past appointments" at bounding box center [1023, 210] width 160 height 28
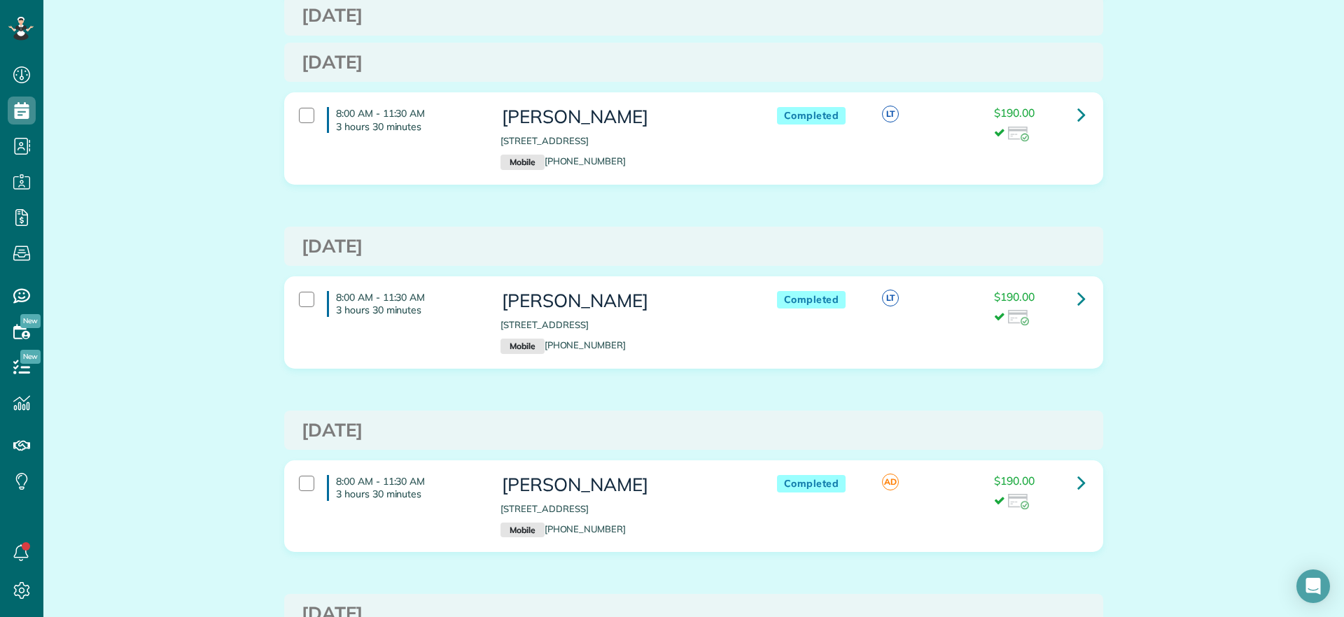
scroll to position [220, 0]
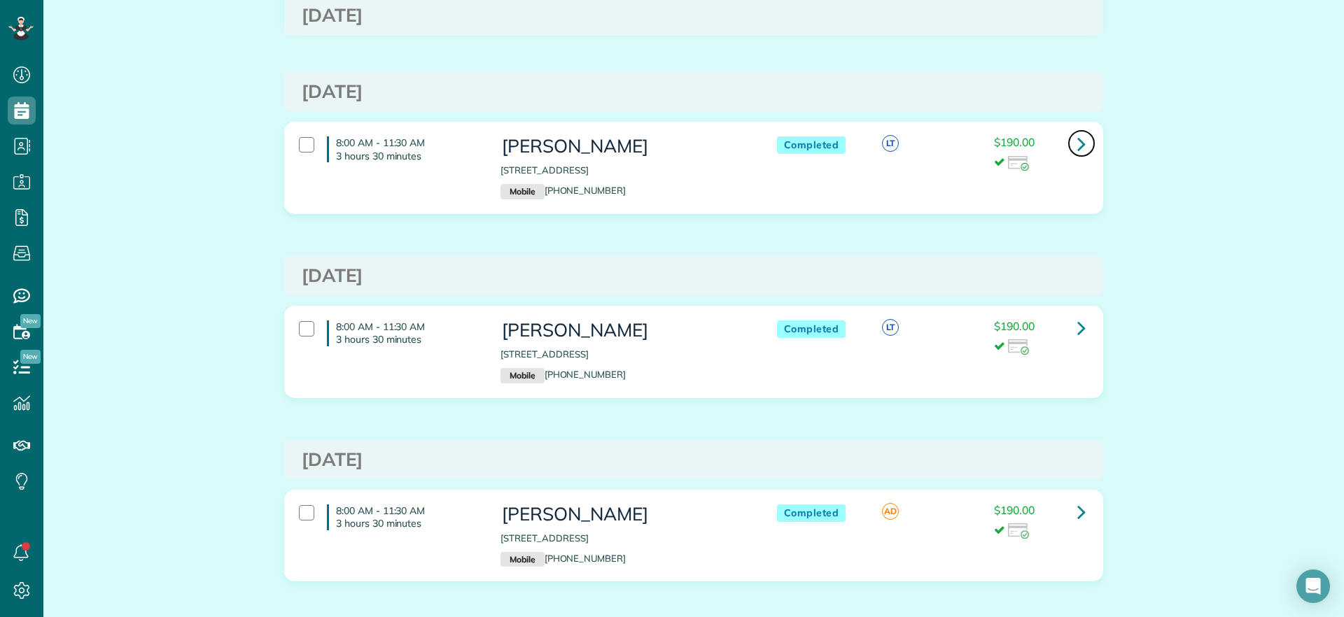
click at [1068, 142] on link at bounding box center [1082, 144] width 28 height 28
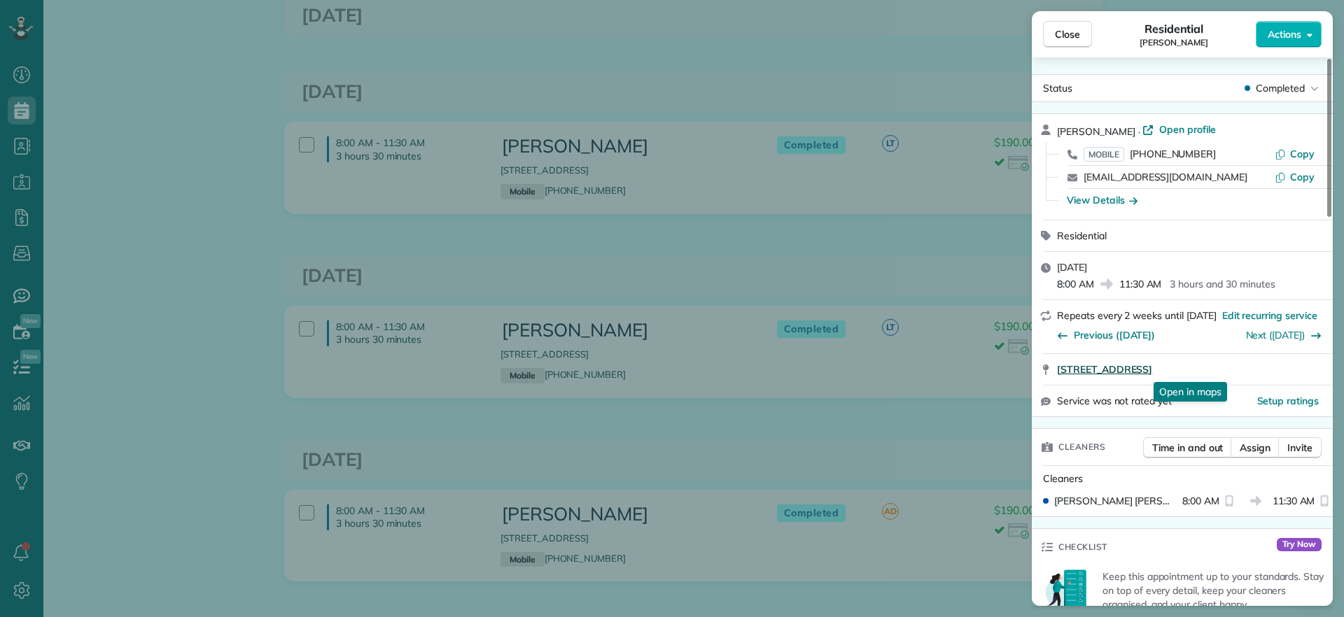
click at [1152, 363] on span "[STREET_ADDRESS]" at bounding box center [1104, 370] width 95 height 14
click at [665, 151] on div "Close Residential [PERSON_NAME] Actions Status Completed [PERSON_NAME] · Open p…" at bounding box center [672, 308] width 1344 height 617
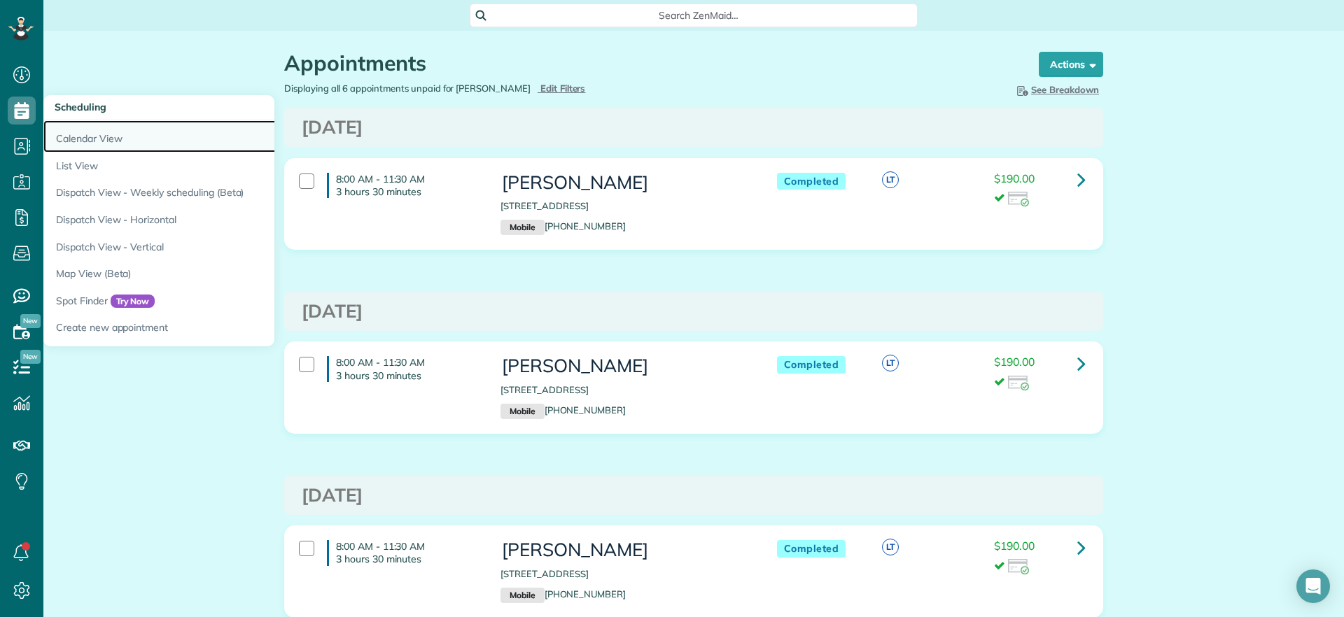
click at [57, 137] on link "Calendar View" at bounding box center [218, 136] width 350 height 32
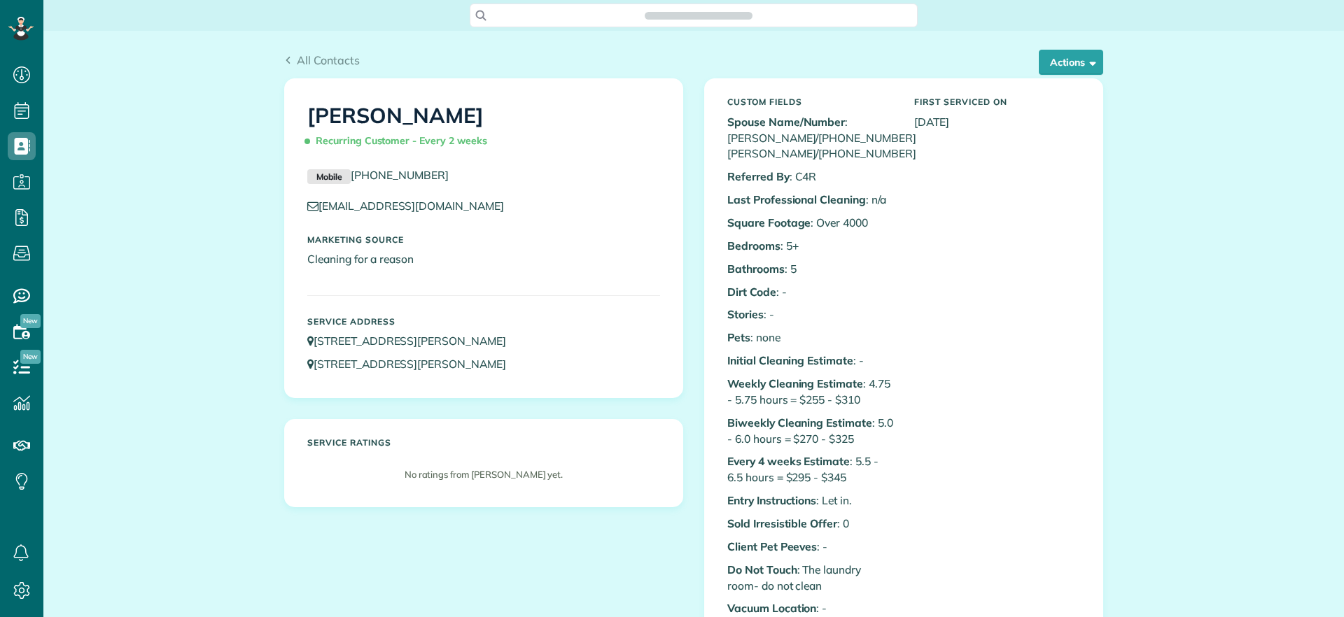
scroll to position [6, 6]
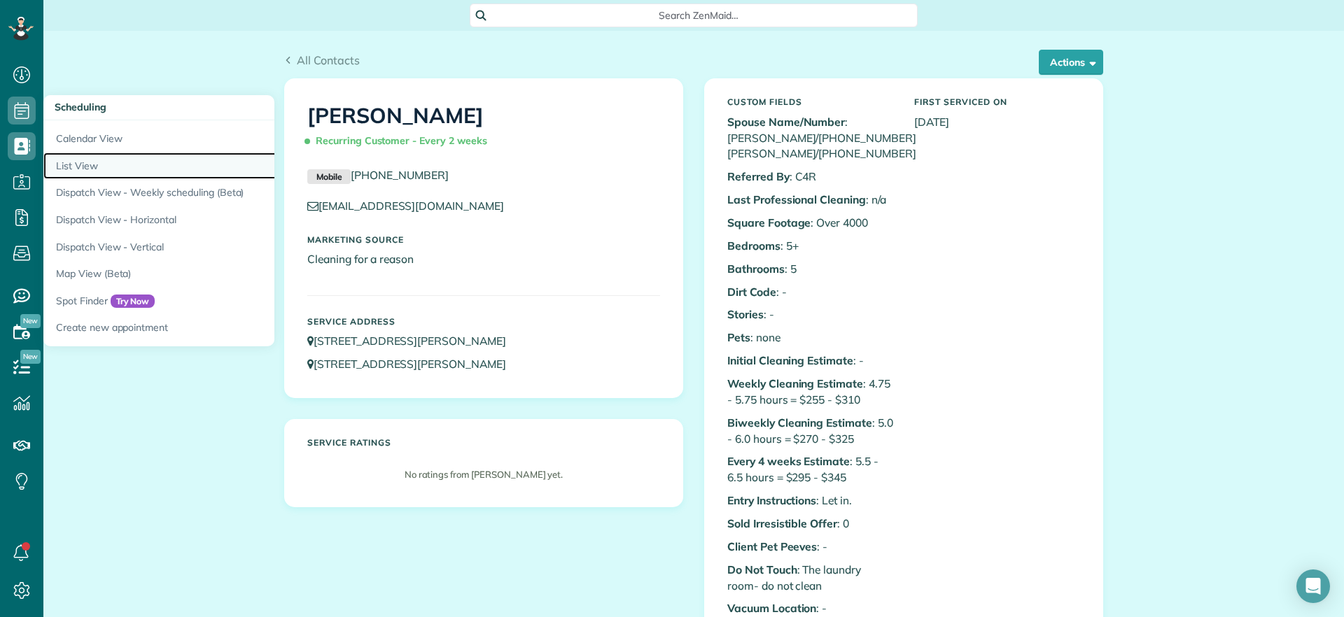
click at [76, 161] on link "List View" at bounding box center [218, 166] width 350 height 27
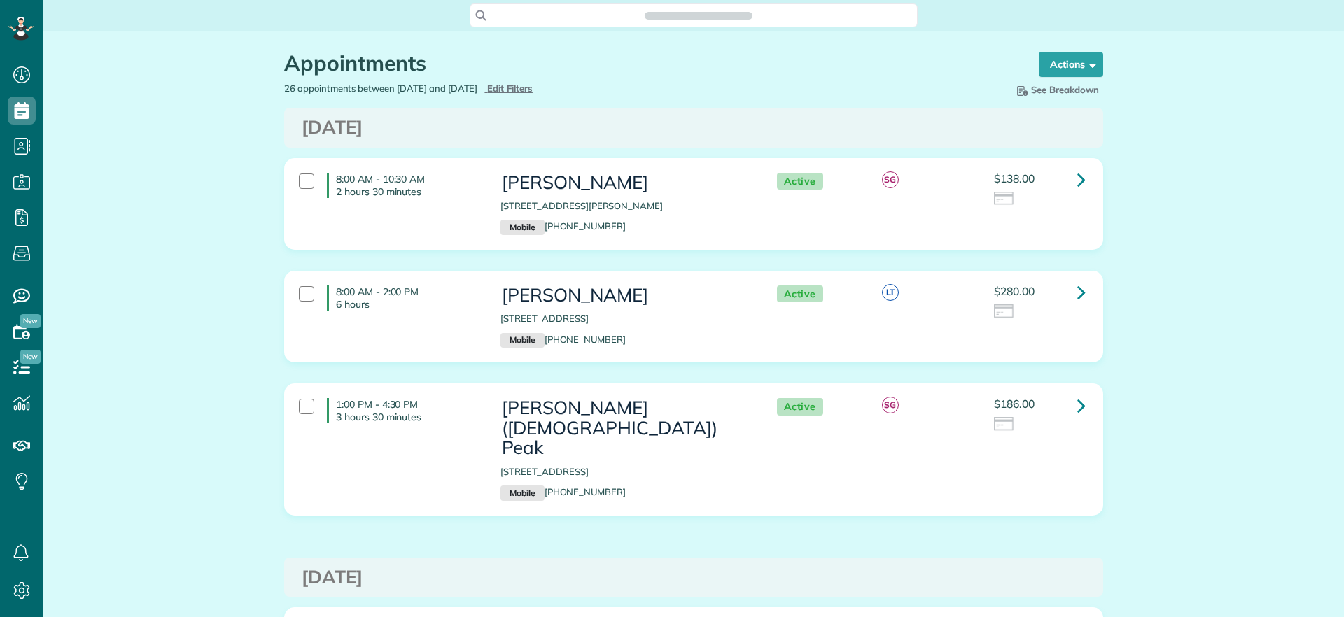
scroll to position [6, 6]
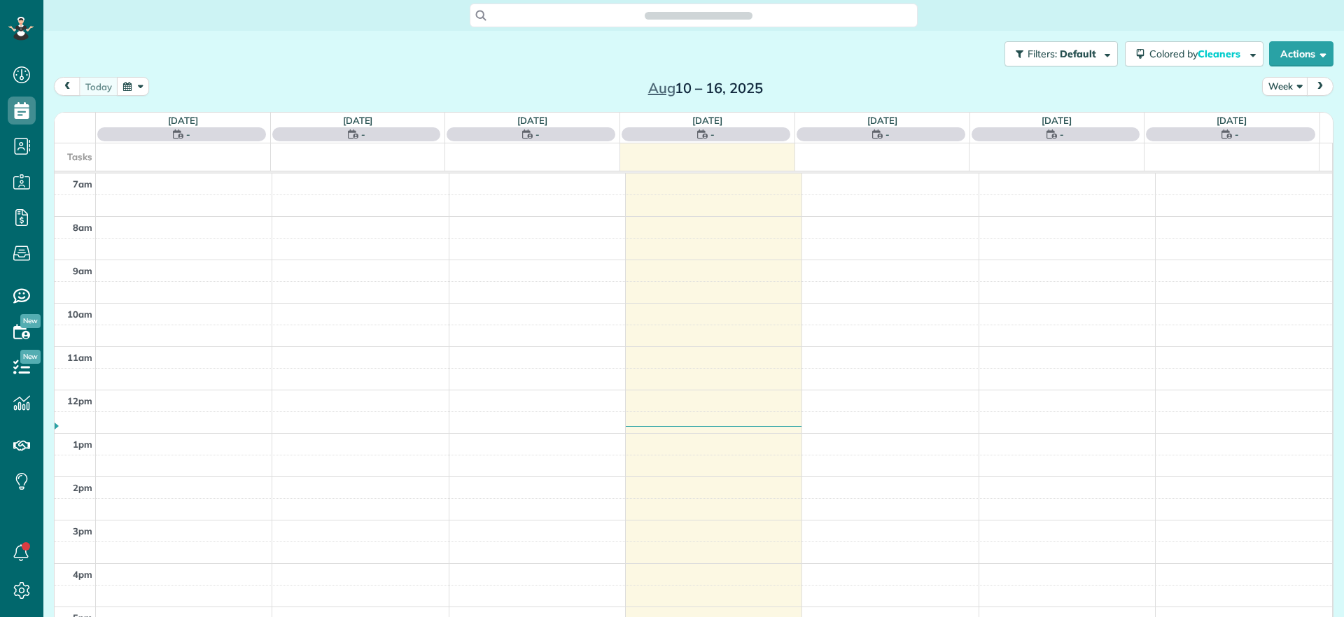
scroll to position [6, 6]
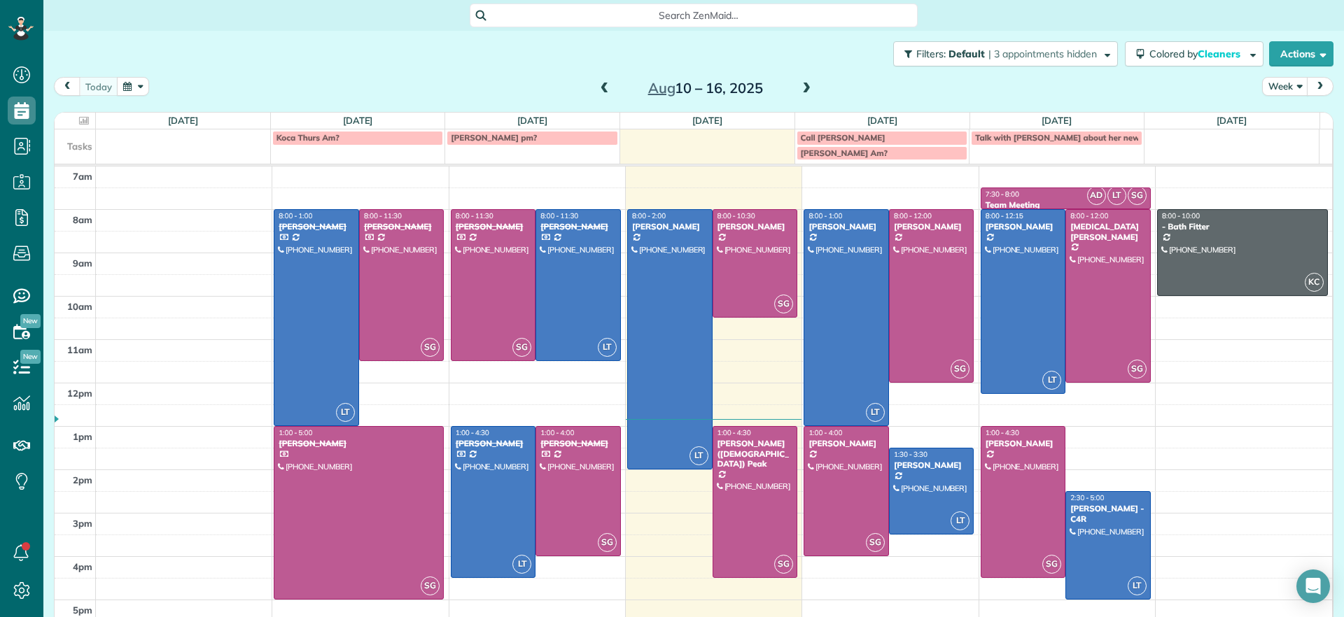
click at [801, 84] on span at bounding box center [806, 89] width 15 height 13
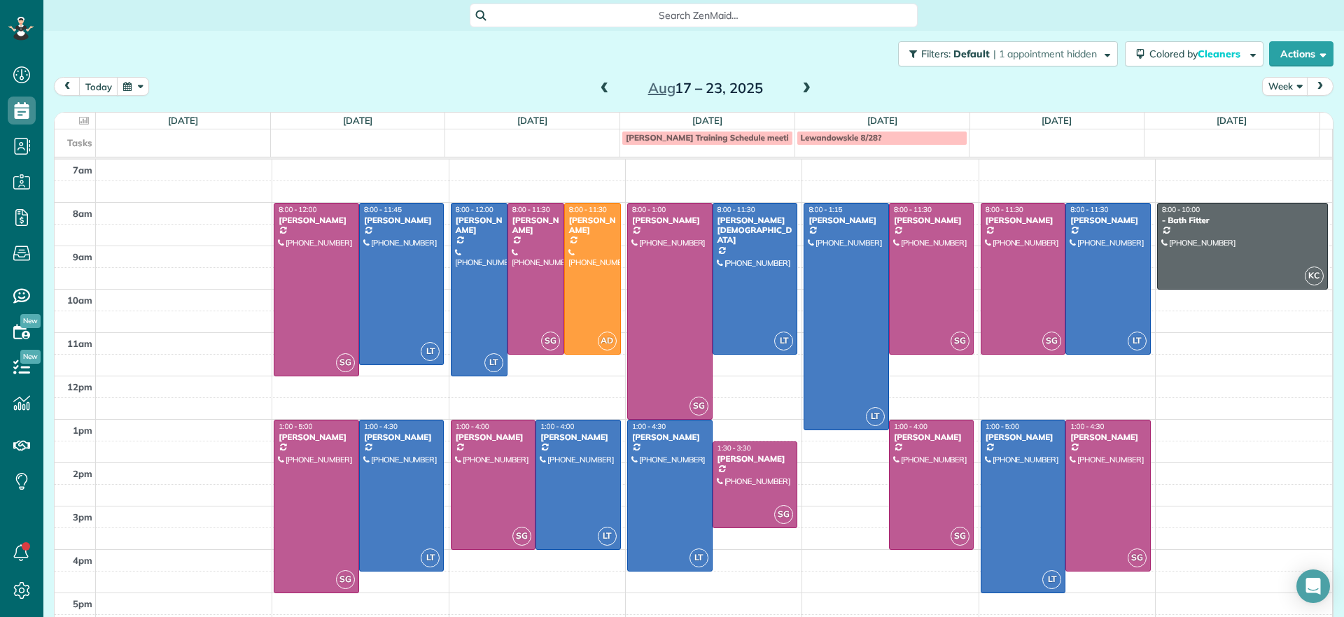
click at [599, 90] on span at bounding box center [604, 89] width 15 height 13
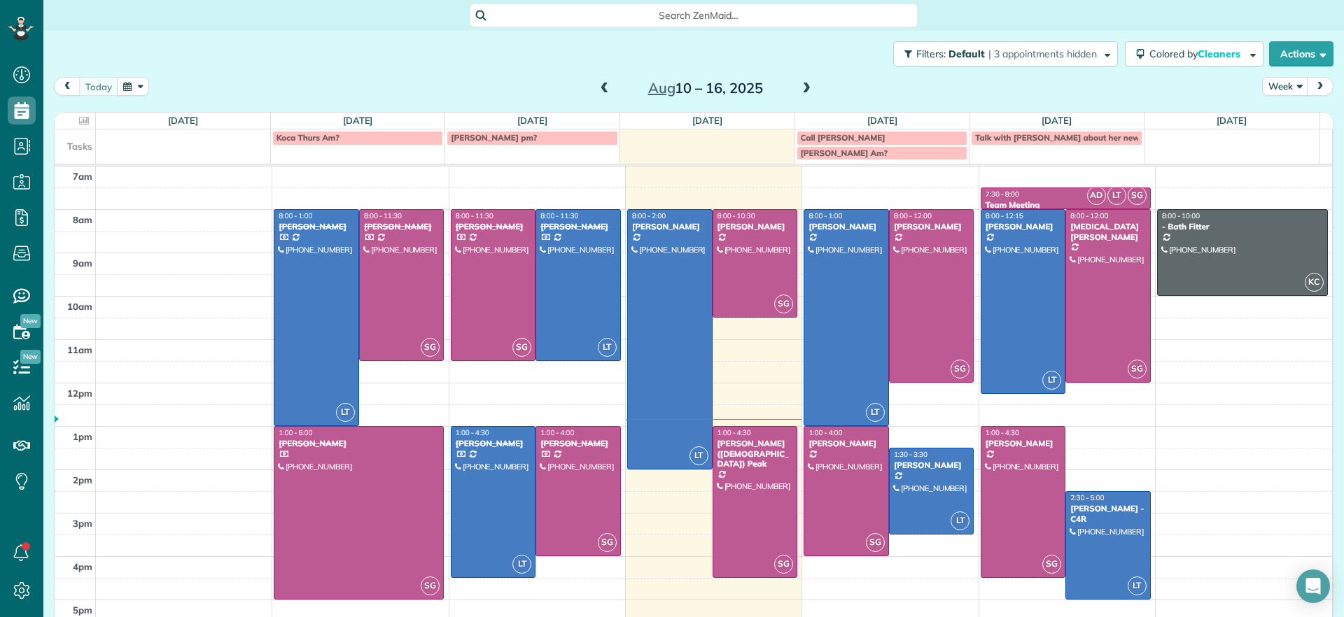
click at [804, 90] on span at bounding box center [806, 89] width 15 height 13
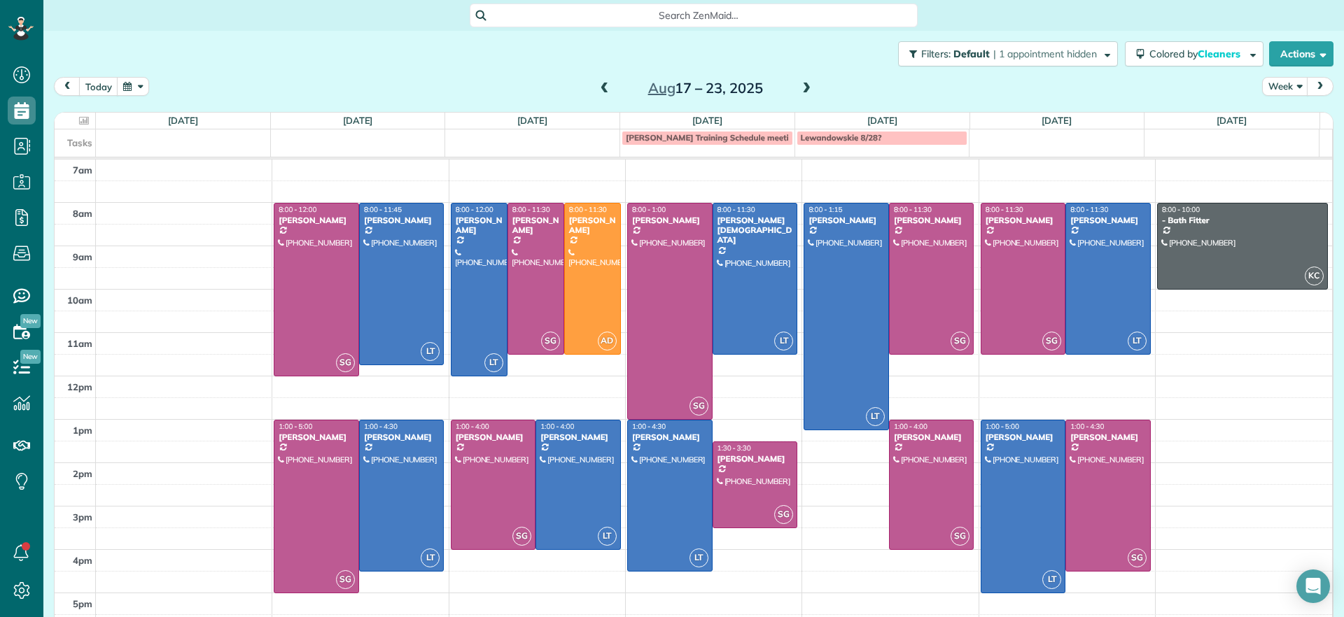
click at [802, 88] on span at bounding box center [806, 89] width 15 height 13
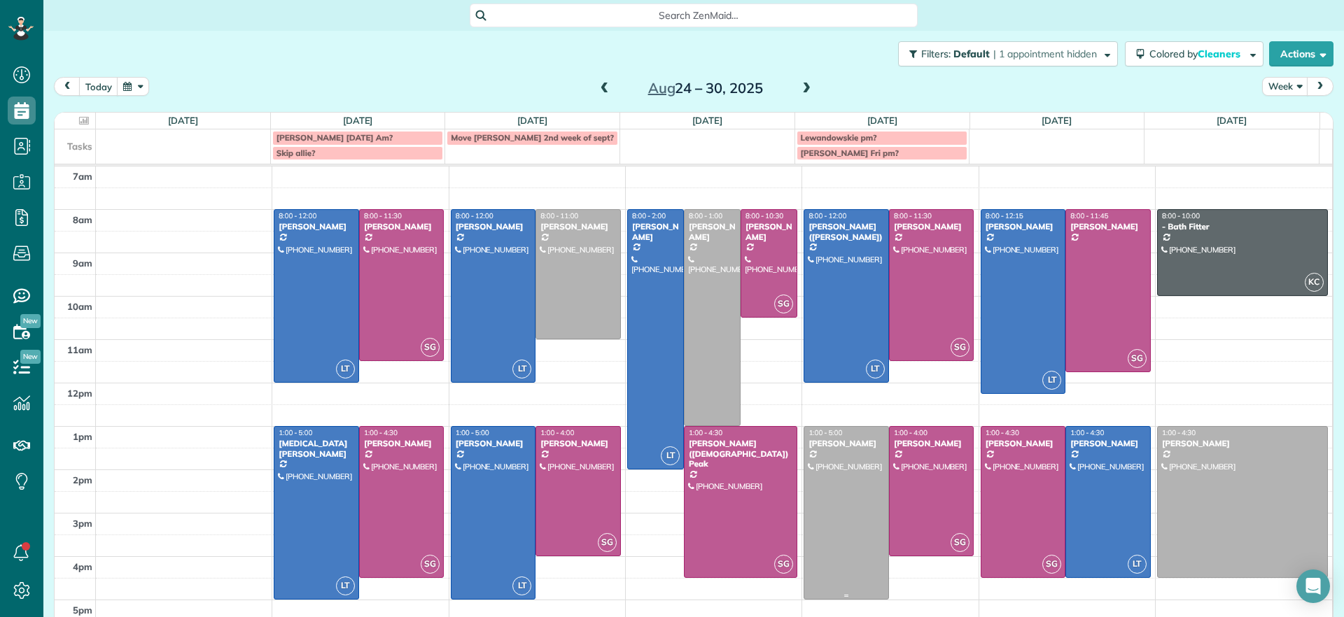
click at [835, 524] on div at bounding box center [846, 513] width 84 height 172
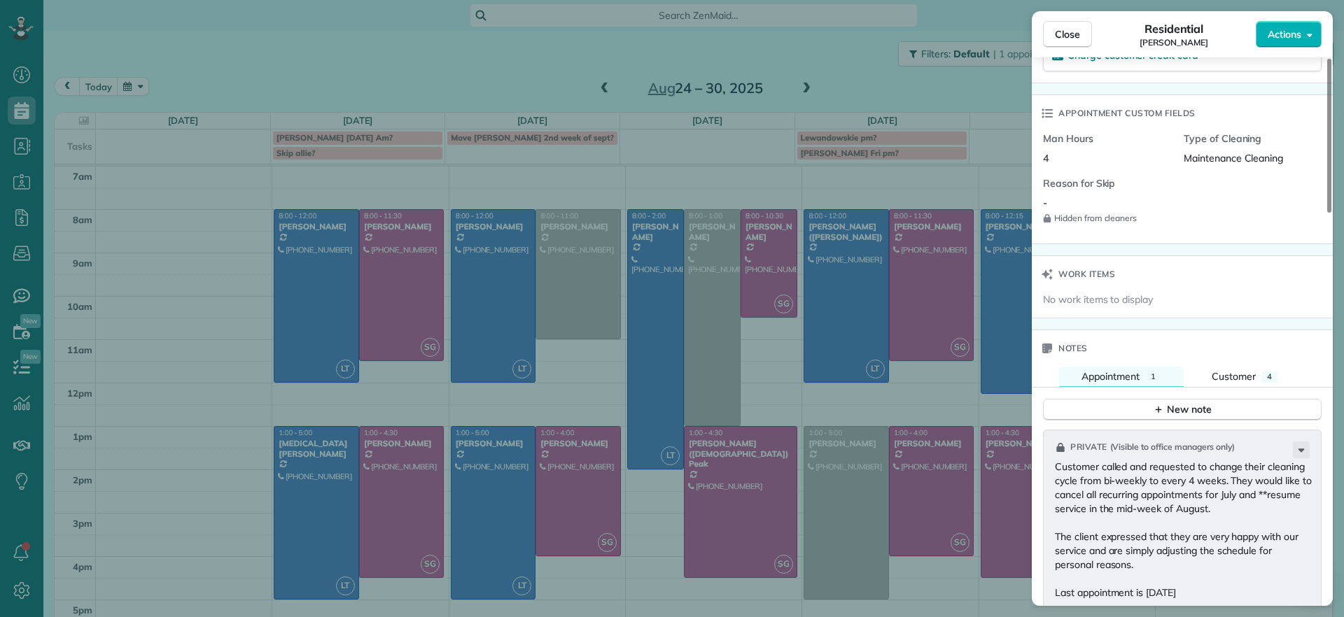
scroll to position [964, 0]
click at [1194, 412] on div "New note" at bounding box center [1182, 409] width 59 height 15
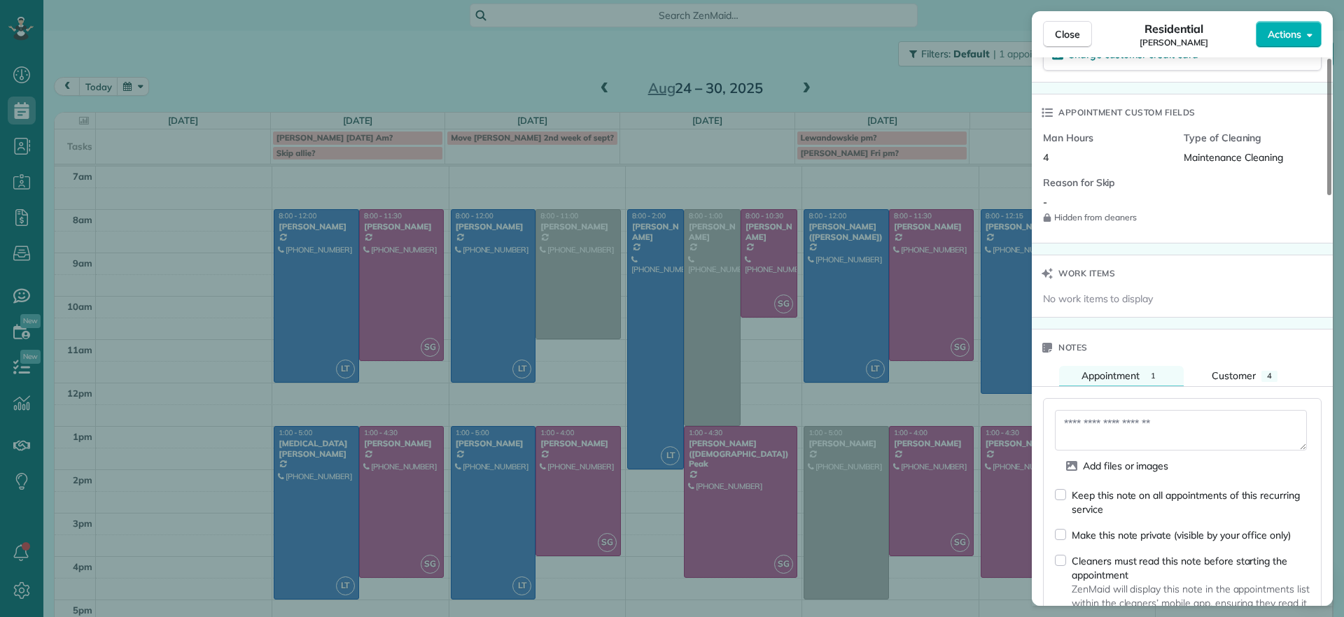
click at [1063, 524] on div "Keep this note on all appointments of this recurring service Make this note pri…" at bounding box center [1182, 572] width 255 height 169
click at [1204, 426] on textarea at bounding box center [1181, 430] width 252 height 41
type textarea "*"
click at [1146, 448] on textarea "**********" at bounding box center [1181, 430] width 252 height 41
click at [1163, 434] on textarea "**********" at bounding box center [1181, 430] width 252 height 41
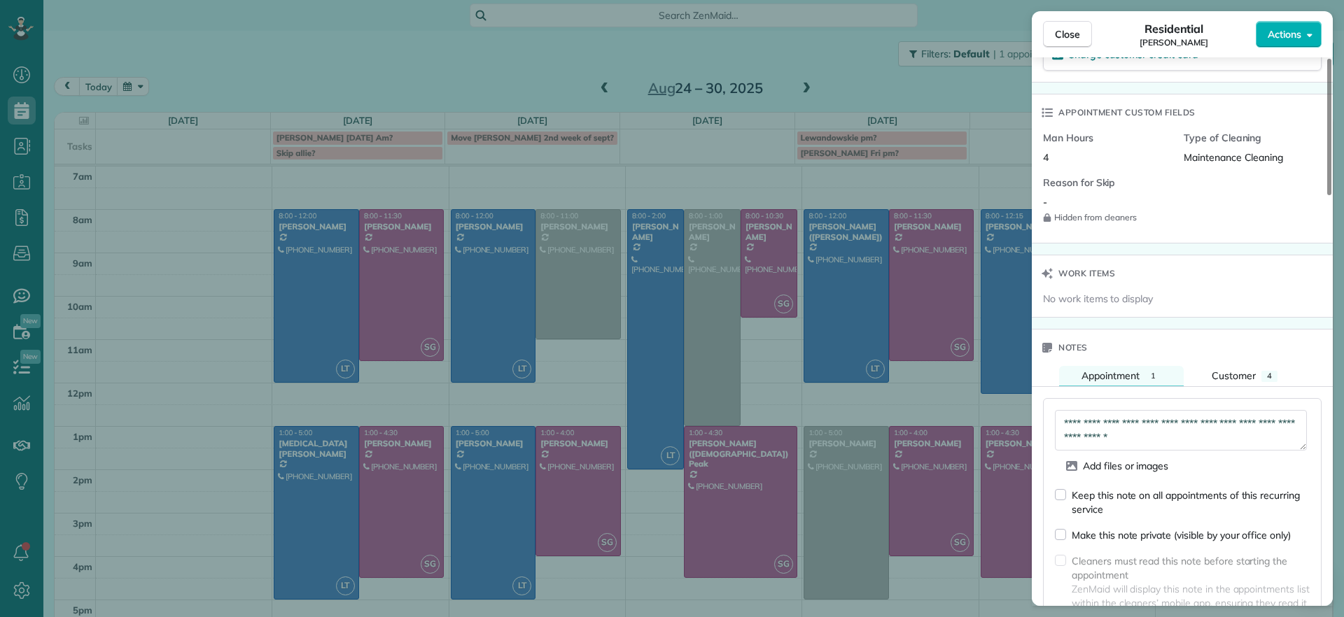
click at [1063, 421] on textarea "**********" at bounding box center [1181, 430] width 252 height 41
click at [1219, 440] on textarea "**********" at bounding box center [1181, 430] width 252 height 41
click at [1187, 440] on textarea "**********" at bounding box center [1181, 430] width 252 height 41
type textarea "**********"
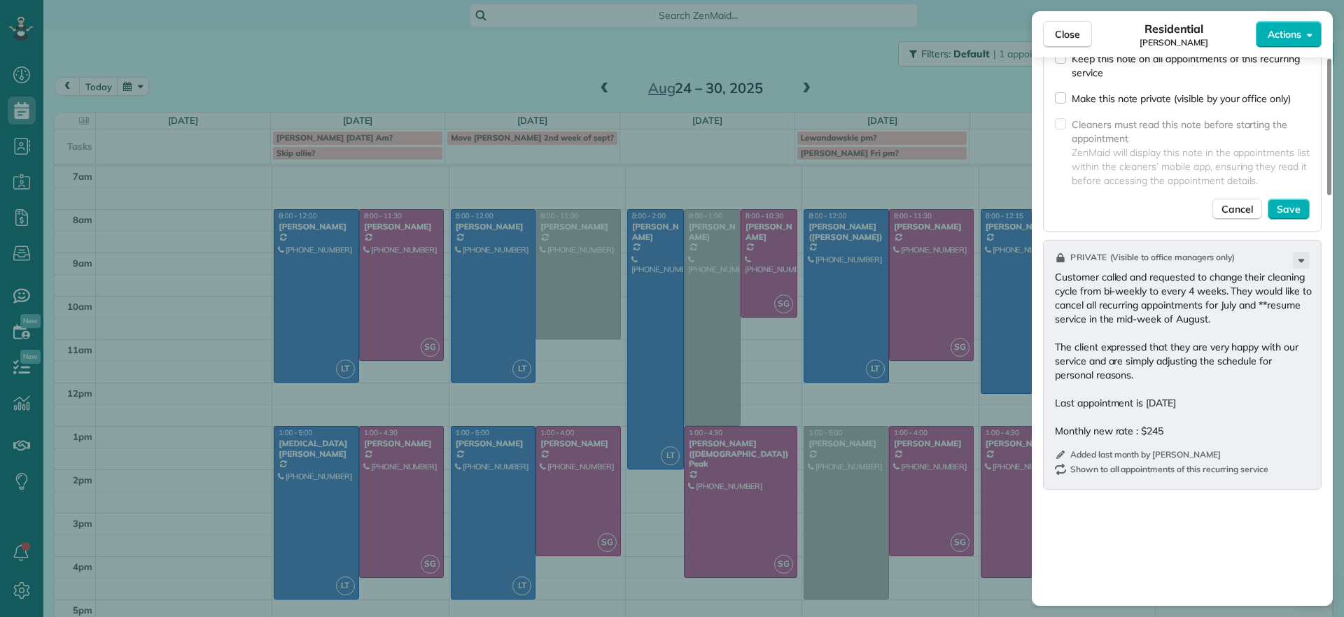
scroll to position [1401, 0]
click at [1299, 211] on span "Save" at bounding box center [1289, 209] width 24 height 14
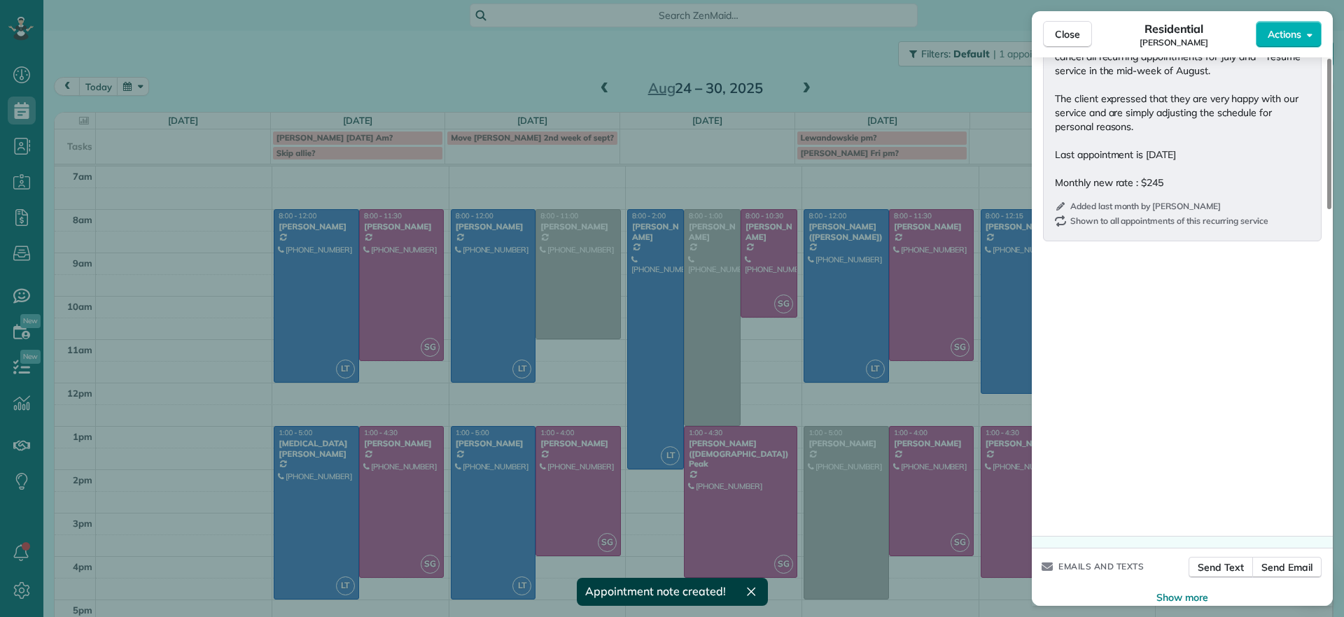
scroll to position [1396, 0]
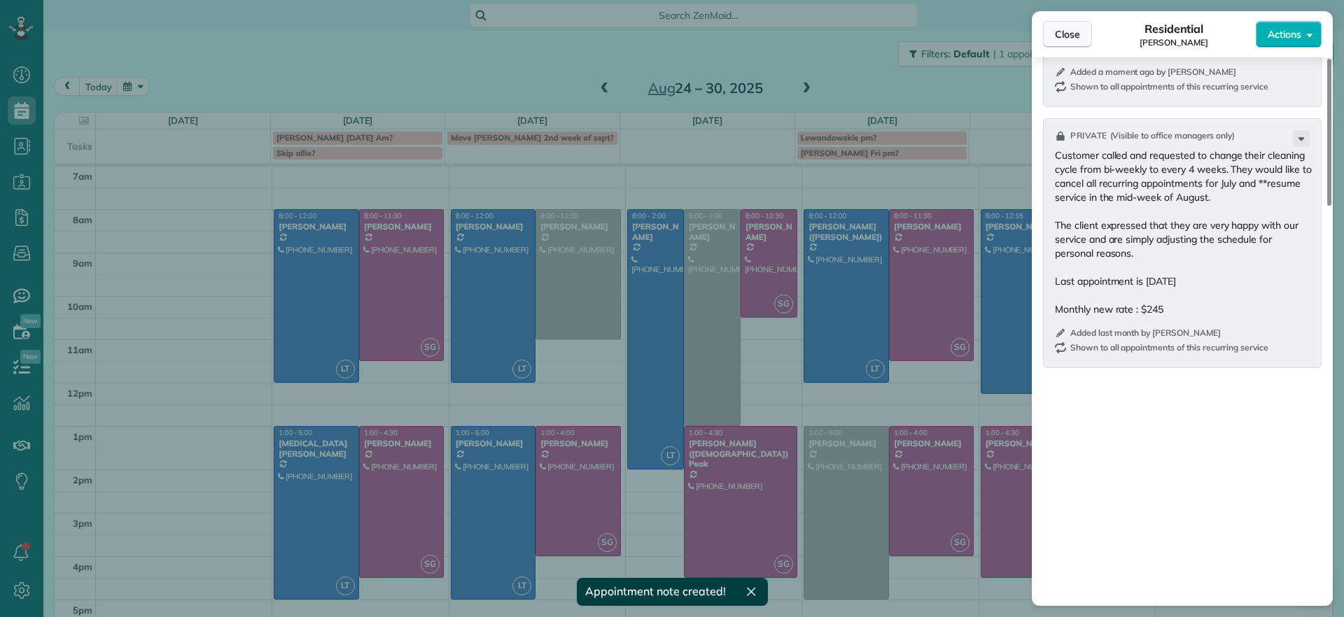
drag, startPoint x: 1059, startPoint y: 34, endPoint x: 1061, endPoint y: 99, distance: 64.4
click at [1058, 34] on span "Close" at bounding box center [1067, 34] width 25 height 14
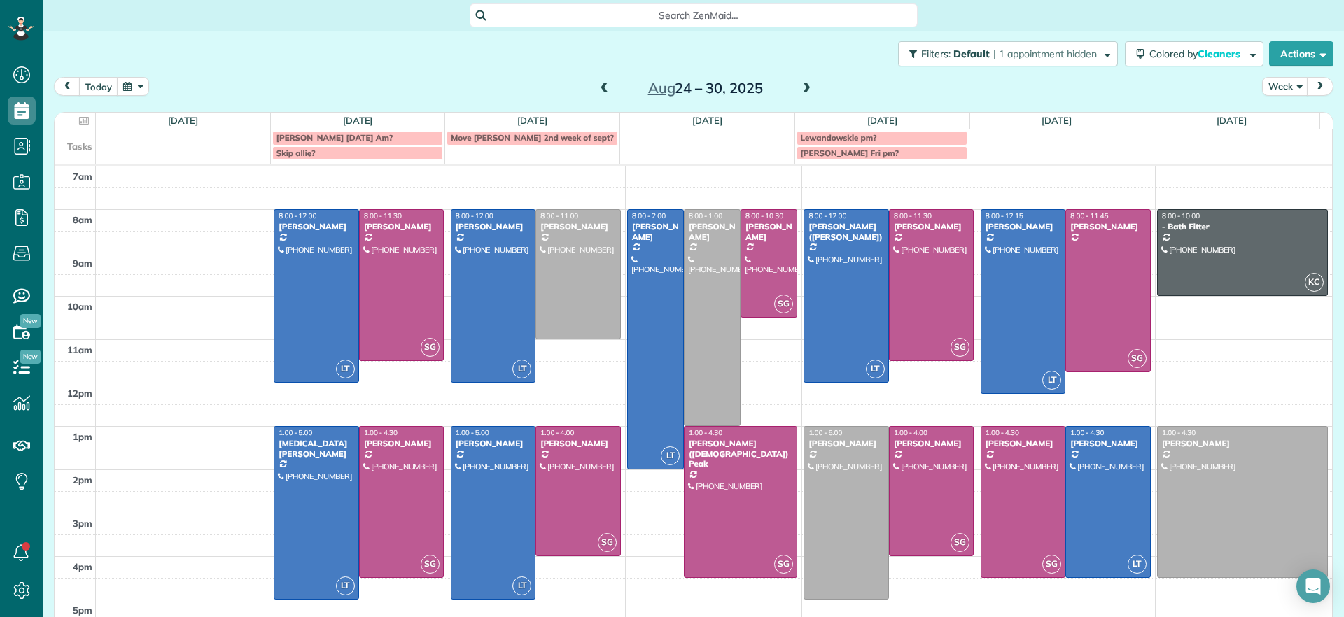
click at [600, 90] on span at bounding box center [604, 89] width 15 height 13
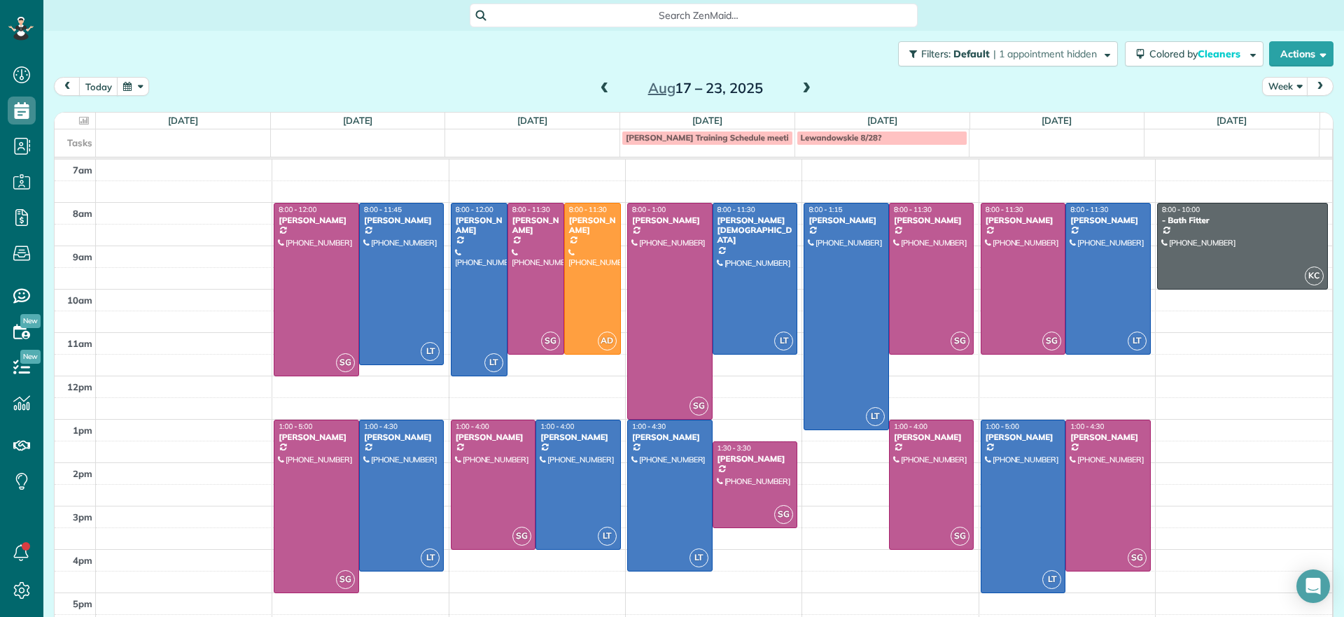
click at [597, 87] on span at bounding box center [604, 89] width 15 height 13
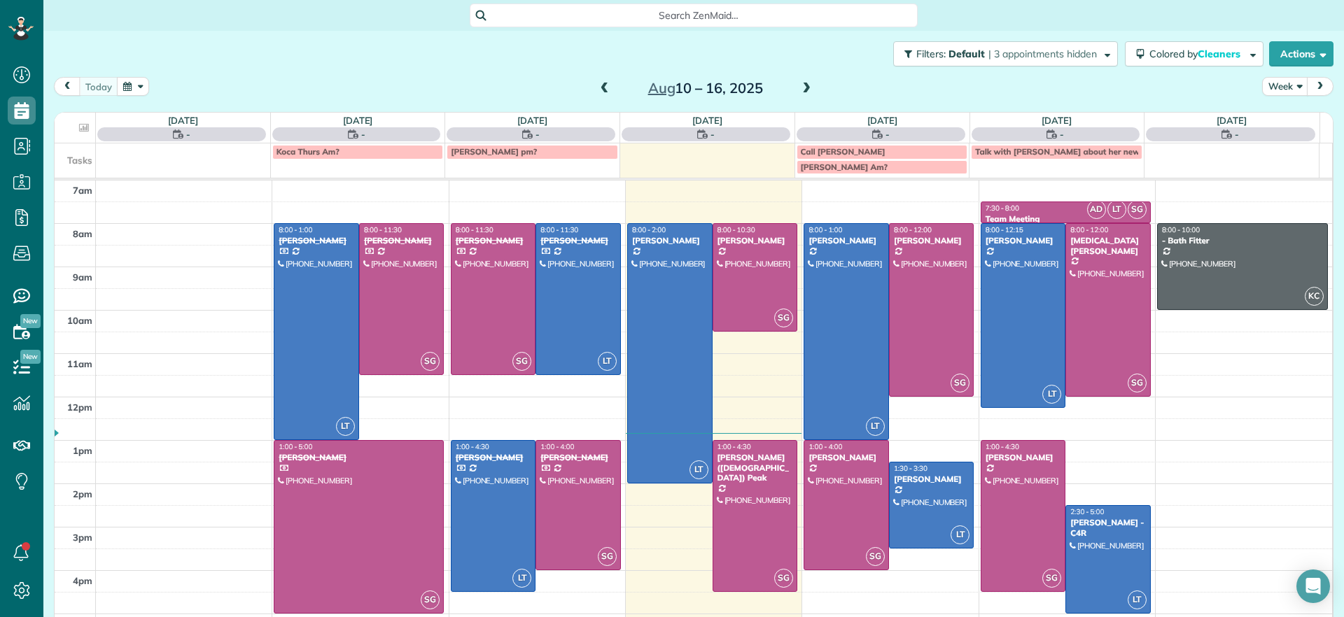
click at [597, 87] on span at bounding box center [604, 89] width 15 height 13
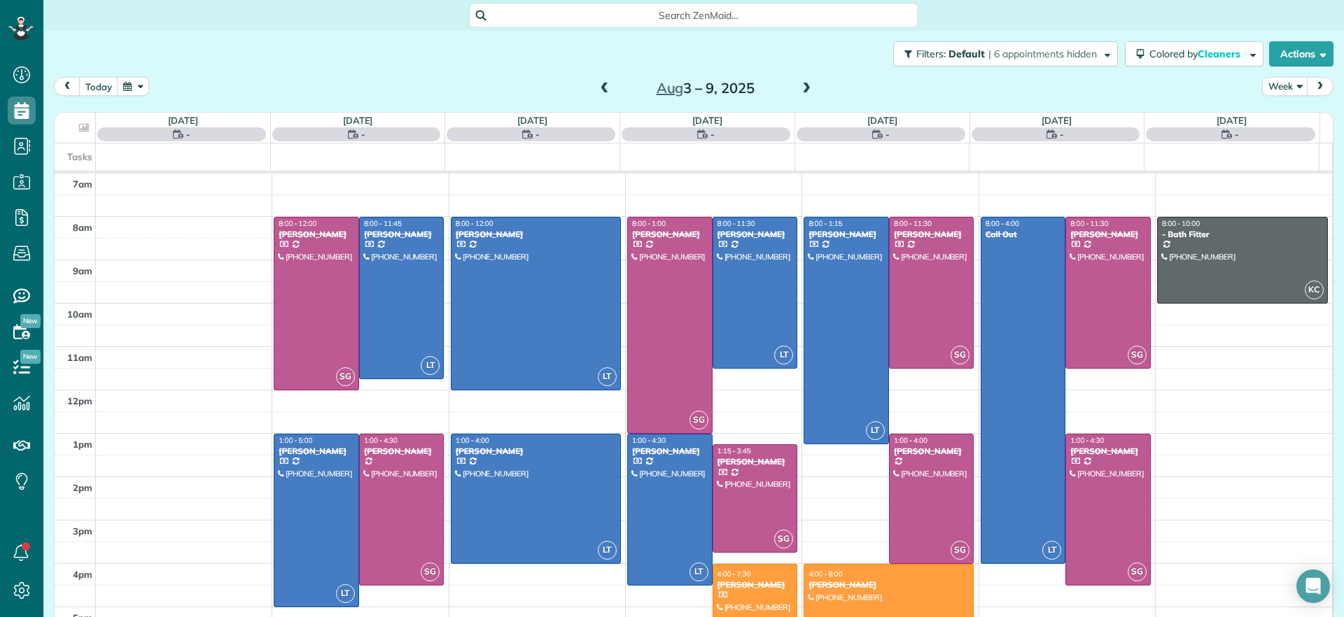
click at [787, 88] on div "Aug 3 – 9, 2025" at bounding box center [706, 88] width 224 height 22
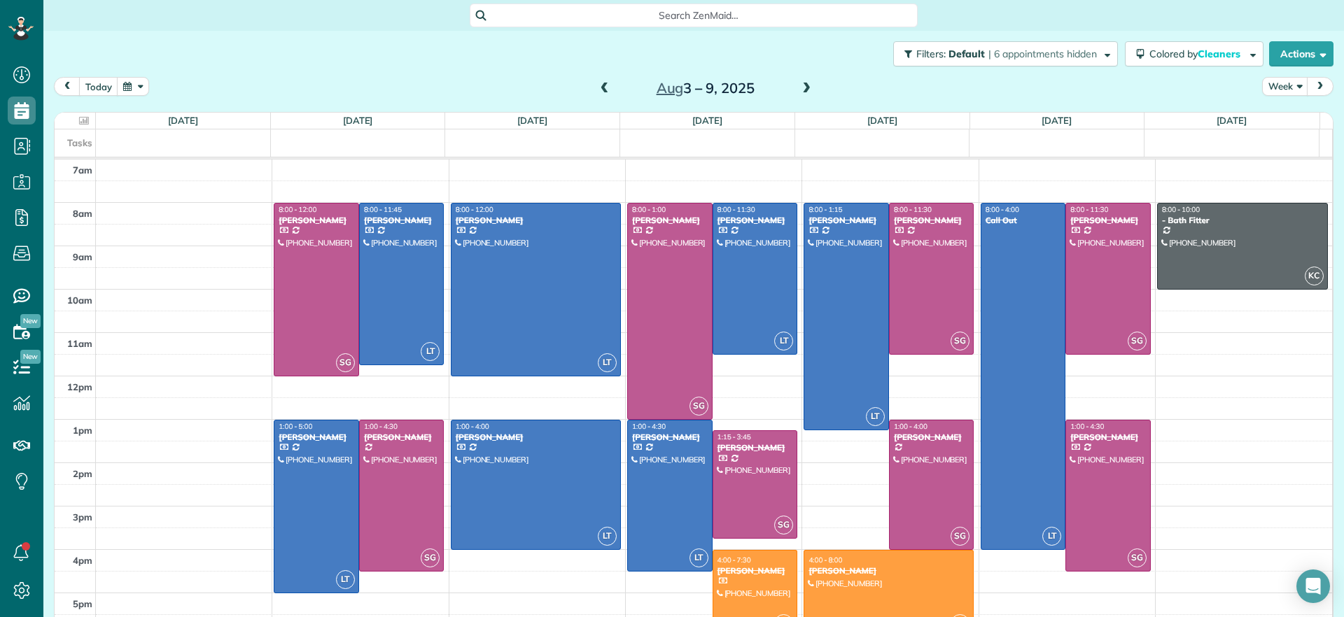
click at [799, 88] on span at bounding box center [806, 89] width 15 height 13
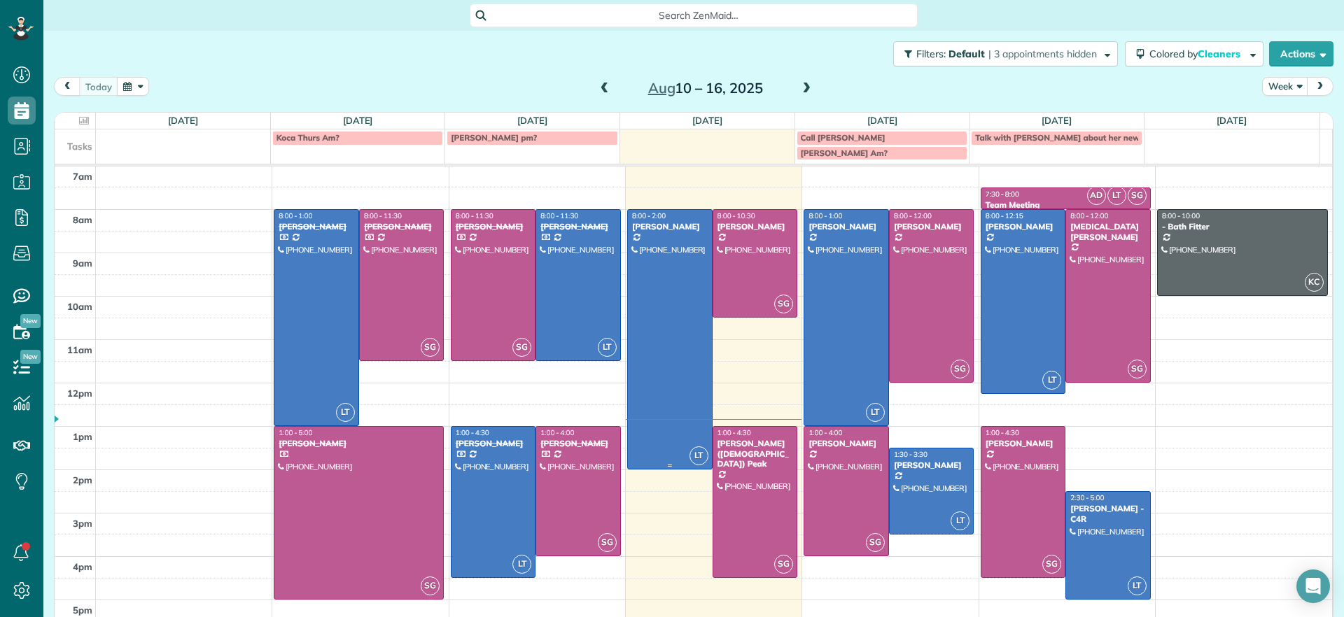
click at [660, 289] on div at bounding box center [670, 339] width 84 height 259
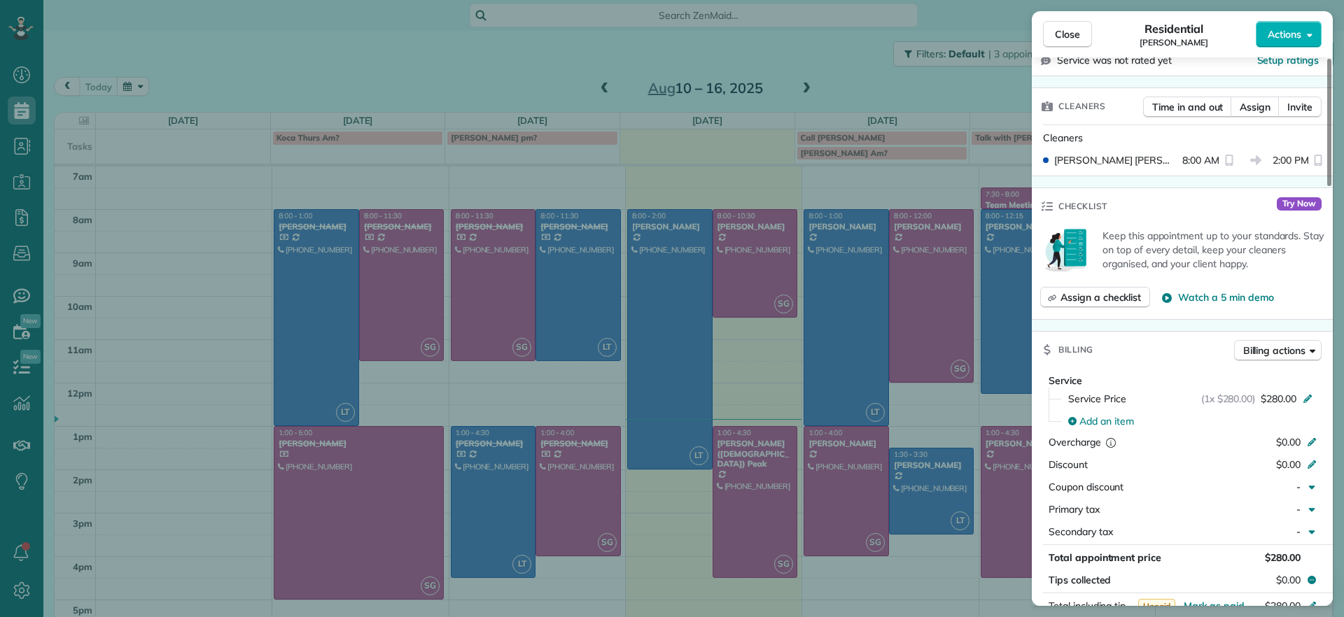
scroll to position [711, 0]
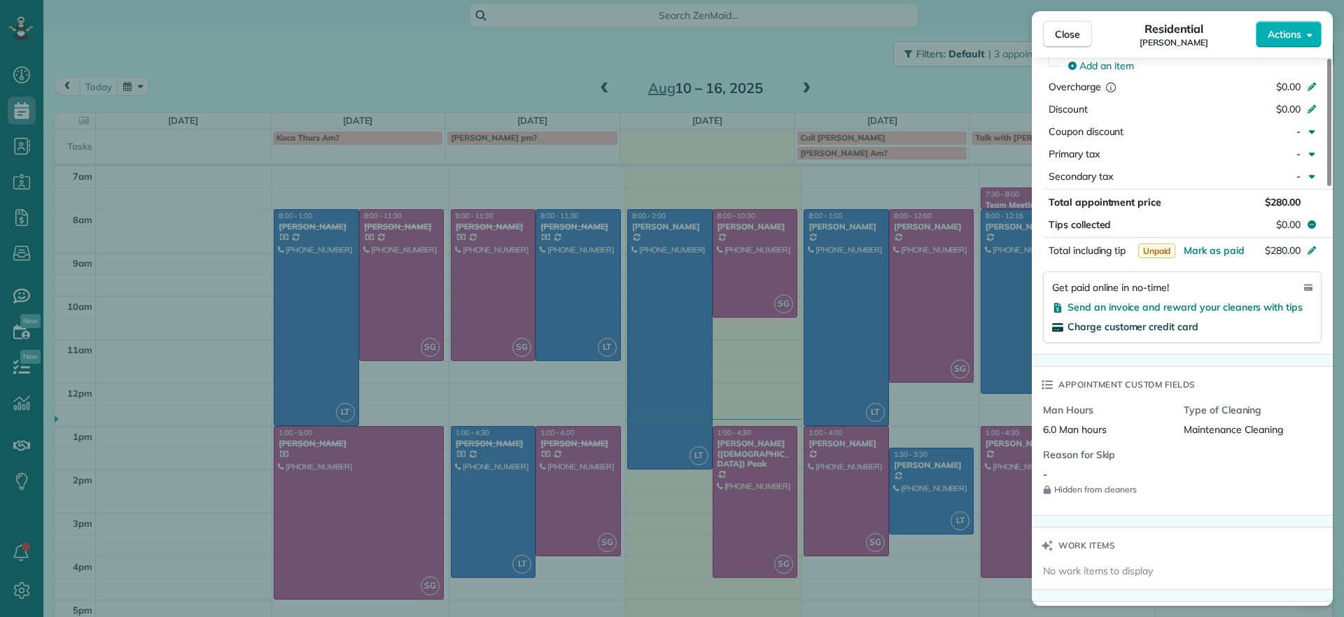
click at [1112, 321] on span "Charge customer credit card" at bounding box center [1133, 327] width 131 height 13
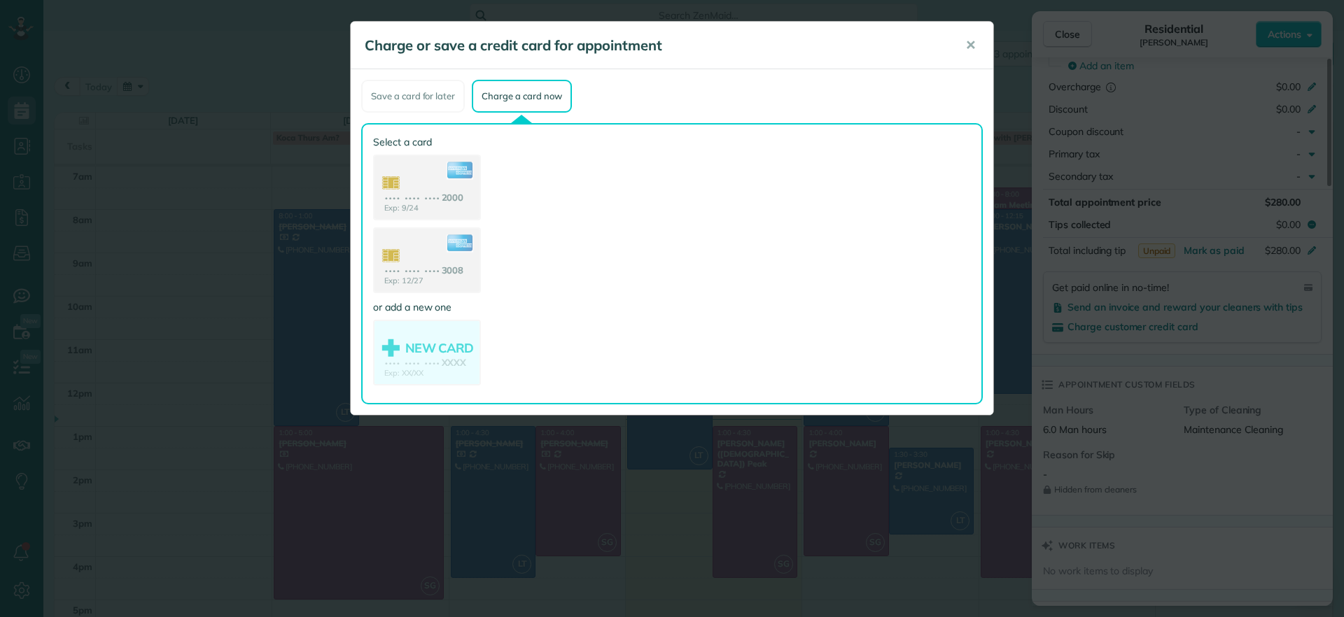
drag, startPoint x: 978, startPoint y: 39, endPoint x: 1048, endPoint y: 22, distance: 71.8
click at [979, 39] on button "✕" at bounding box center [971, 46] width 32 height 34
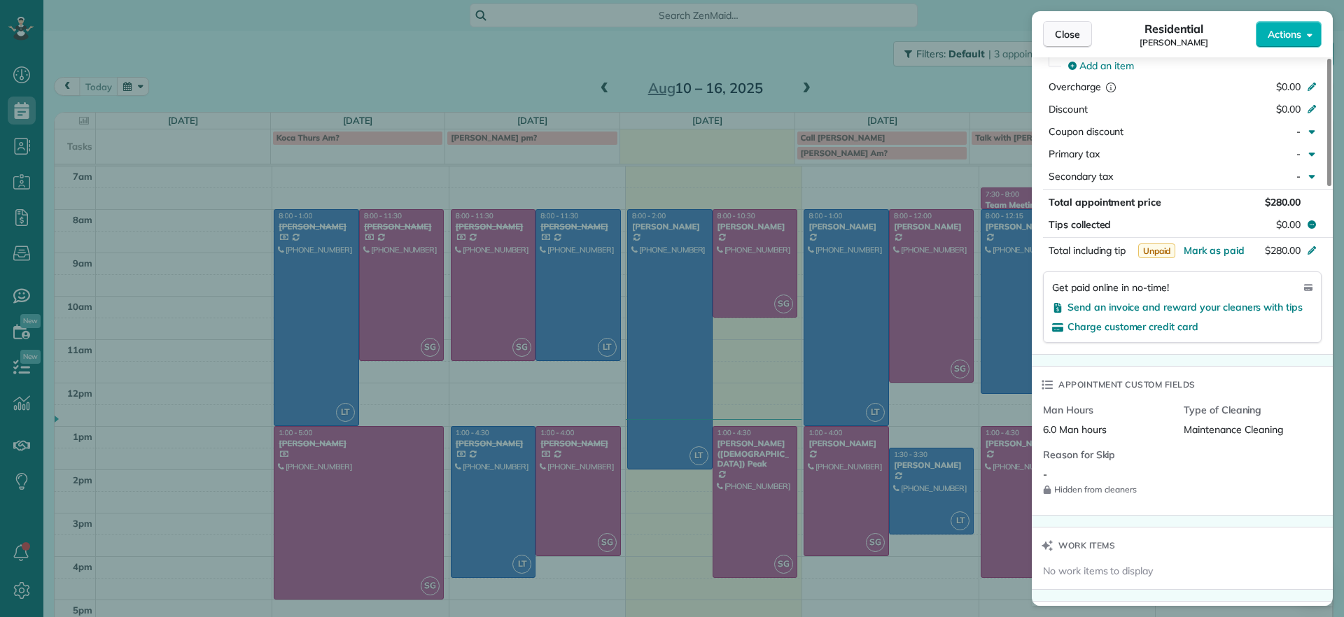
click at [1063, 29] on span "Close" at bounding box center [1067, 34] width 25 height 14
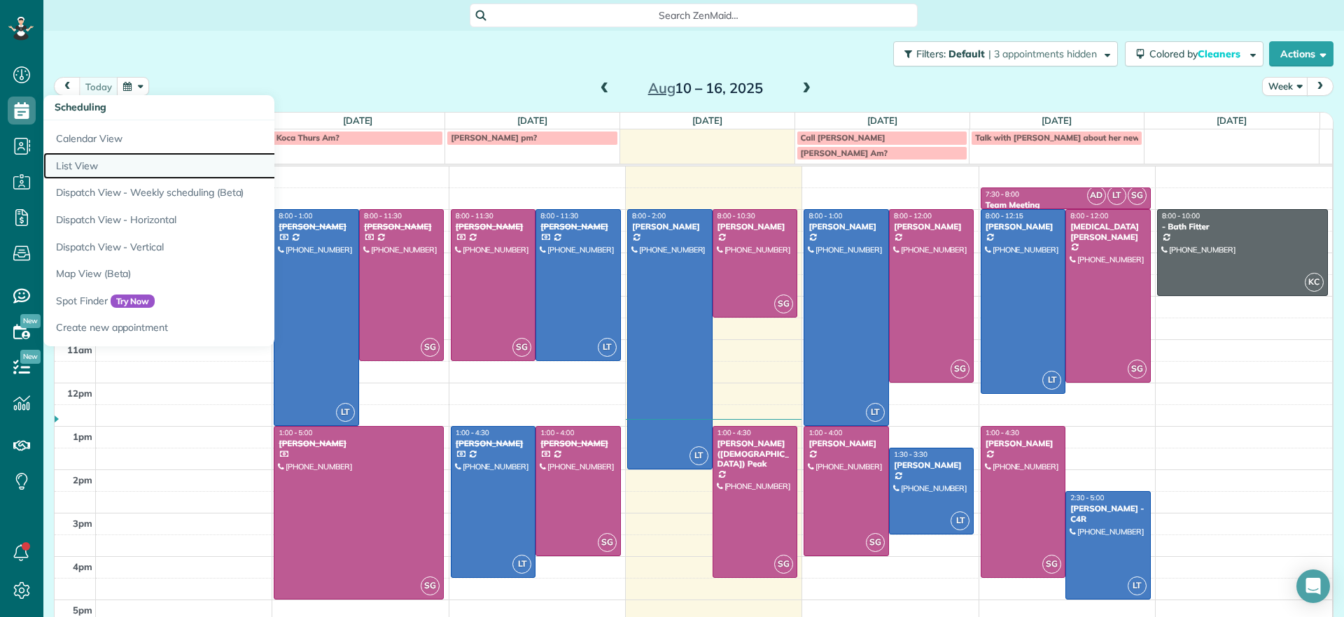
click at [69, 161] on link "List View" at bounding box center [218, 166] width 350 height 27
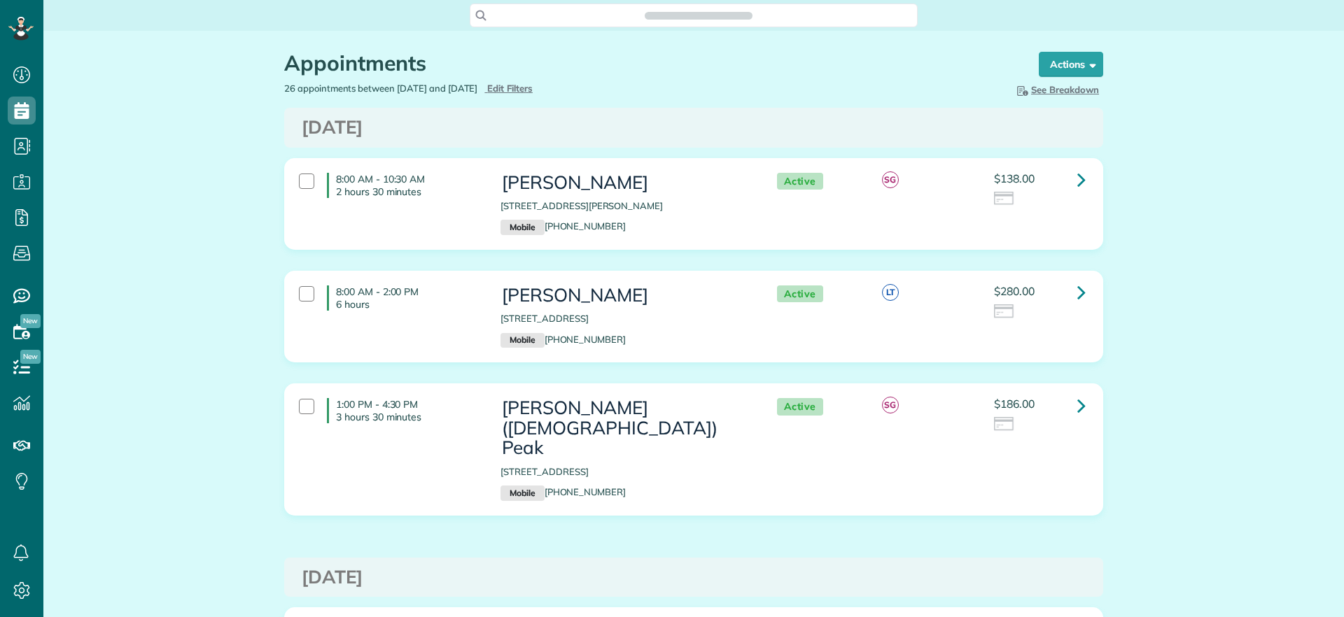
scroll to position [6, 6]
click at [300, 181] on div at bounding box center [306, 181] width 15 height 15
click at [1039, 67] on strong "Bulk Actions" at bounding box center [1052, 64] width 59 height 13
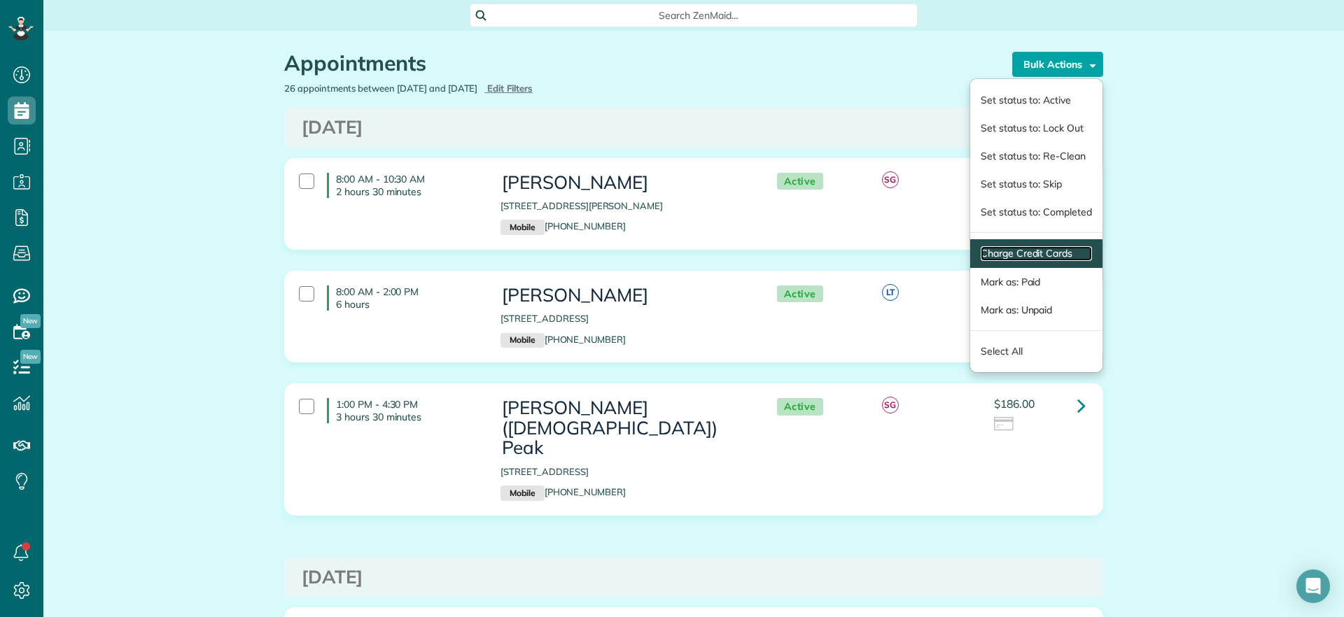
click at [1004, 251] on link "Charge Credit Cards" at bounding box center [1036, 253] width 111 height 15
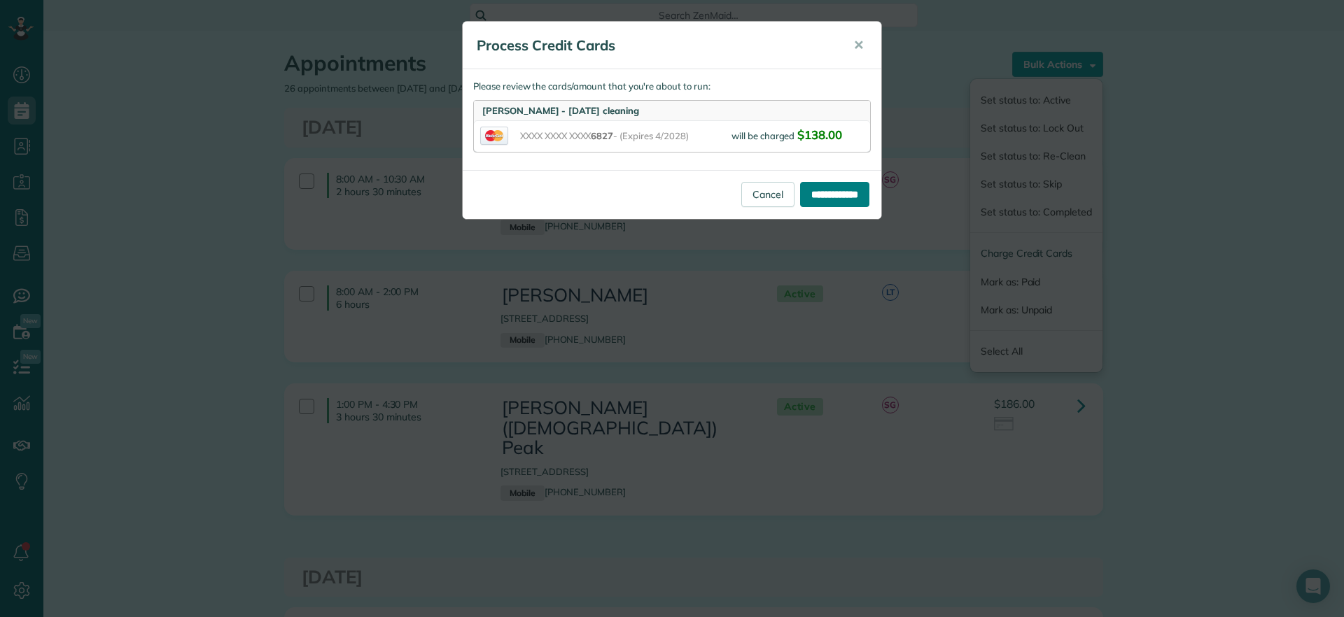
click at [811, 196] on input "**********" at bounding box center [834, 194] width 69 height 25
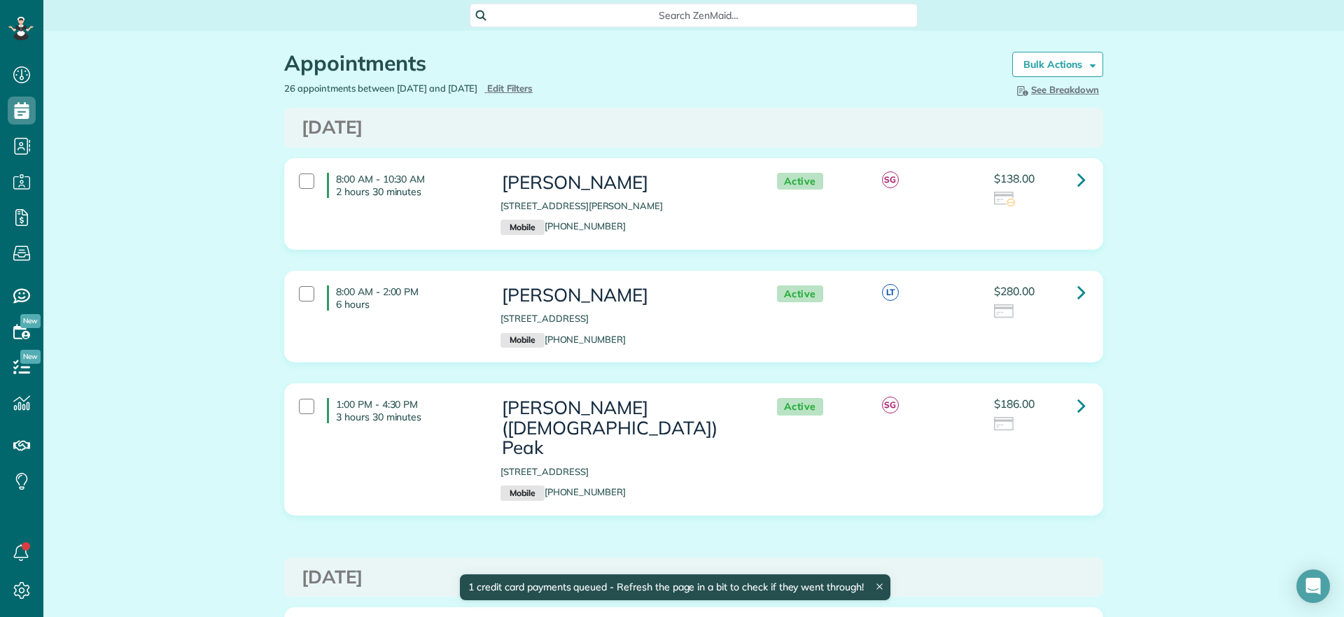
drag, startPoint x: 298, startPoint y: 181, endPoint x: 295, endPoint y: 202, distance: 21.1
click at [299, 181] on div at bounding box center [306, 181] width 15 height 15
click at [299, 294] on div at bounding box center [306, 293] width 15 height 15
click at [1077, 289] on icon at bounding box center [1081, 292] width 8 height 25
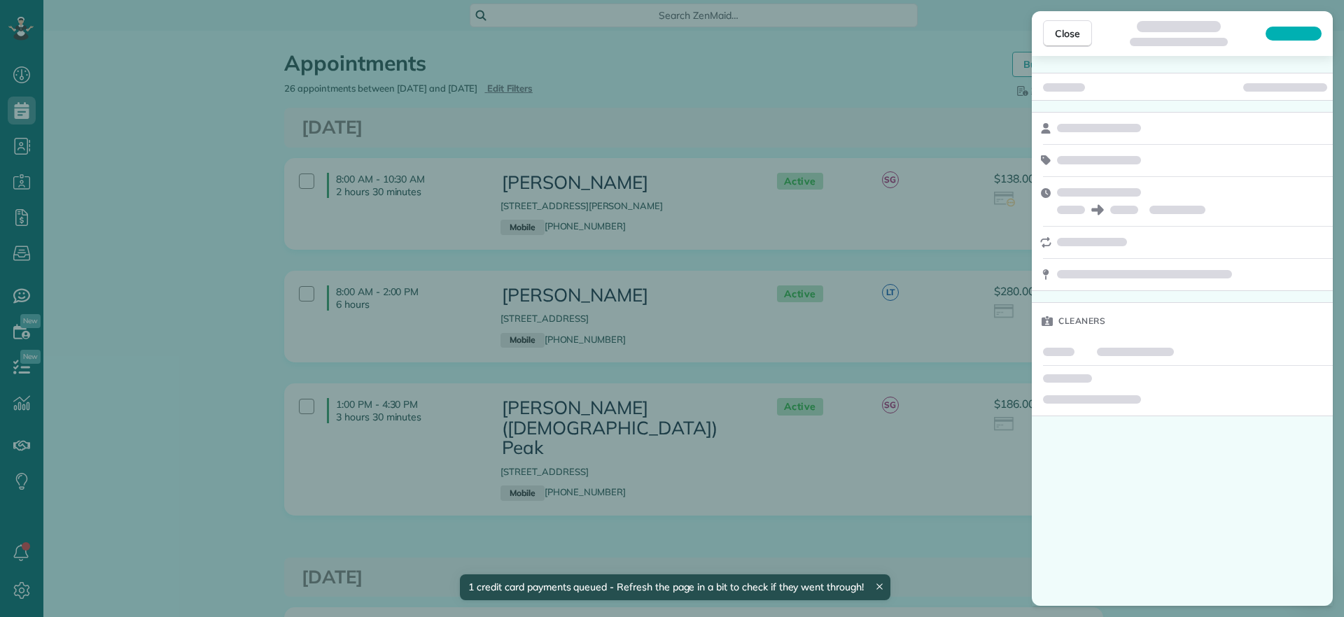
click at [932, 108] on div "Close Cleaners" at bounding box center [672, 308] width 1344 height 617
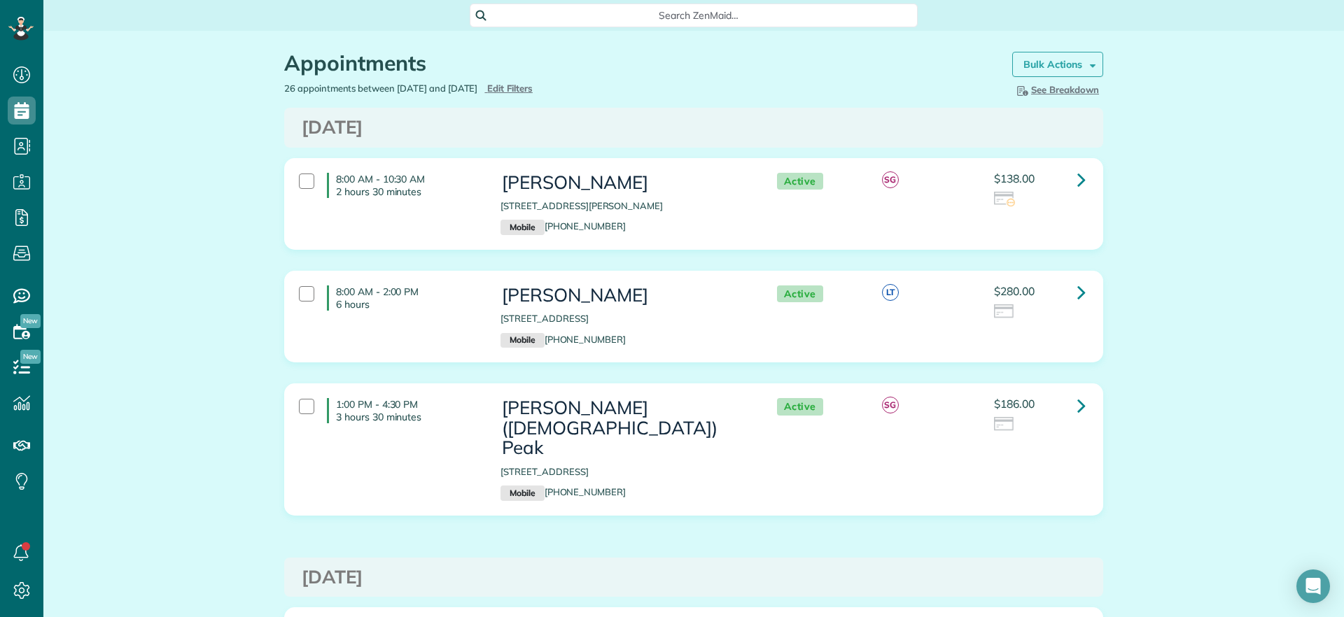
click at [1037, 66] on strong "Bulk Actions" at bounding box center [1052, 64] width 59 height 13
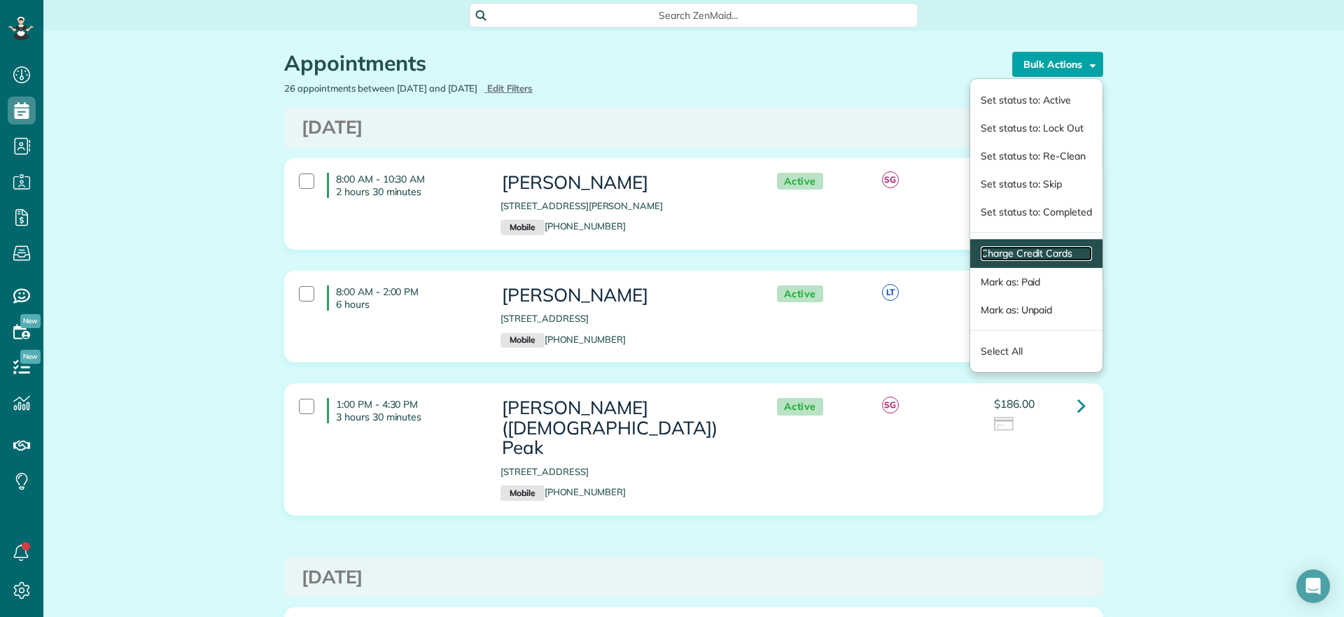
click at [1035, 246] on link "Charge Credit Cards" at bounding box center [1036, 253] width 111 height 15
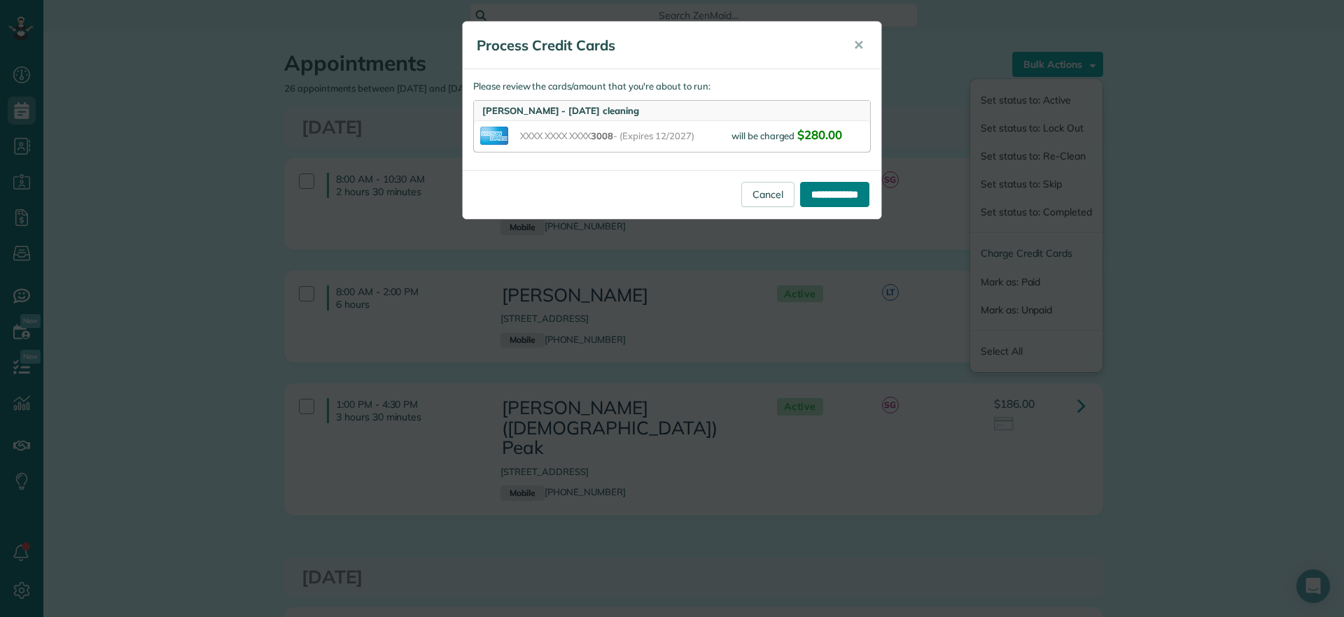
click at [844, 197] on input "**********" at bounding box center [834, 194] width 69 height 25
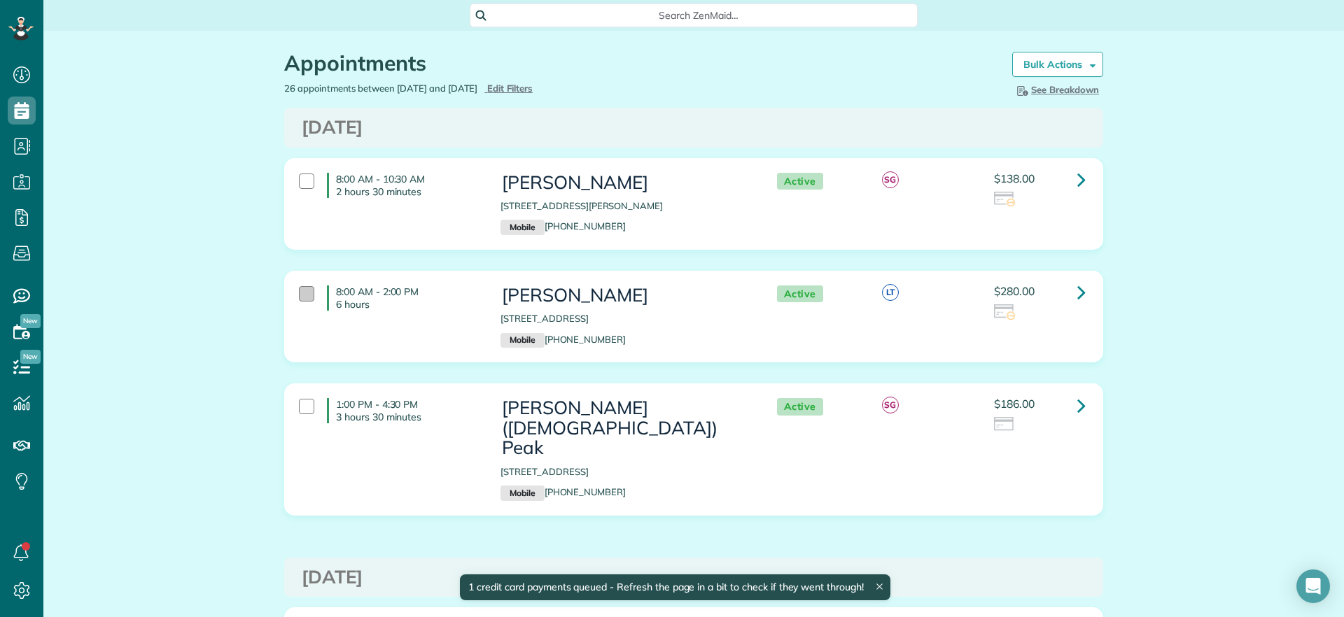
click at [305, 292] on div at bounding box center [306, 293] width 15 height 15
click at [305, 413] on div at bounding box center [306, 406] width 15 height 15
click at [1061, 72] on button "Actions" at bounding box center [1071, 64] width 64 height 25
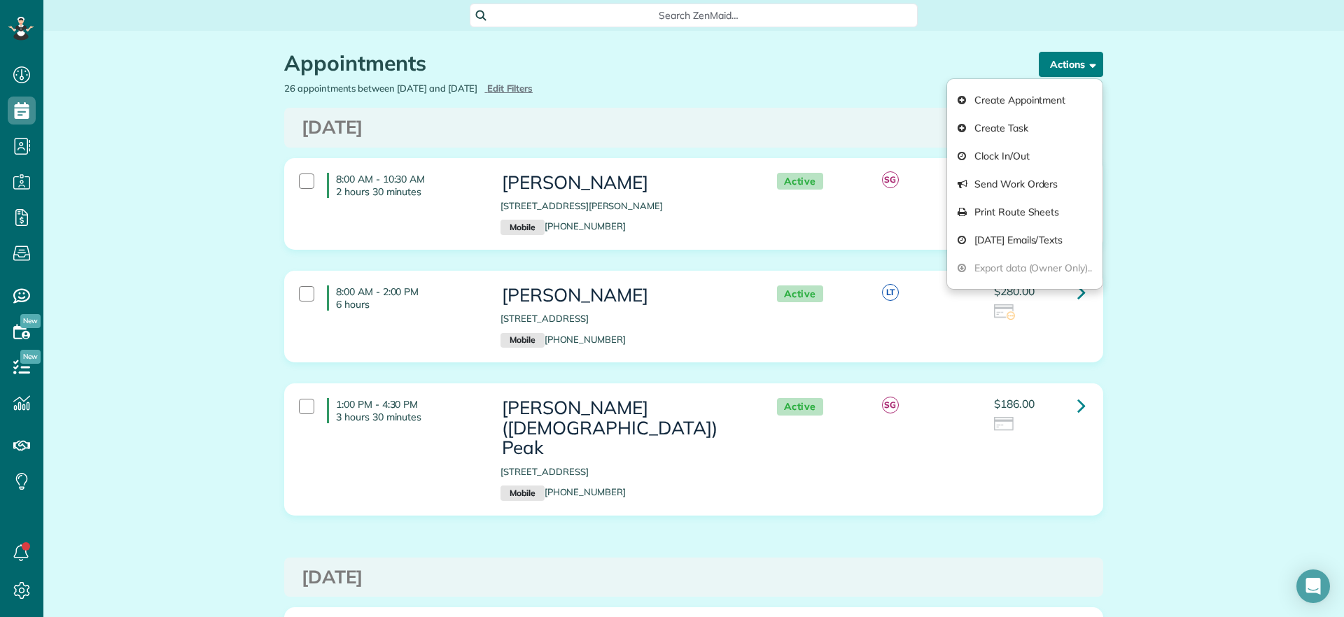
click at [1088, 61] on span "button" at bounding box center [1090, 64] width 11 height 11
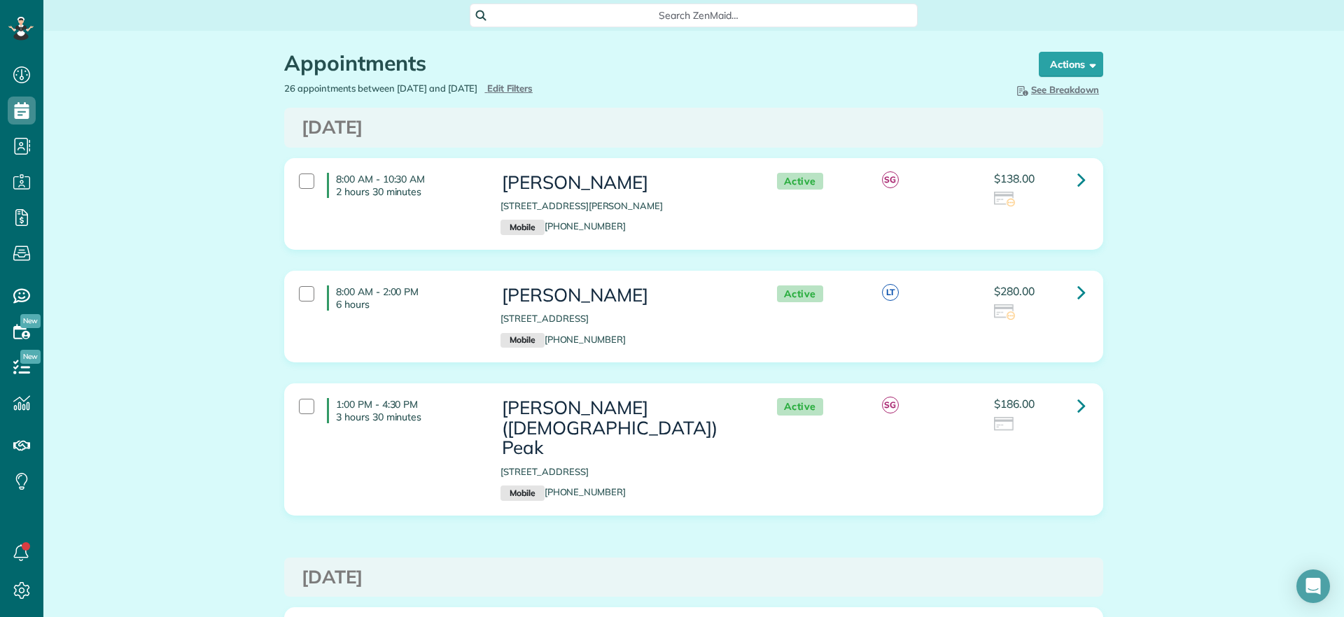
click at [310, 396] on div "1:00 PM - 4:30 PM 3 hours 30 minutes" at bounding box center [389, 410] width 202 height 39
click at [301, 409] on div at bounding box center [306, 406] width 15 height 15
click at [307, 407] on div at bounding box center [306, 406] width 15 height 15
click at [1085, 67] on span at bounding box center [1090, 64] width 11 height 11
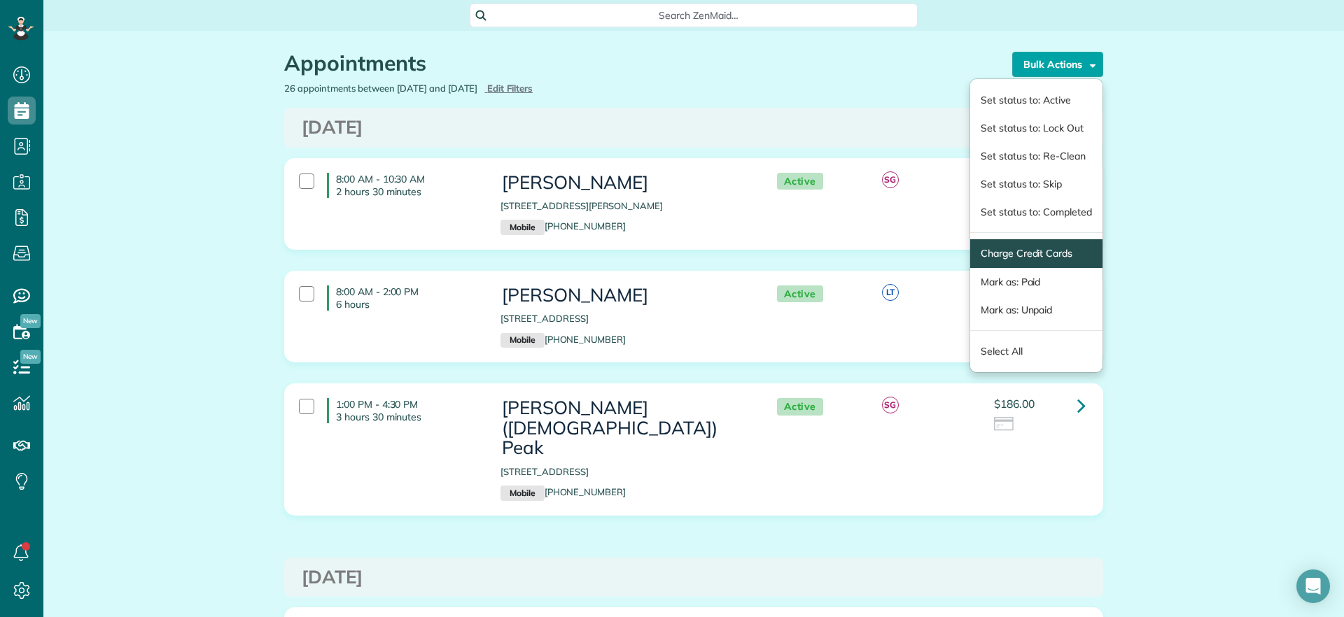
click at [1004, 242] on span "Charge Credit Cards" at bounding box center [1036, 253] width 132 height 29
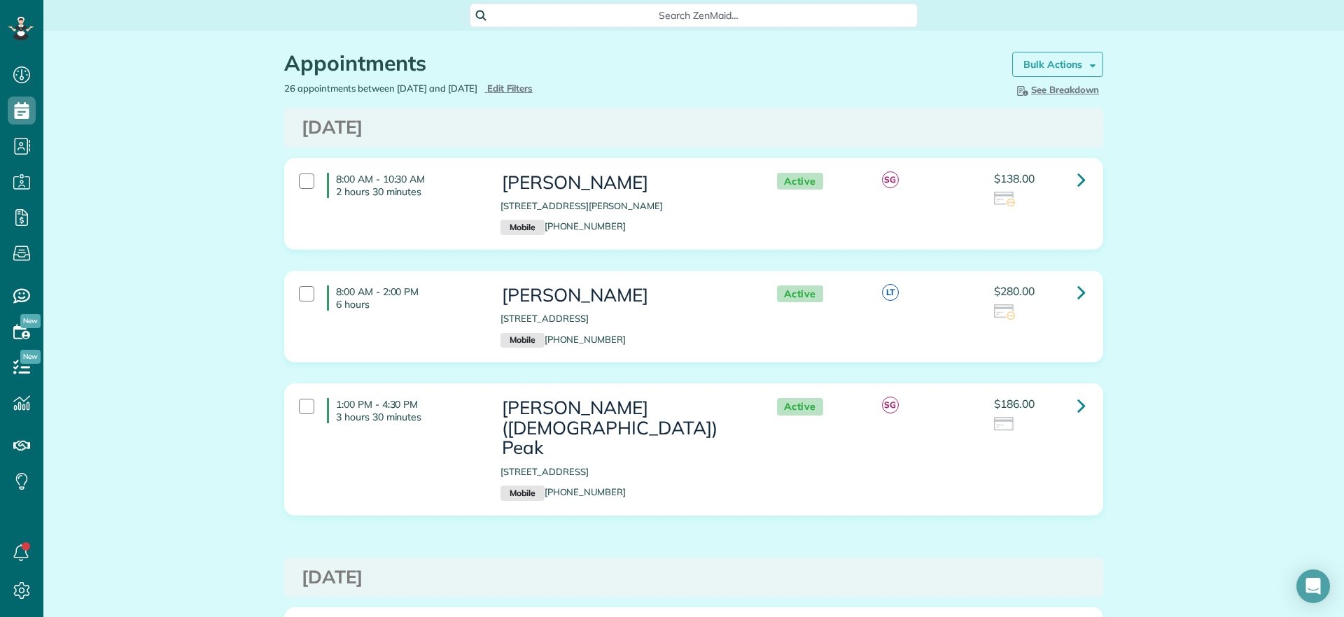
click at [1058, 60] on strong "Bulk Actions" at bounding box center [1052, 64] width 59 height 13
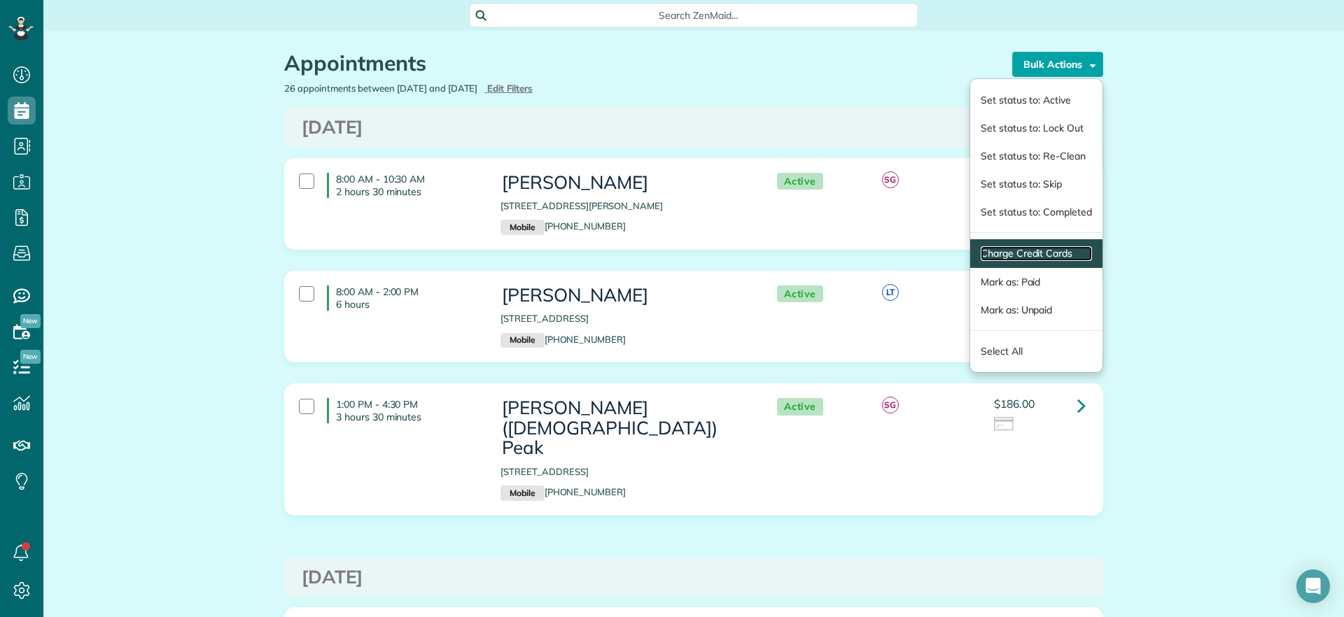
click at [1012, 250] on link "Charge Credit Cards" at bounding box center [1036, 253] width 111 height 15
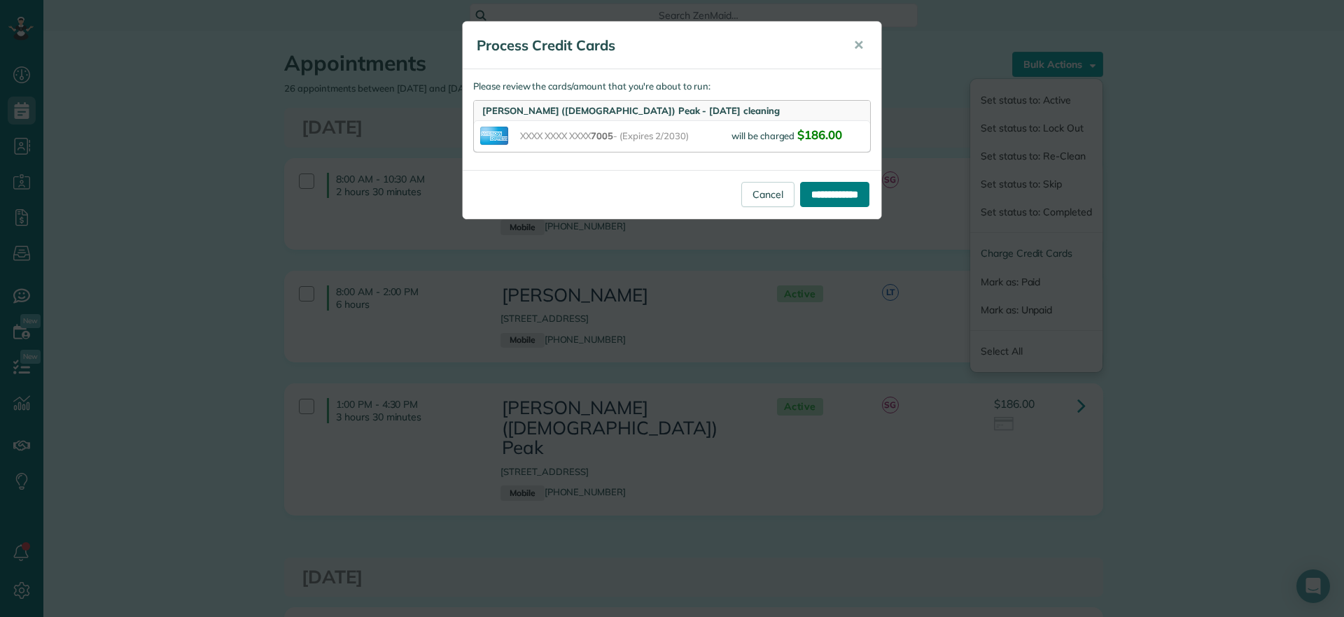
click at [820, 193] on input "**********" at bounding box center [834, 194] width 69 height 25
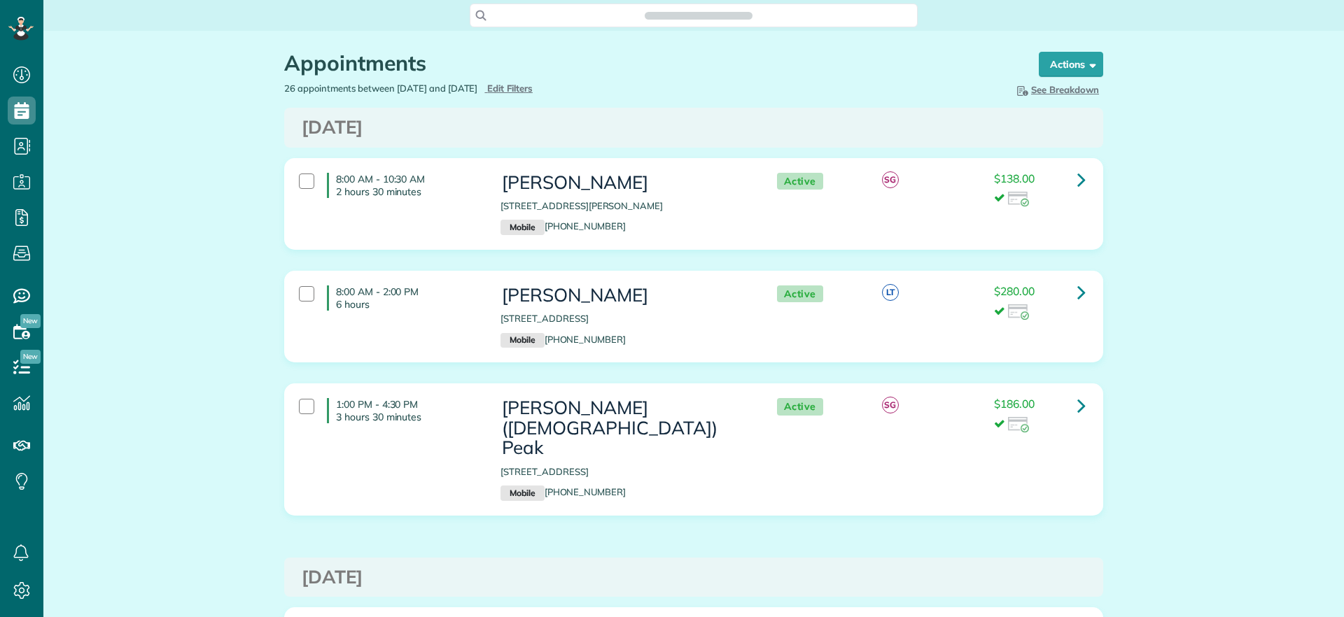
scroll to position [617, 43]
click at [1068, 172] on link at bounding box center [1082, 180] width 28 height 28
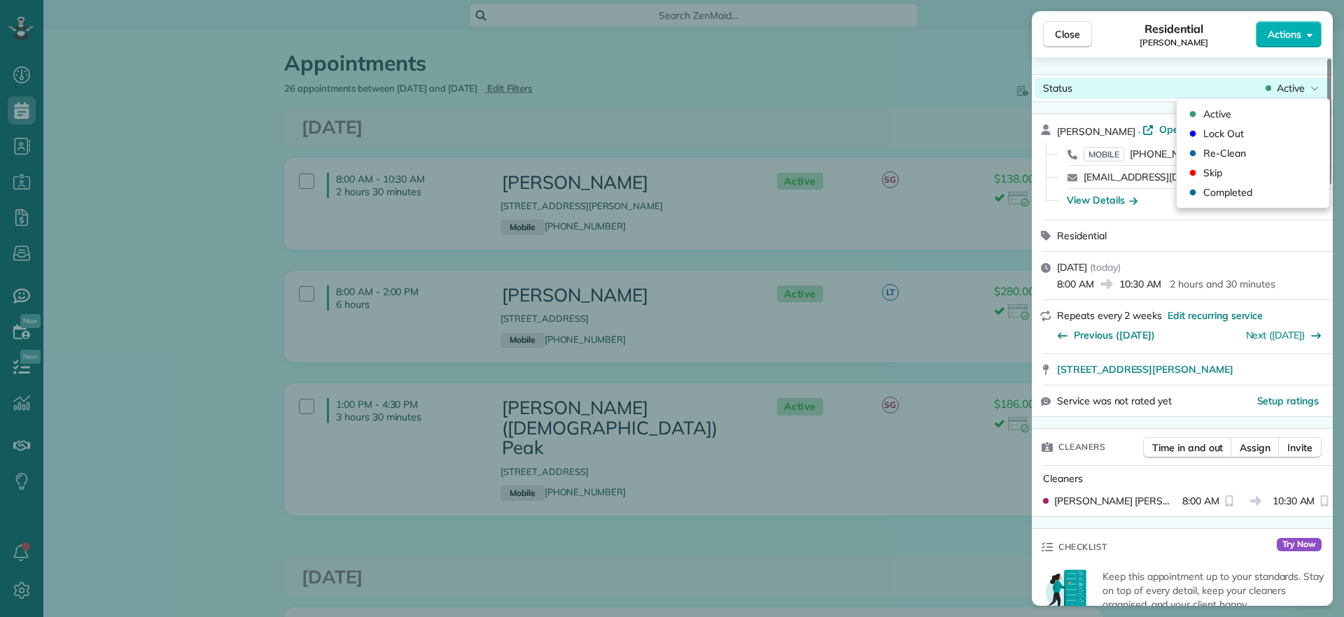
click at [1299, 81] on span "Active" at bounding box center [1291, 88] width 28 height 14
click at [1227, 193] on span "Completed" at bounding box center [1227, 193] width 49 height 14
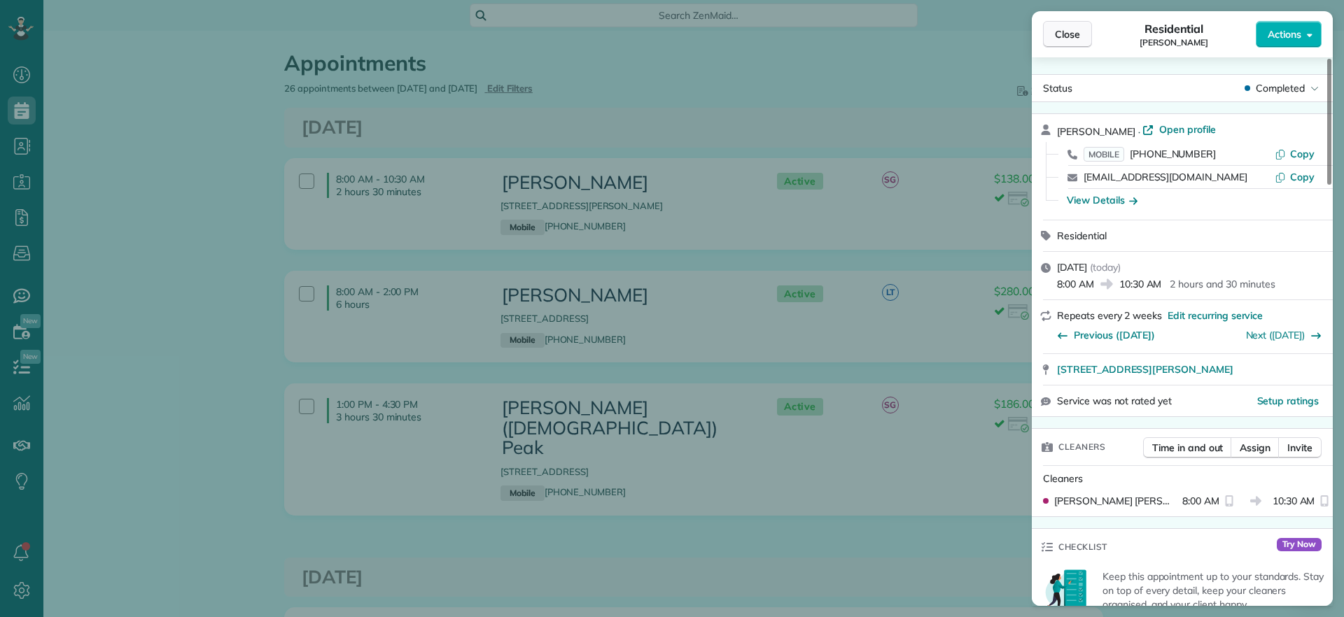
click at [1077, 21] on button "Close" at bounding box center [1067, 34] width 49 height 27
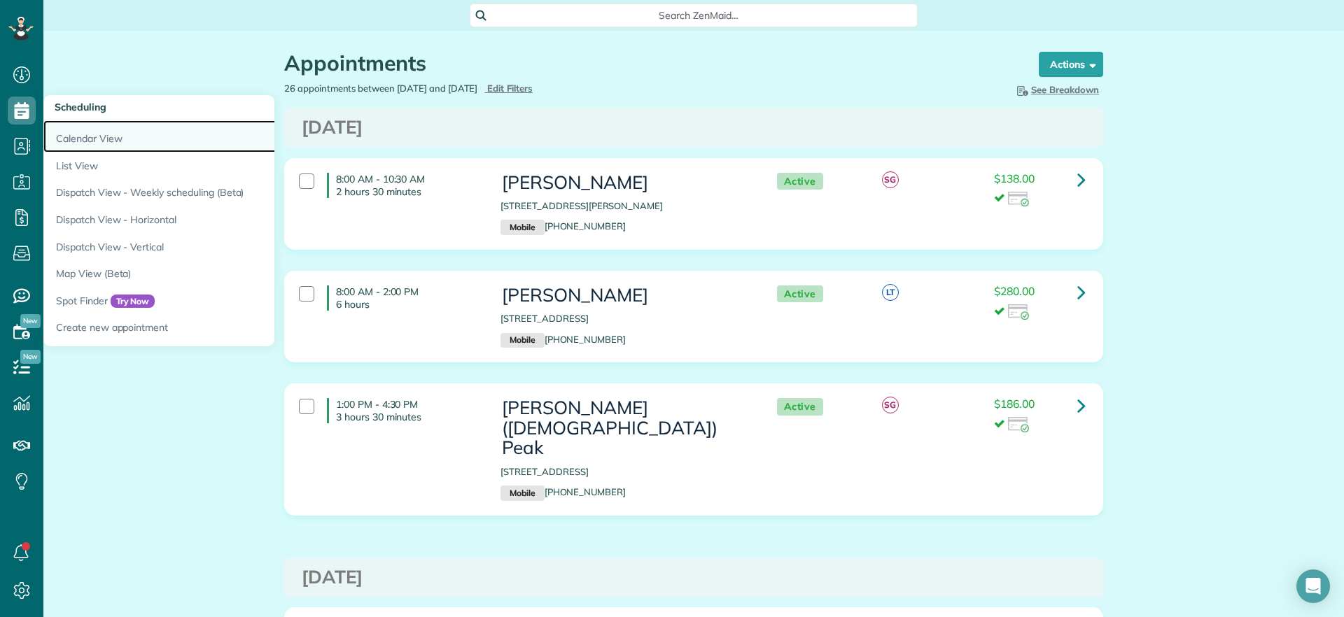
click at [94, 134] on link "Calendar View" at bounding box center [218, 136] width 350 height 32
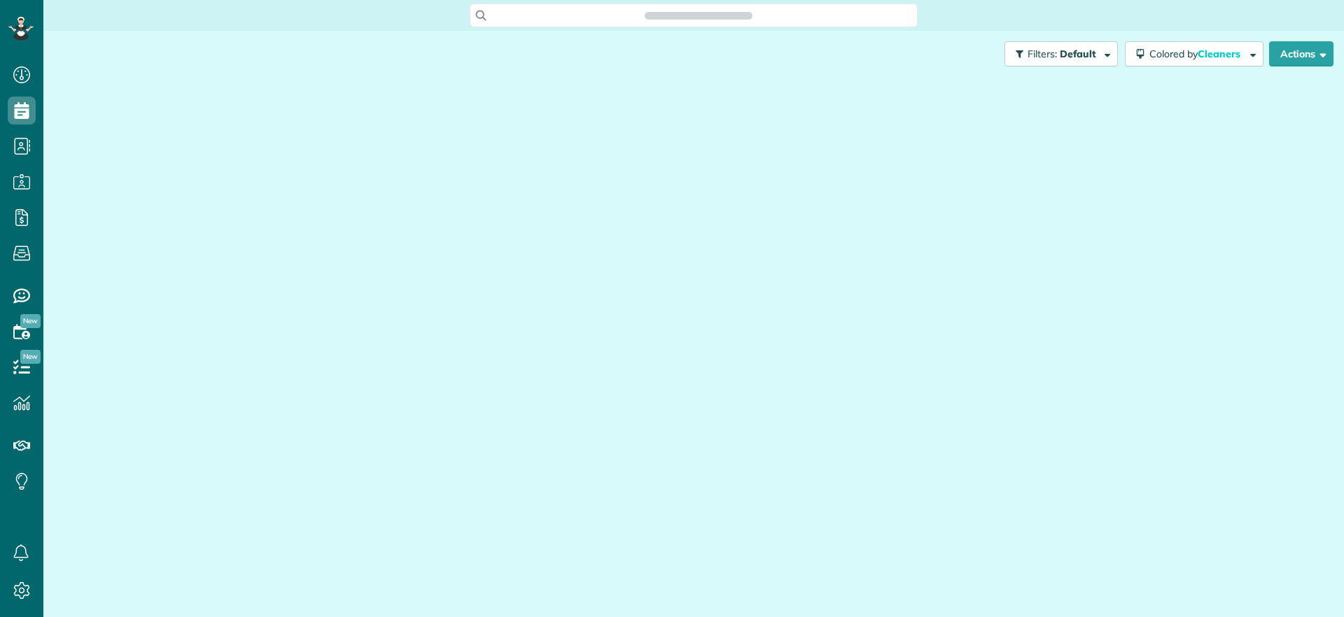
scroll to position [6, 6]
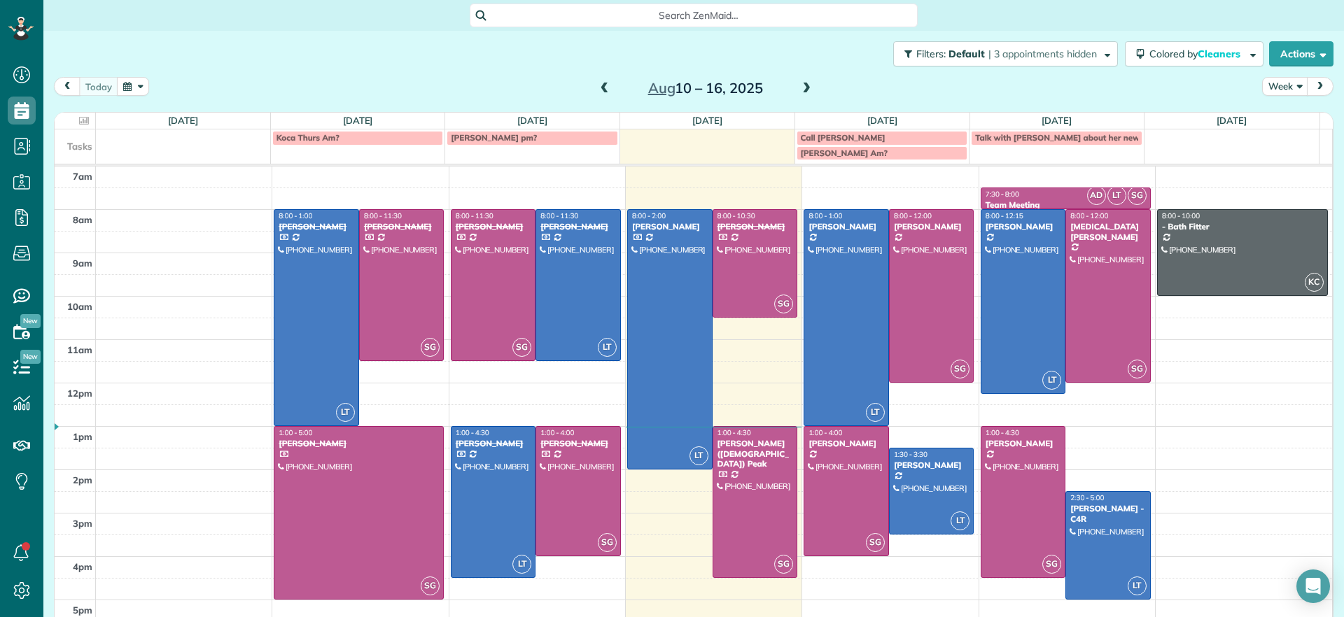
click at [599, 91] on span at bounding box center [604, 89] width 15 height 13
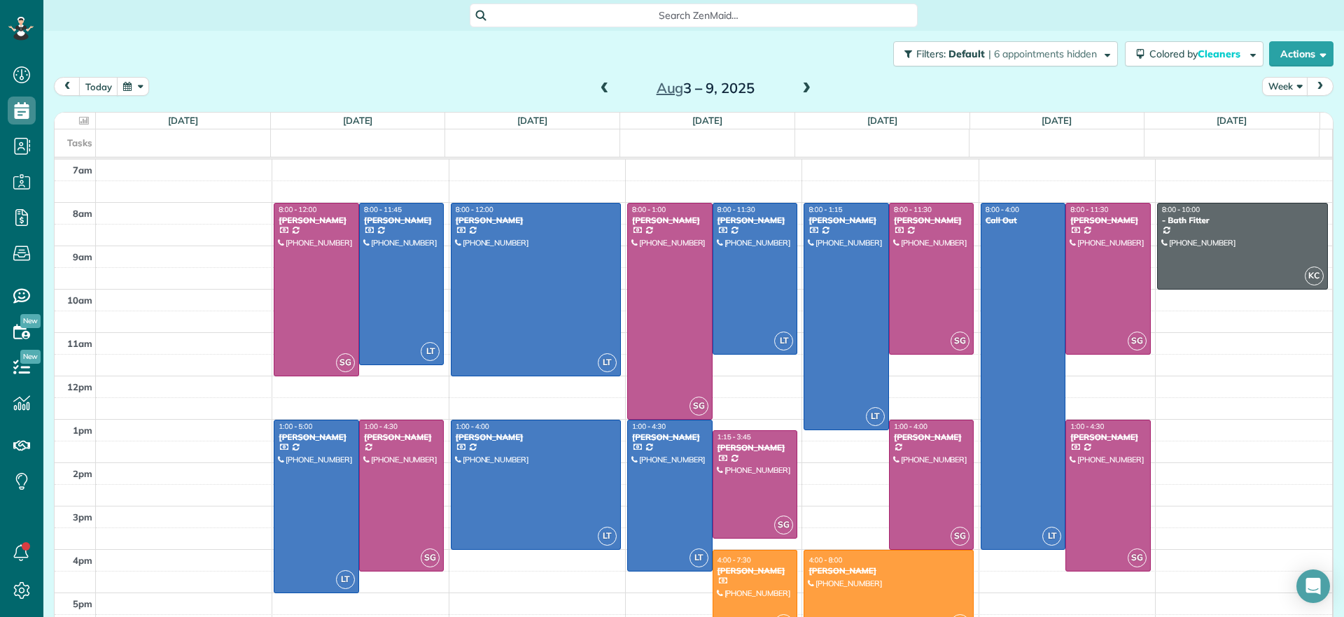
click at [811, 81] on div "[DATE] – [DATE]" at bounding box center [706, 88] width 224 height 22
click at [799, 90] on span at bounding box center [806, 89] width 15 height 13
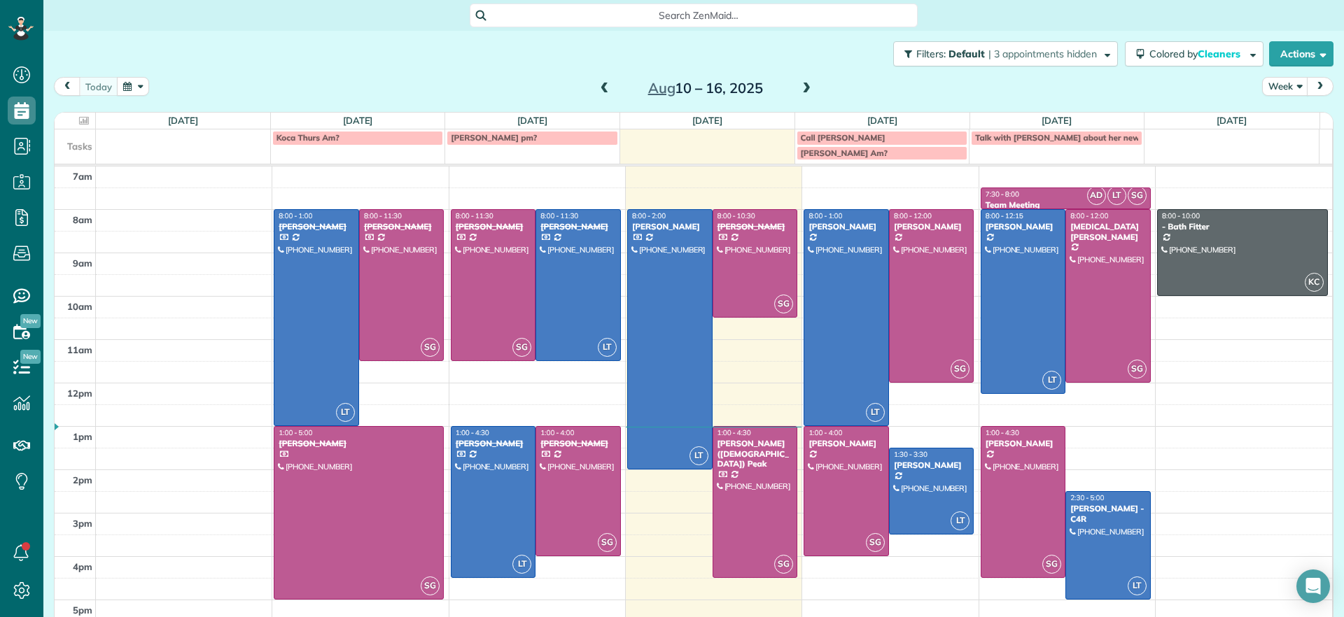
click at [1211, 502] on div "7am 8am 9am 10am 11am 12pm 1pm 2pm 3pm 4pm 5pm LT 8:00 - 1:00 [PERSON_NAME] [PH…" at bounding box center [694, 405] width 1278 height 477
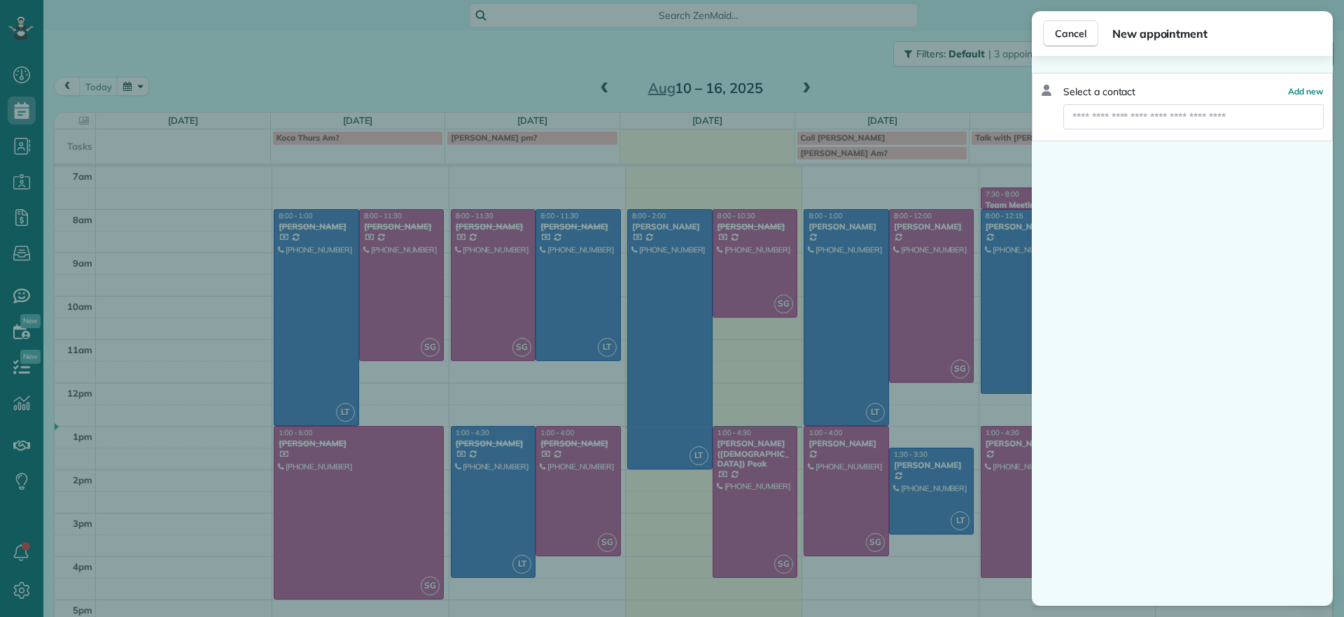
click at [802, 53] on div "Cancel New appointment Select a contact Add new" at bounding box center [672, 308] width 1344 height 617
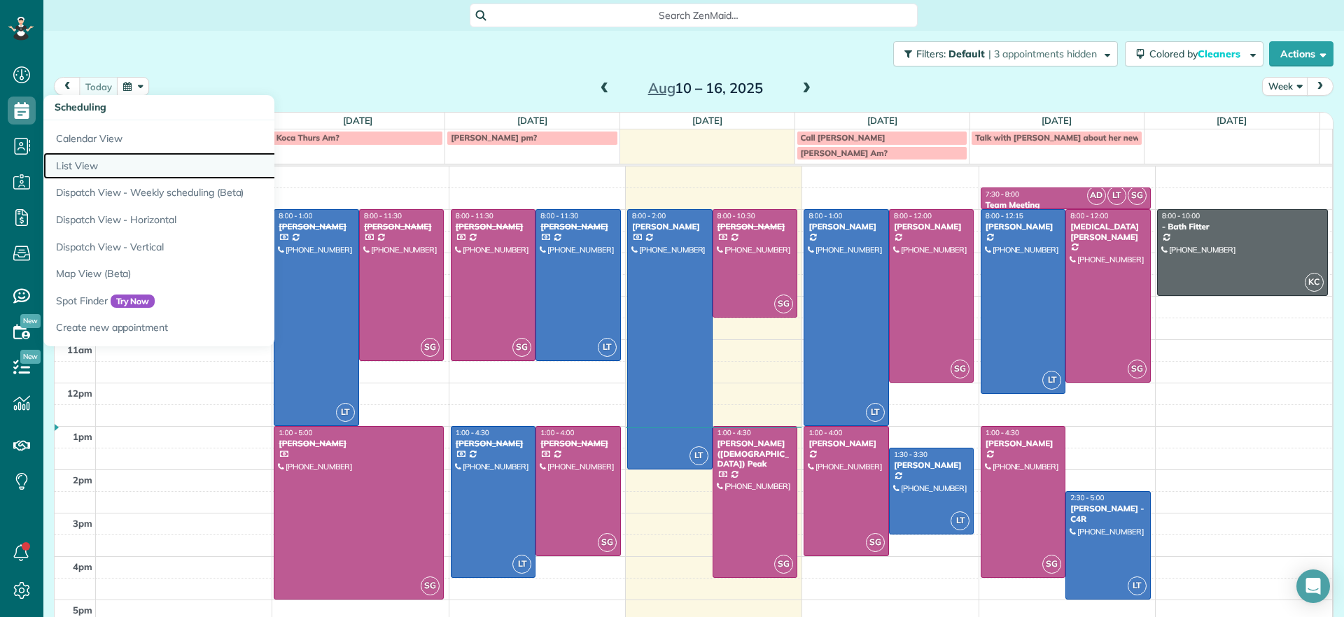
click at [84, 167] on link "List View" at bounding box center [218, 166] width 350 height 27
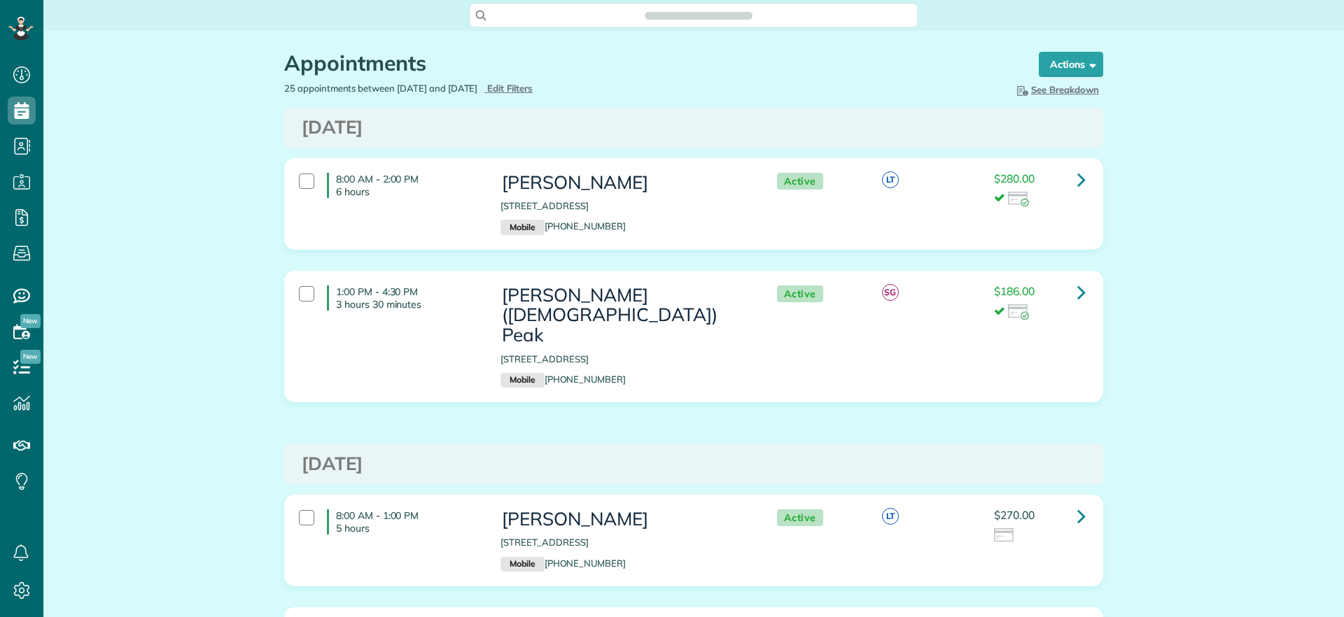
scroll to position [617, 43]
type input "**********"
click at [1078, 74] on button "Actions" at bounding box center [1071, 64] width 64 height 25
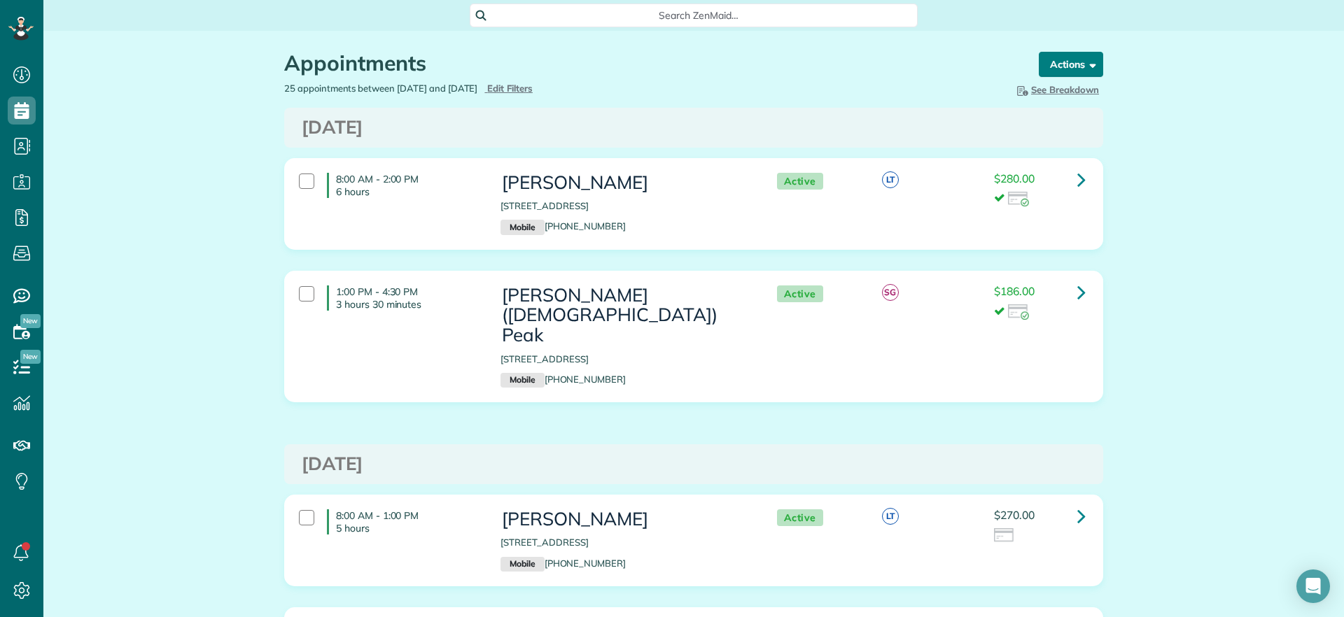
click at [1081, 57] on button "Actions" at bounding box center [1071, 64] width 64 height 25
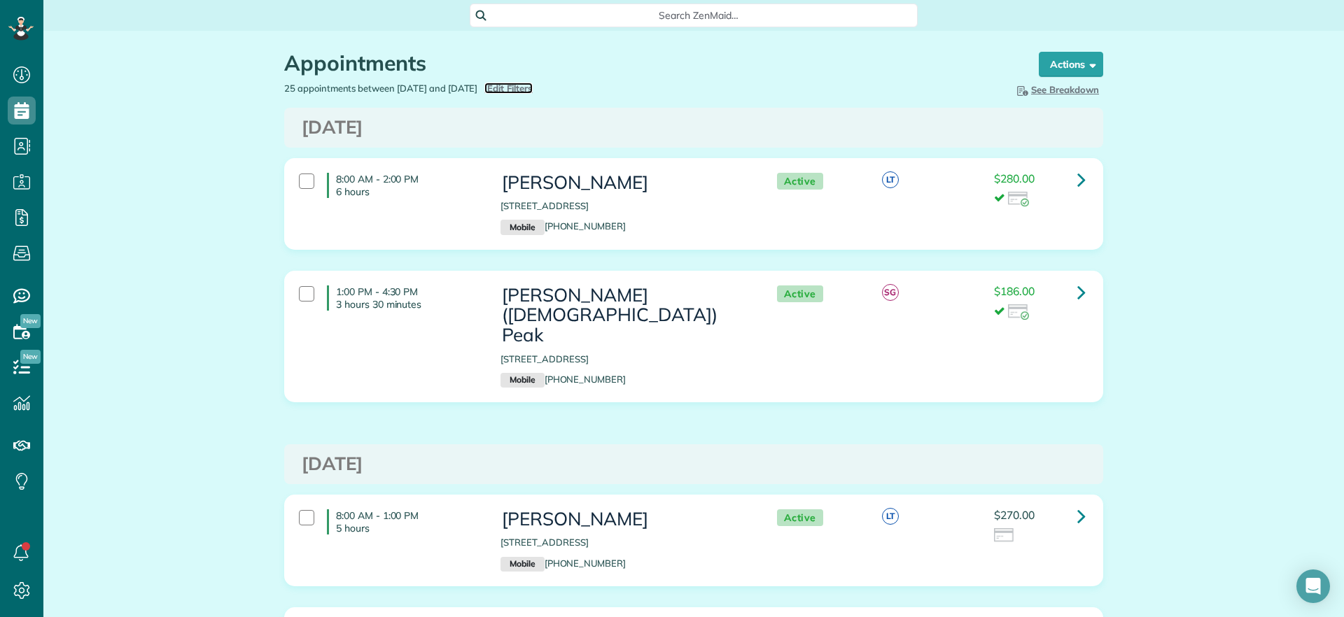
click at [533, 87] on span "Edit Filters" at bounding box center [510, 88] width 46 height 11
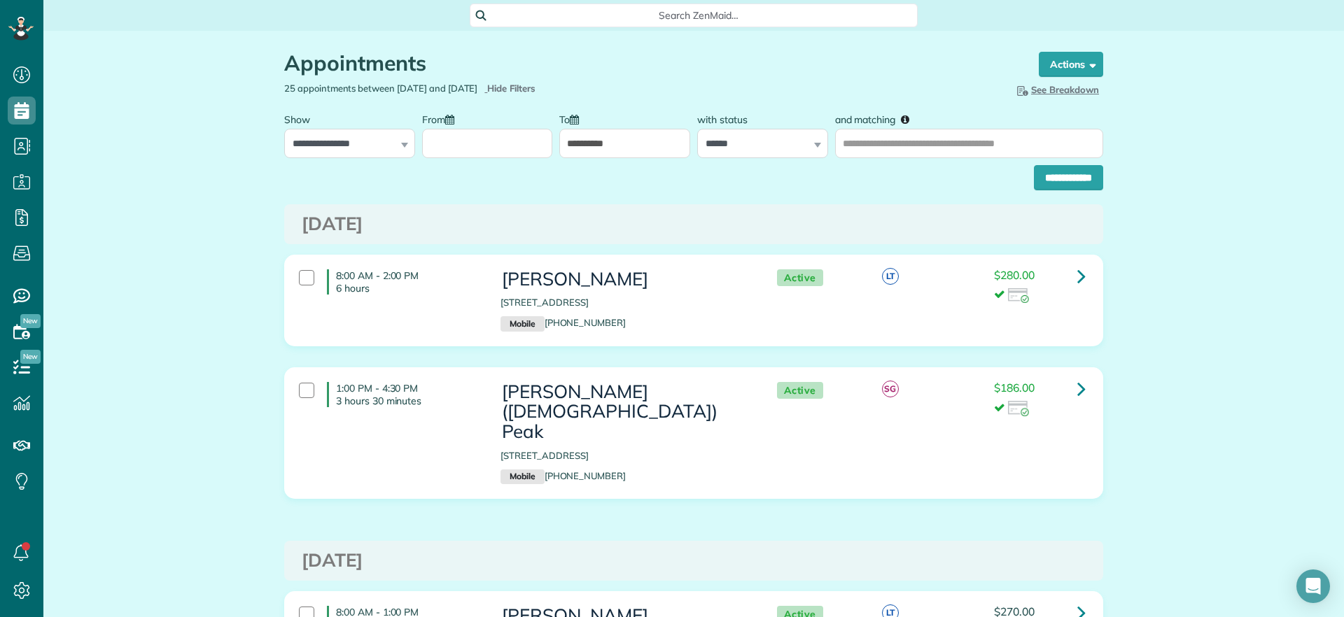
click at [505, 129] on input "From" at bounding box center [487, 143] width 131 height 29
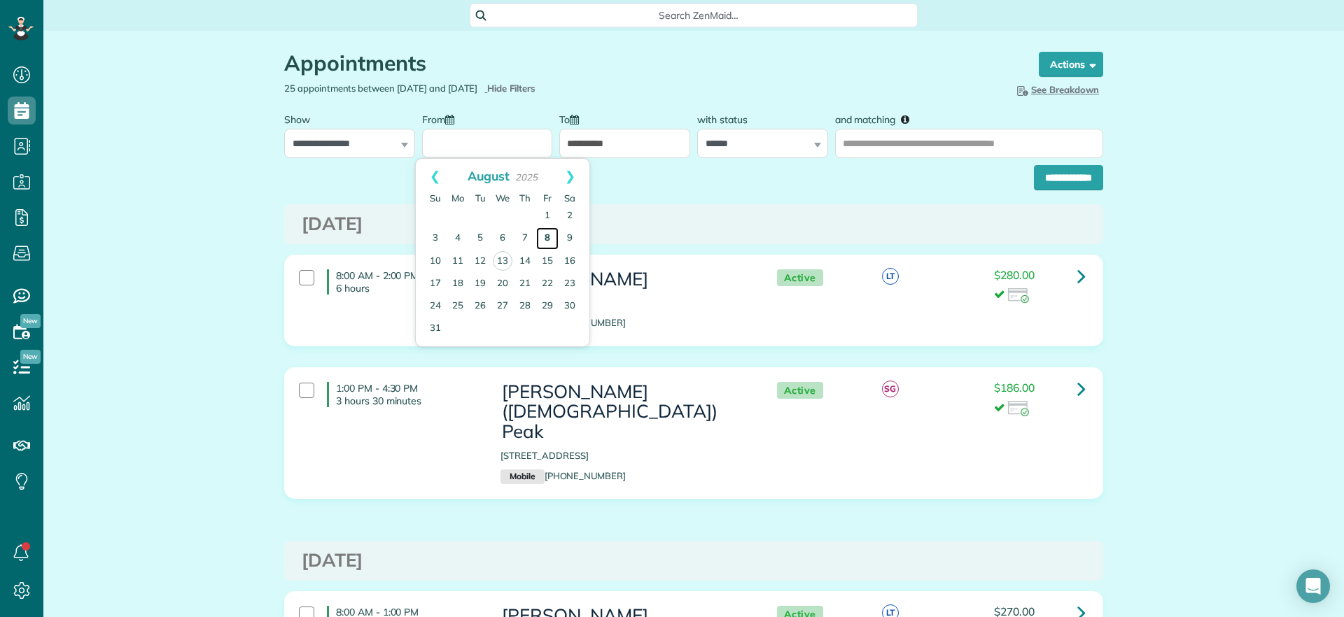
click at [547, 238] on link "8" at bounding box center [547, 239] width 22 height 22
type input "**********"
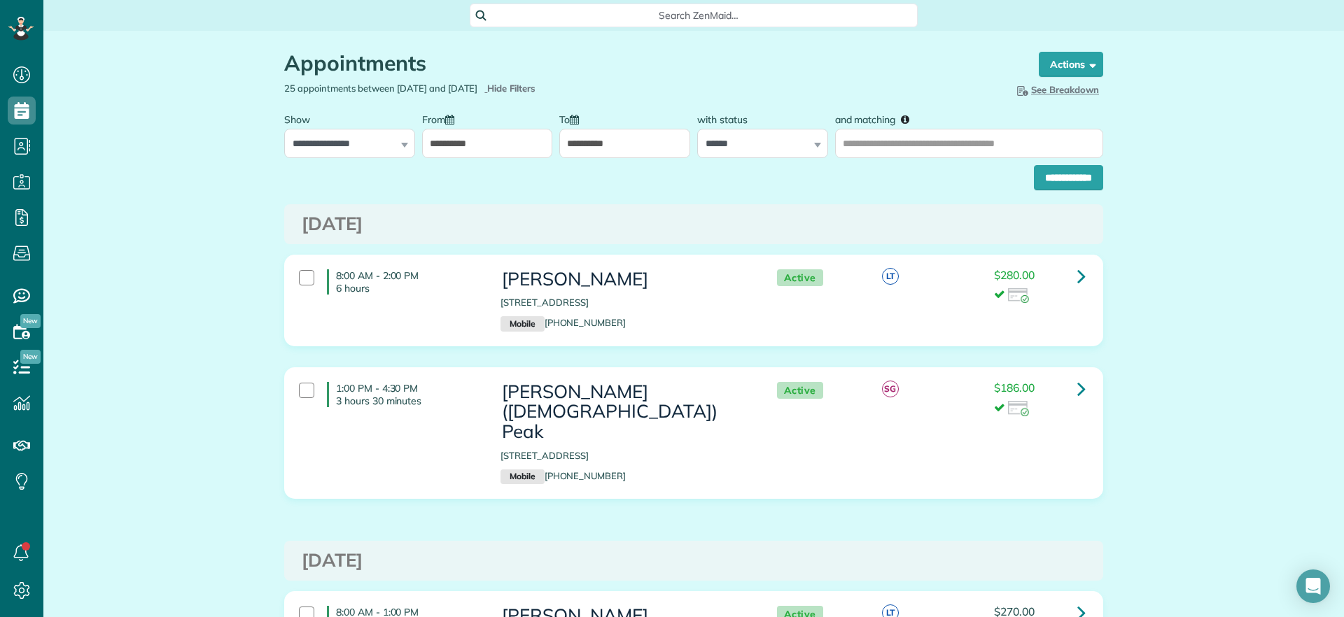
click at [601, 143] on input "**********" at bounding box center [624, 143] width 131 height 29
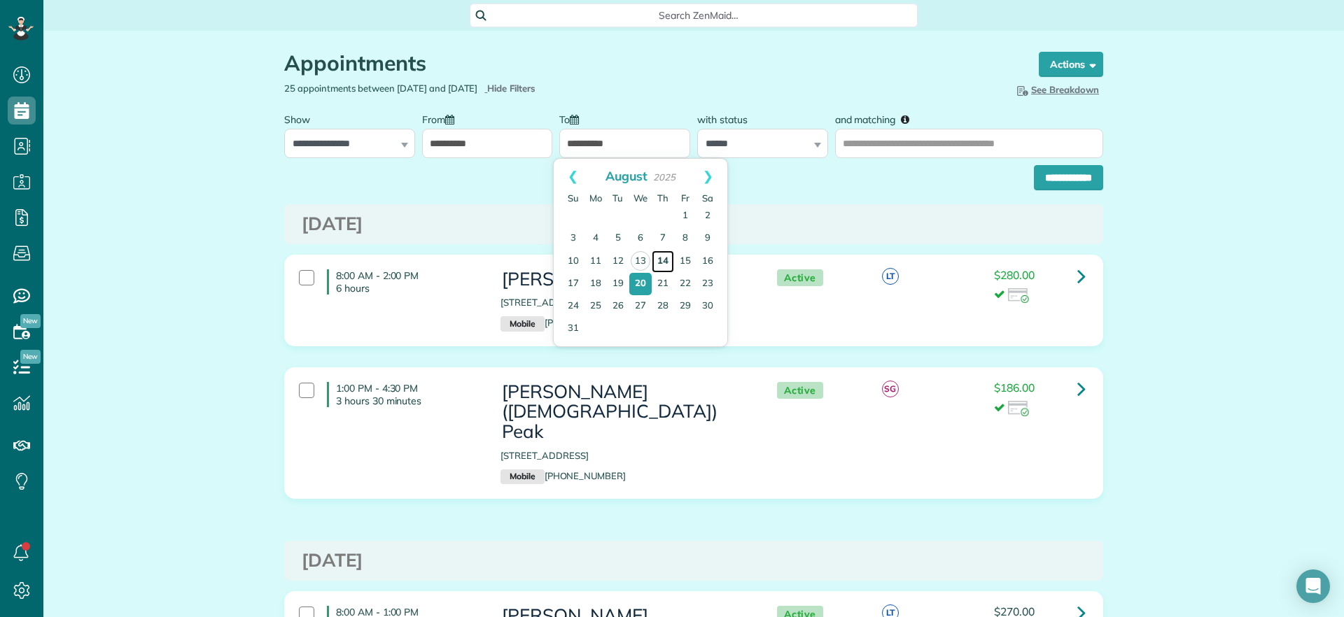
click at [658, 256] on link "14" at bounding box center [663, 262] width 22 height 22
type input "**********"
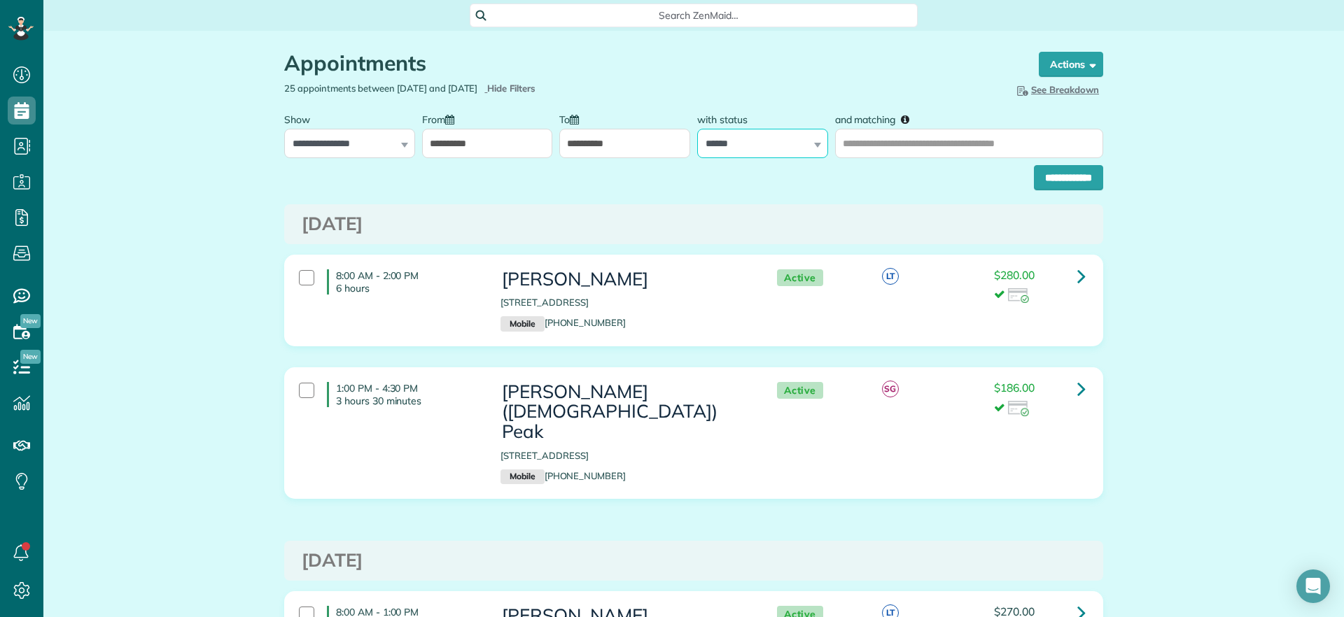
click at [783, 151] on select "**********" at bounding box center [762, 143] width 131 height 29
select select
click at [697, 129] on select "**********" at bounding box center [762, 143] width 131 height 29
click at [854, 134] on input "and matching" at bounding box center [969, 143] width 268 height 29
type input "******"
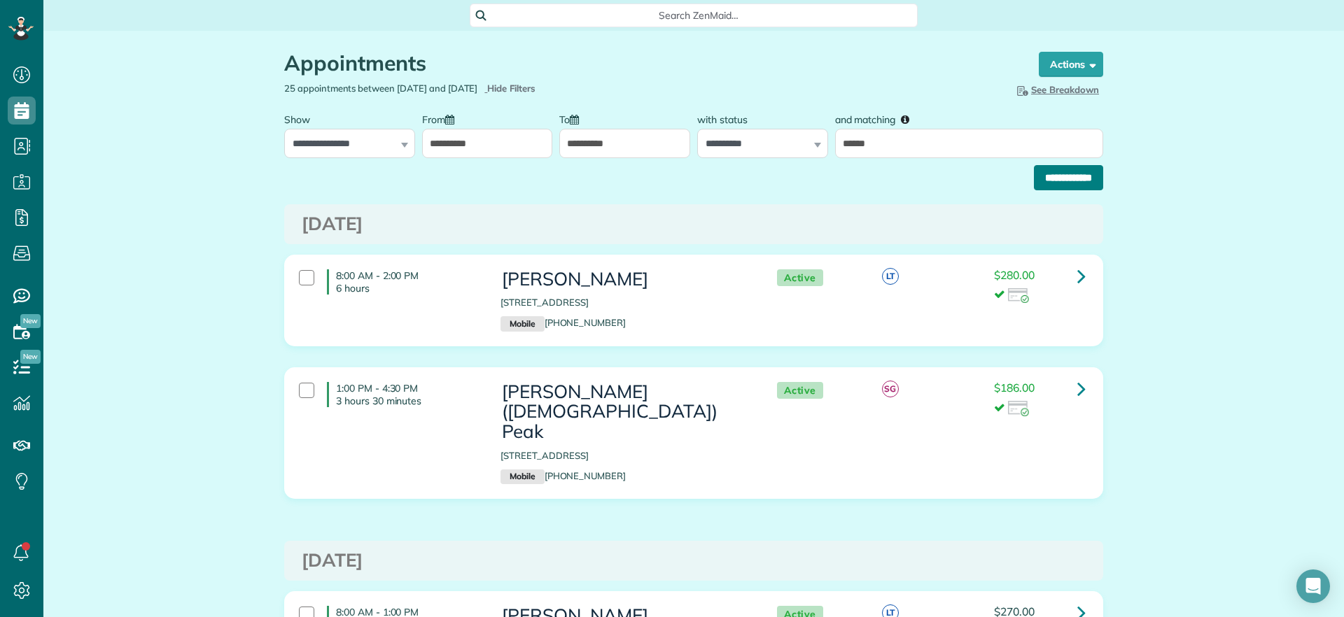
click at [1047, 189] on input "**********" at bounding box center [1068, 177] width 69 height 25
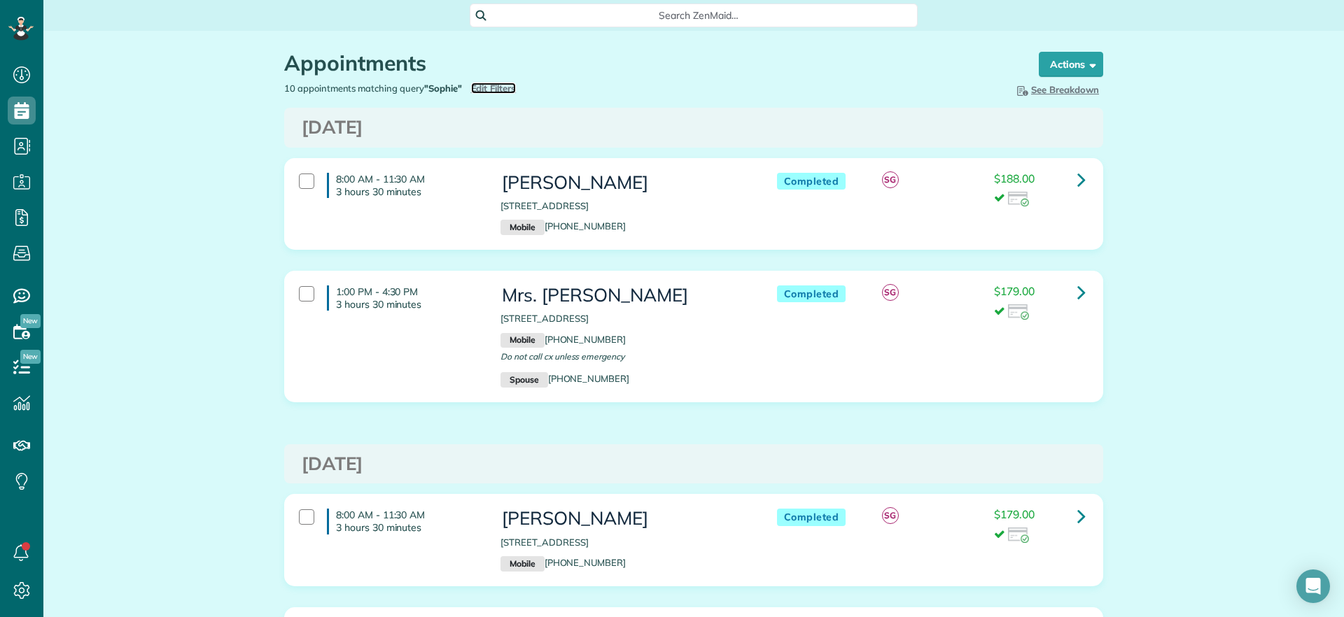
click at [487, 85] on span "Edit Filters" at bounding box center [494, 88] width 46 height 11
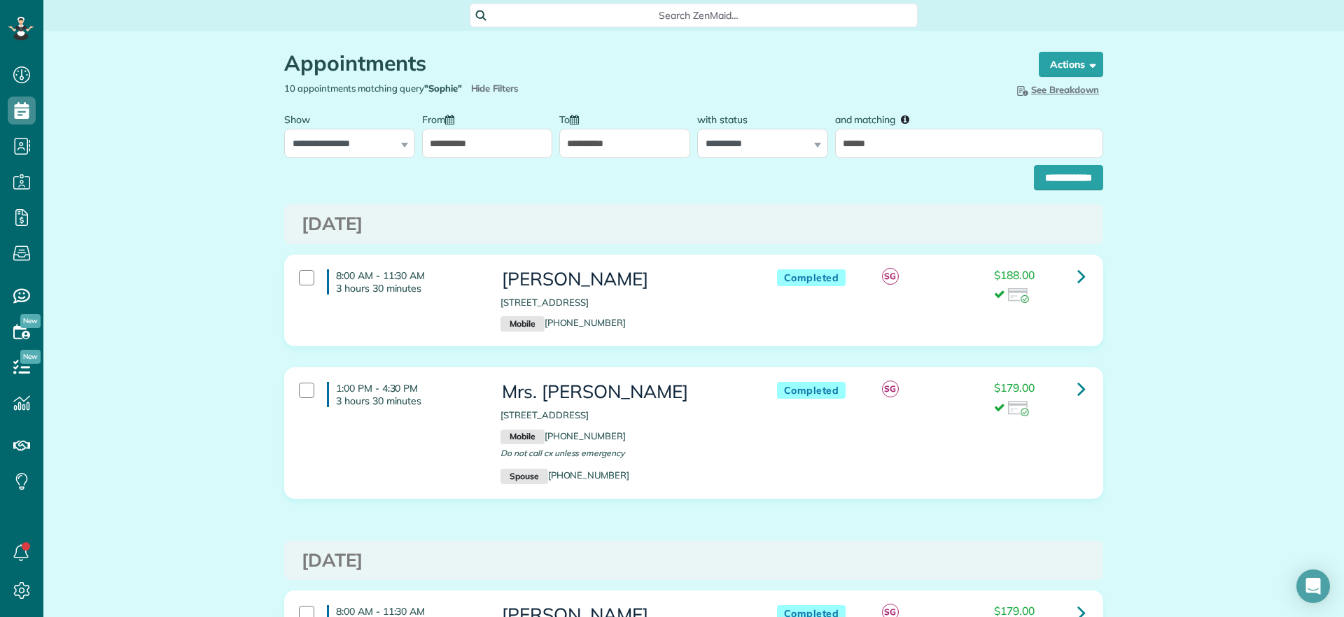
click at [851, 129] on label "and matching" at bounding box center [877, 119] width 85 height 26
click at [851, 129] on input "******" at bounding box center [969, 143] width 268 height 29
click at [855, 146] on input "******" at bounding box center [969, 143] width 268 height 29
type input "*****"
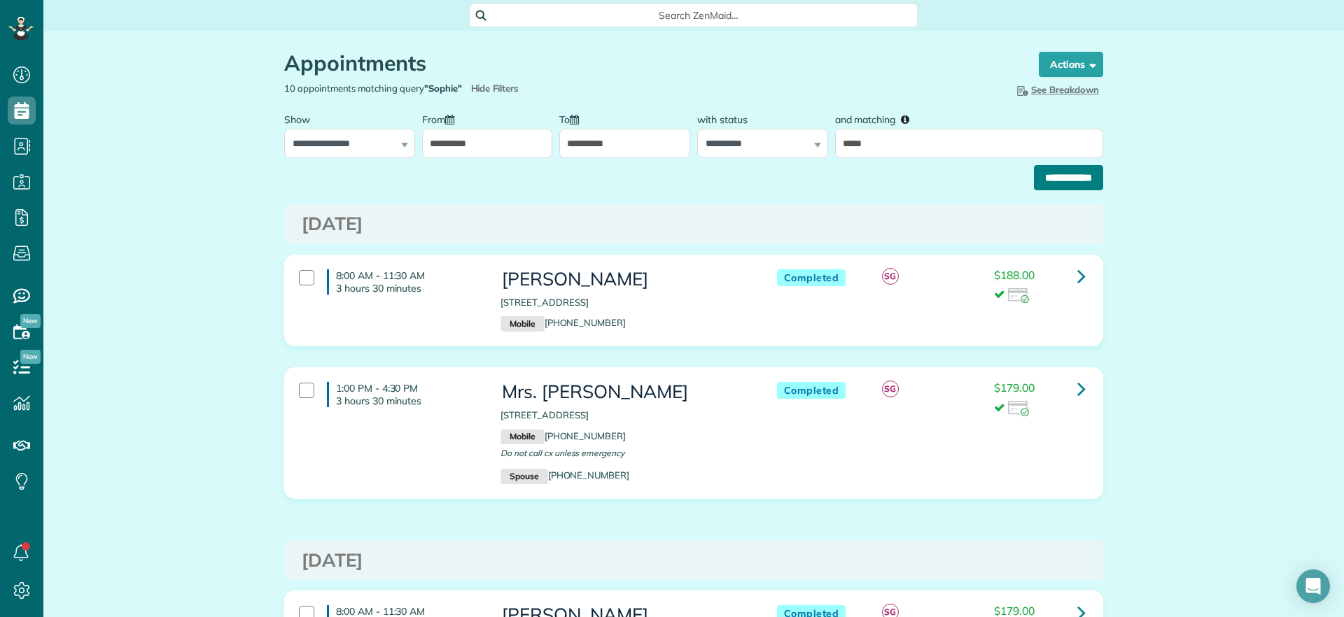
click at [1057, 182] on input "**********" at bounding box center [1068, 177] width 69 height 25
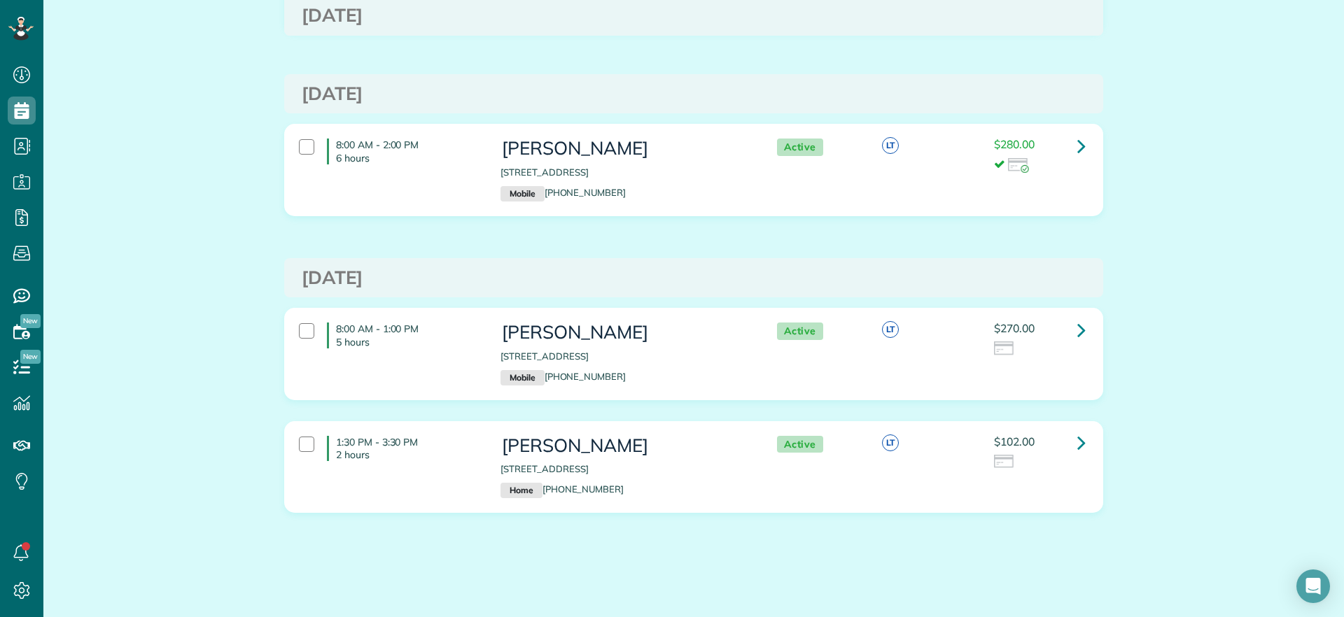
scroll to position [947, 0]
click at [1070, 341] on link at bounding box center [1082, 329] width 28 height 28
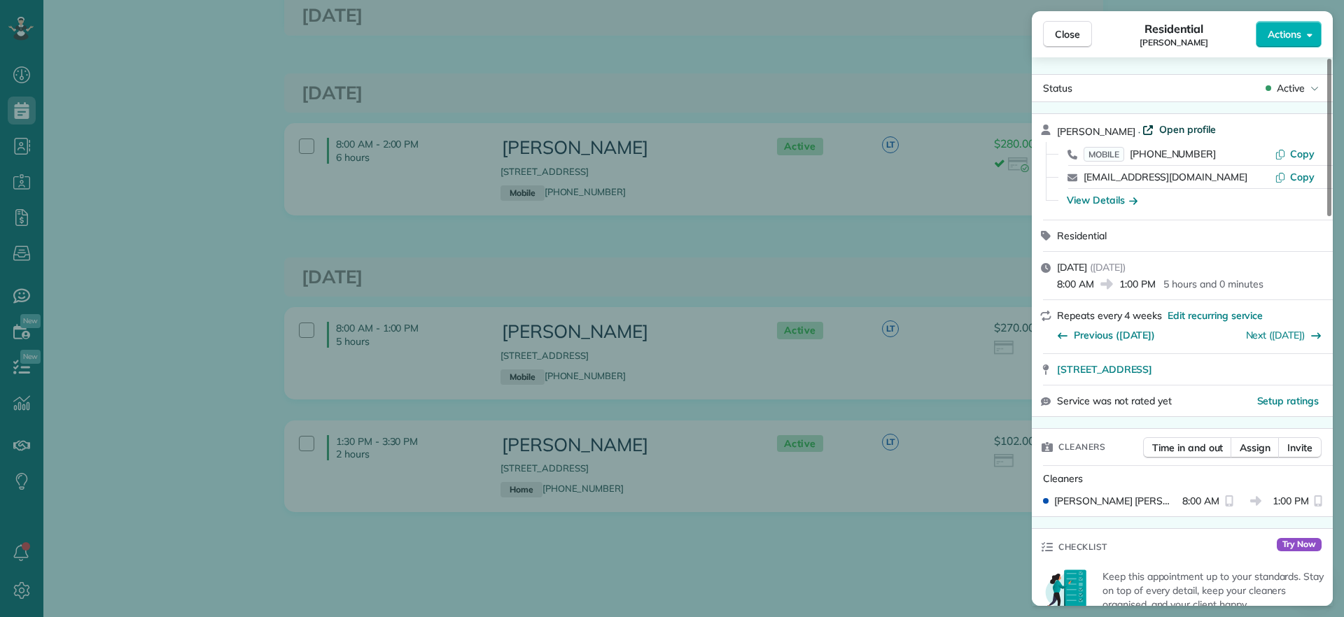
click at [1159, 129] on span "Open profile" at bounding box center [1187, 130] width 57 height 14
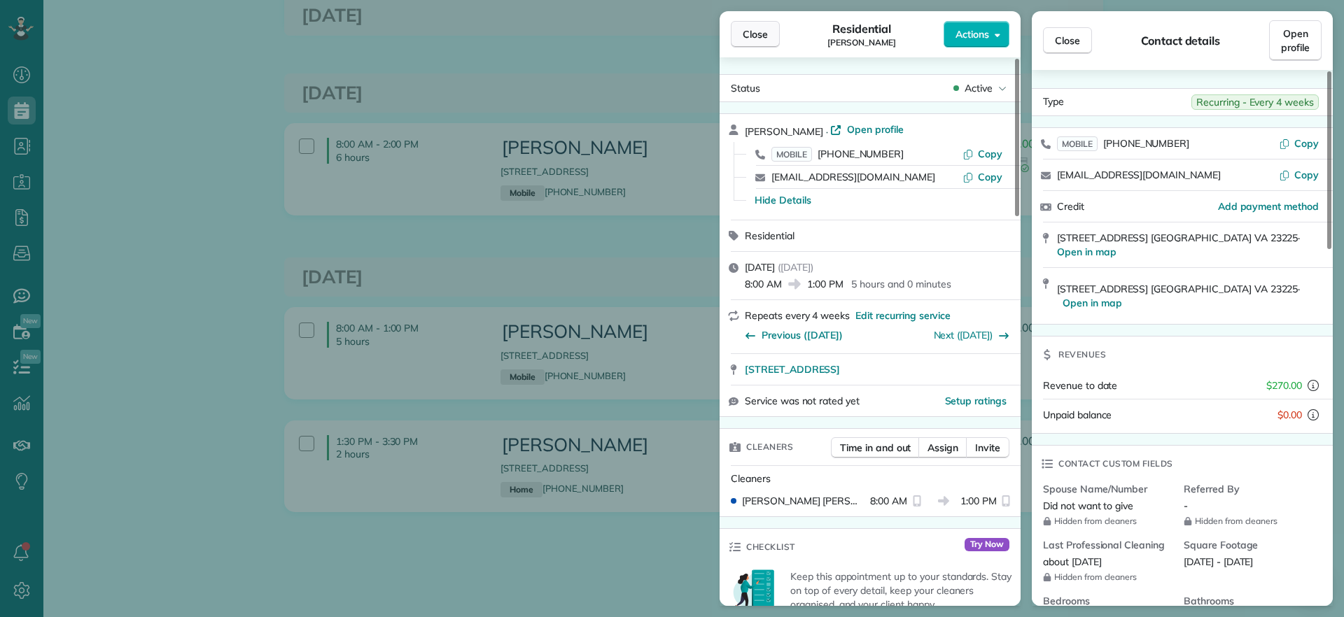
click at [753, 24] on button "Close" at bounding box center [755, 34] width 49 height 27
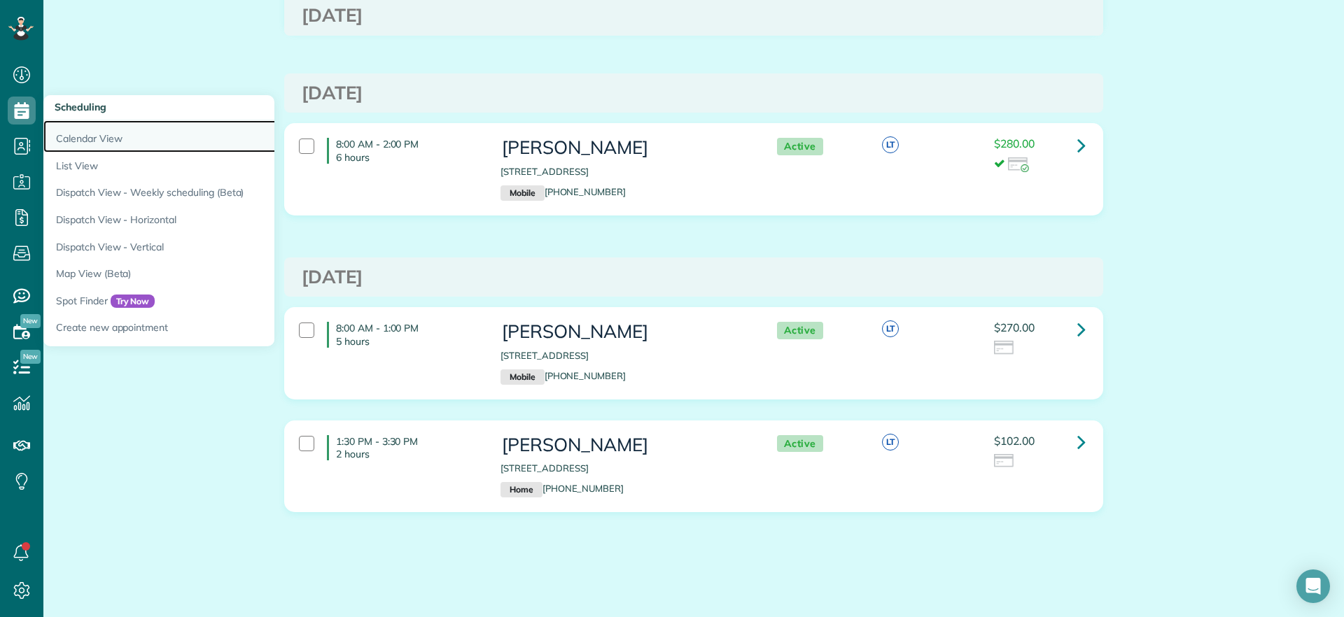
click at [66, 133] on link "Calendar View" at bounding box center [218, 136] width 350 height 32
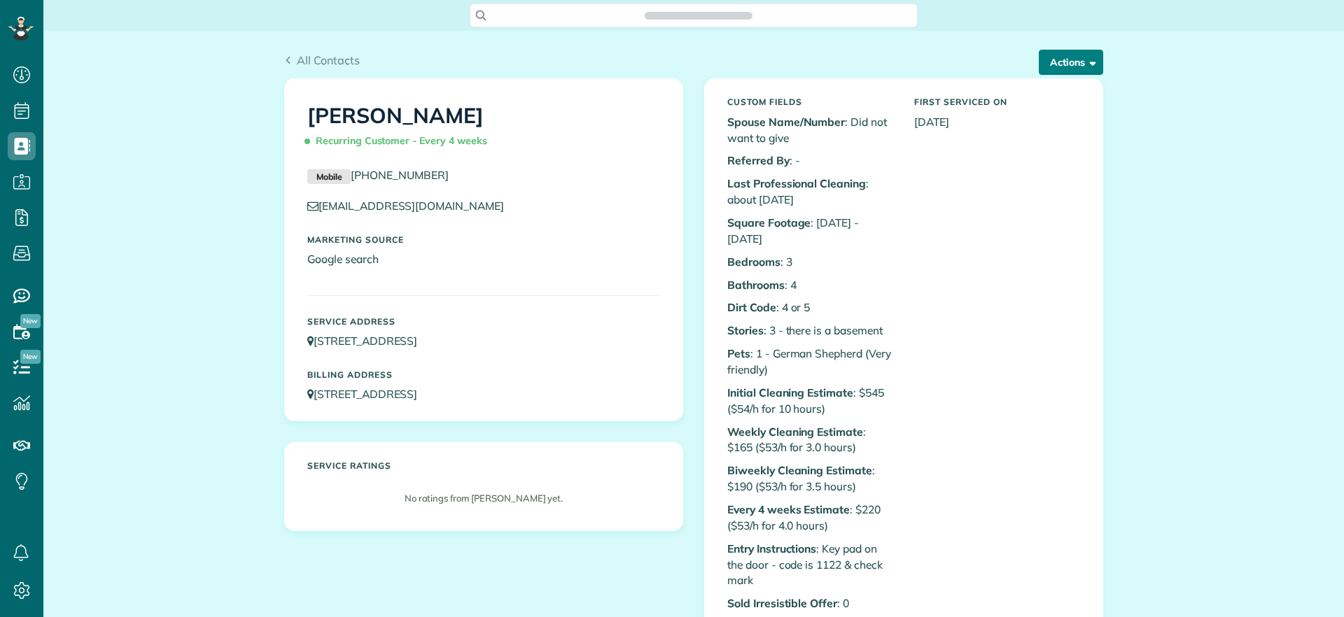
scroll to position [6, 6]
click at [1079, 70] on button "Actions" at bounding box center [1071, 62] width 64 height 25
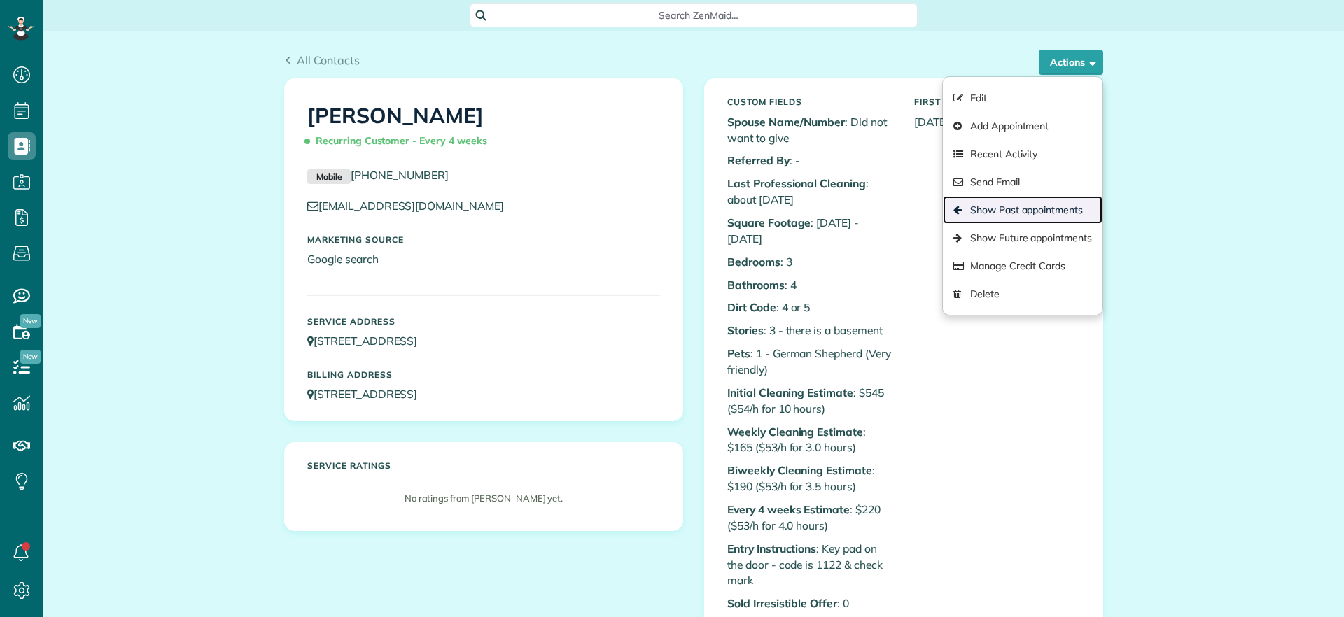
click at [1023, 200] on link "Show Past appointments" at bounding box center [1023, 210] width 160 height 28
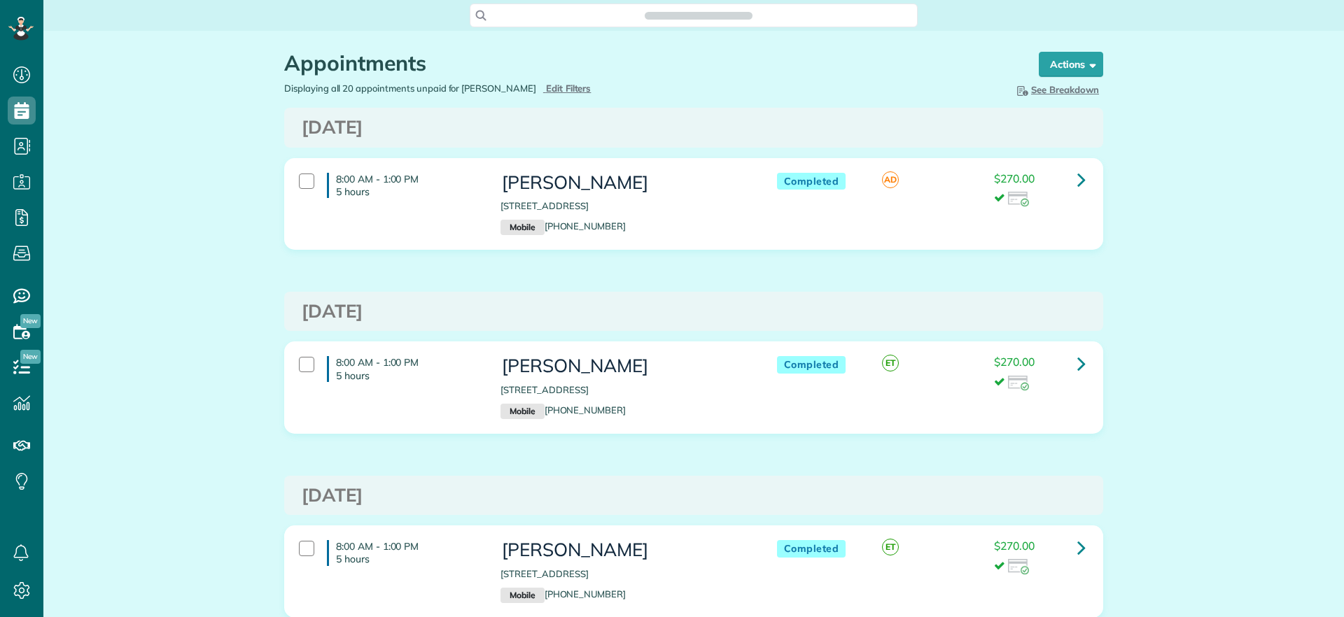
scroll to position [617, 43]
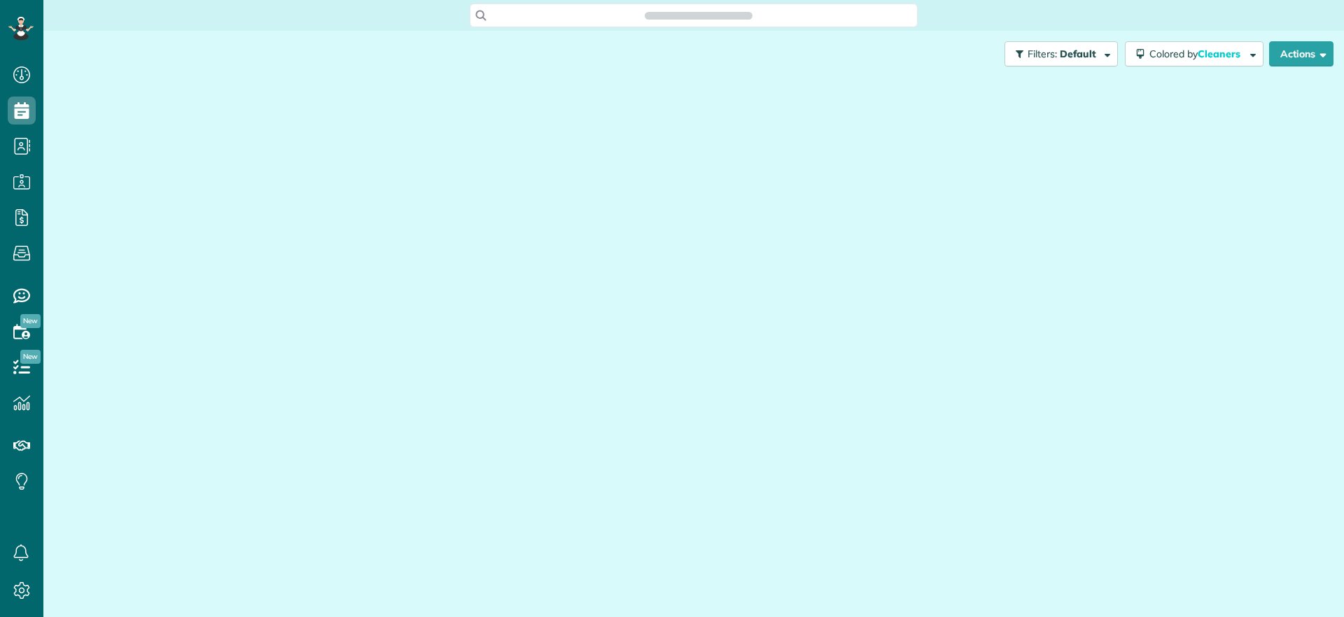
scroll to position [617, 43]
